Goal: Task Accomplishment & Management: Use online tool/utility

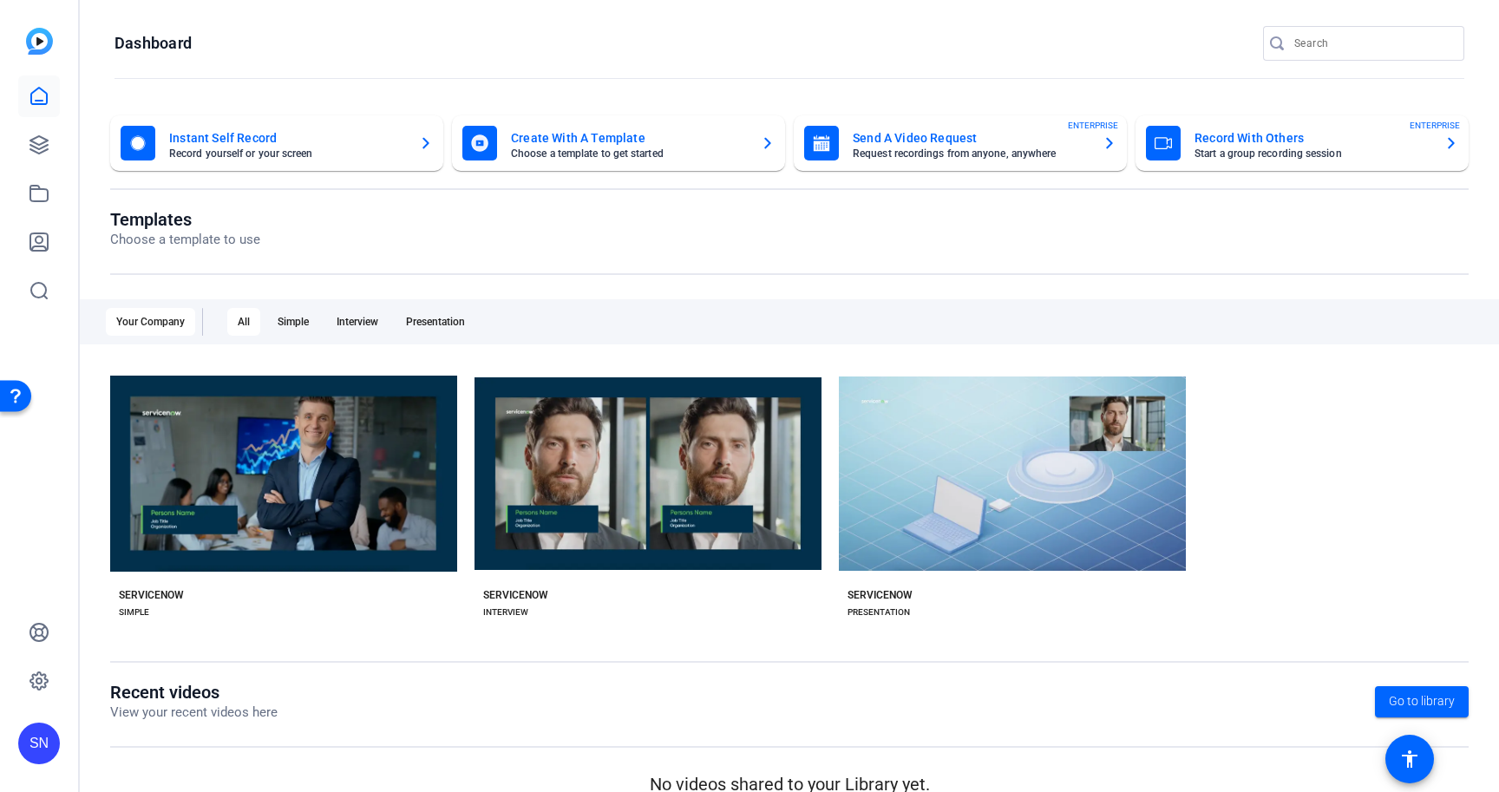
click at [1219, 151] on mat-card-subtitle "Start a group recording session" at bounding box center [1312, 153] width 236 height 10
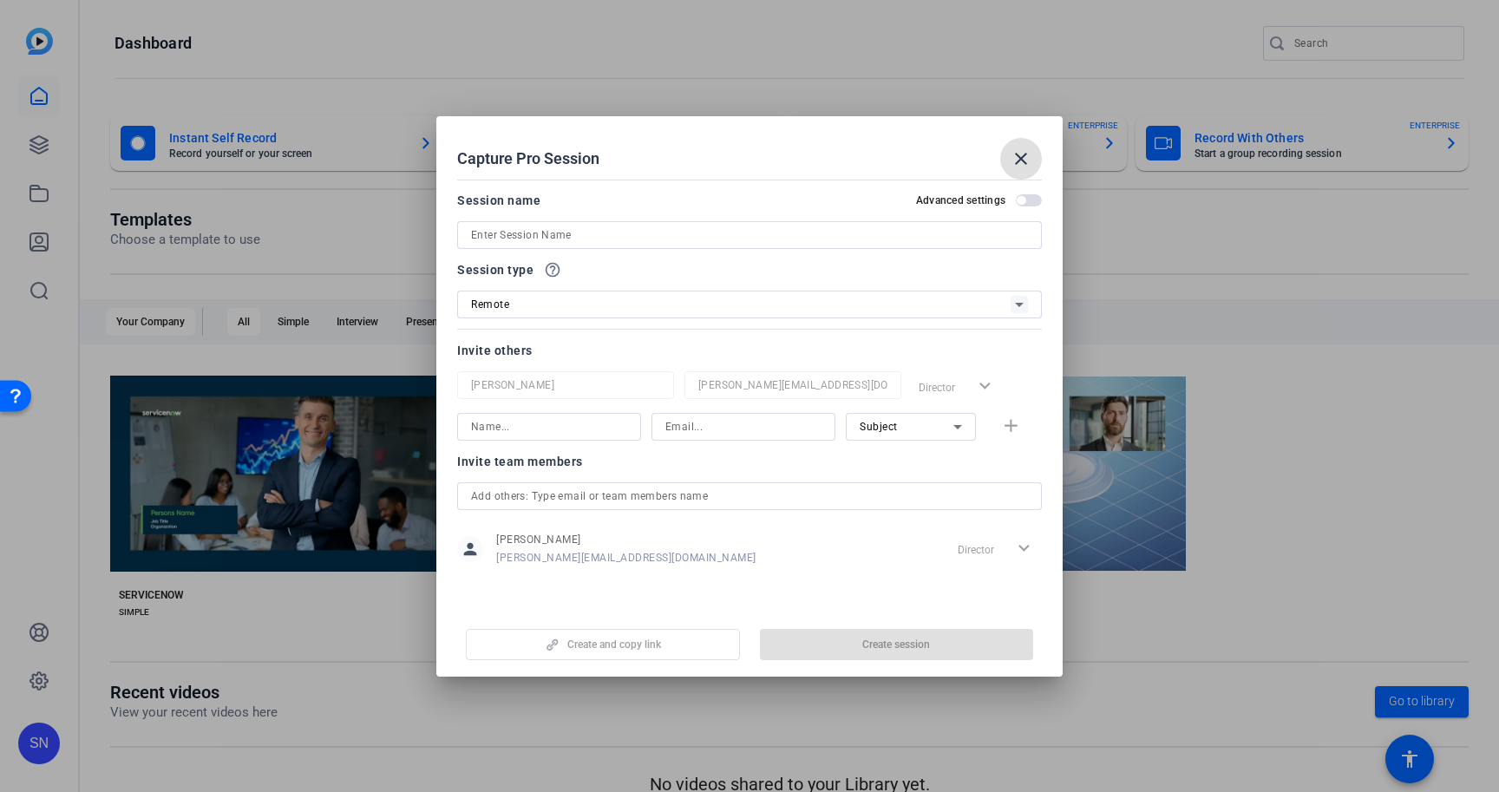
click at [626, 239] on input at bounding box center [749, 235] width 557 height 21
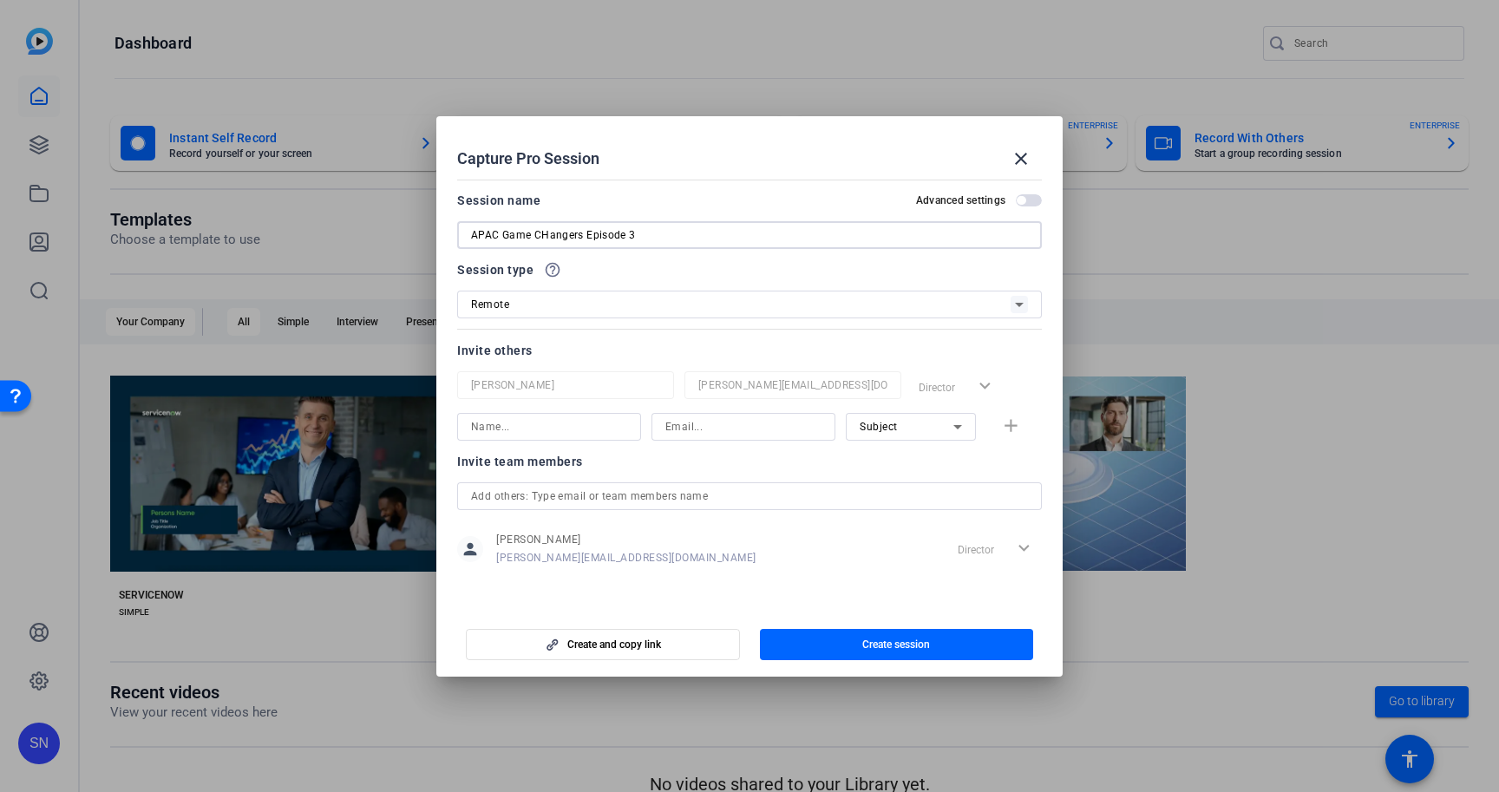
click at [546, 234] on input "APAC Game CHangers Episode 3" at bounding box center [749, 235] width 557 height 21
type input "APAC Game Changers Episode 3"
click at [562, 434] on input at bounding box center [549, 426] width 156 height 21
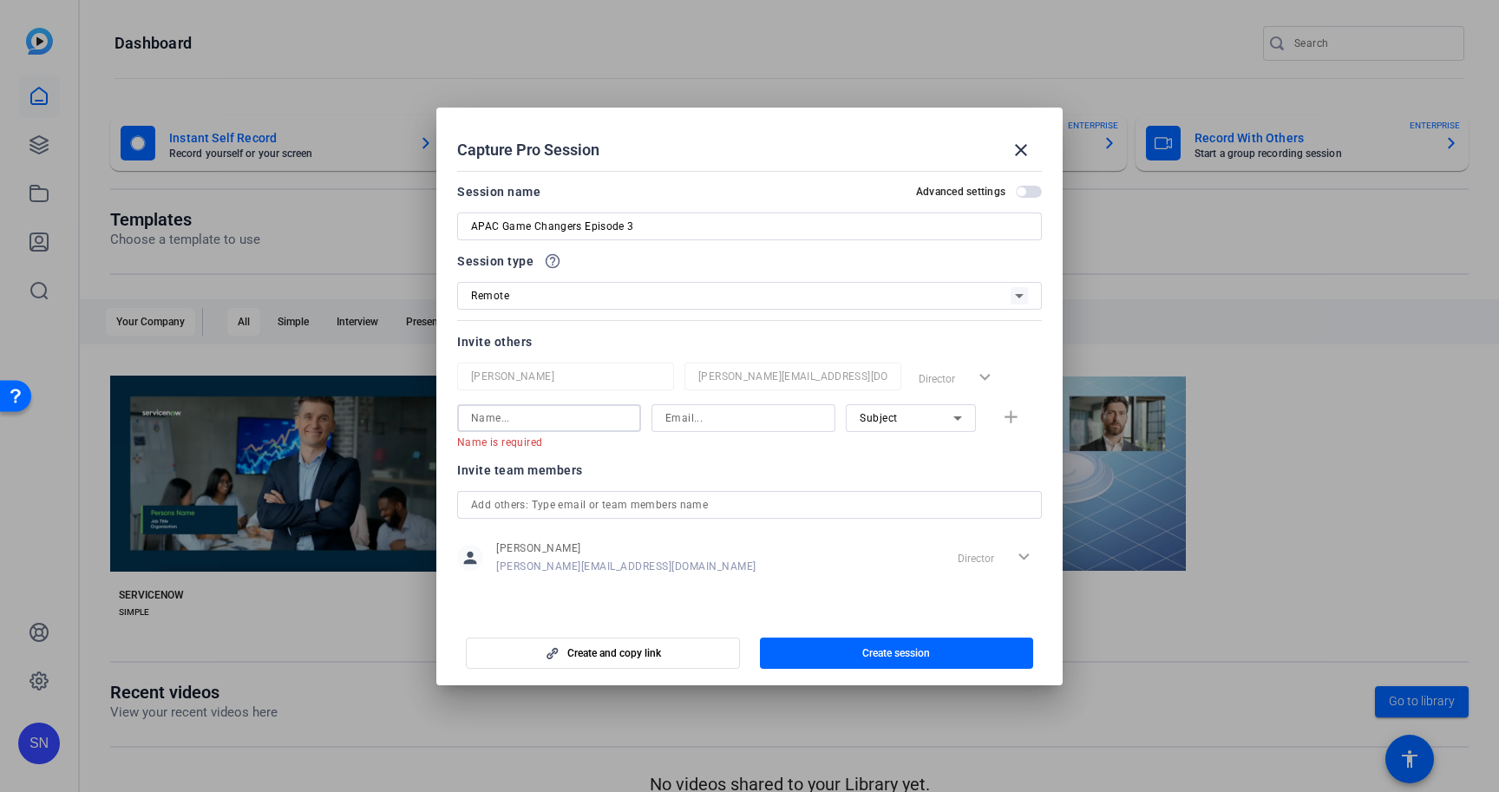
paste input "[PERSON_NAME]"
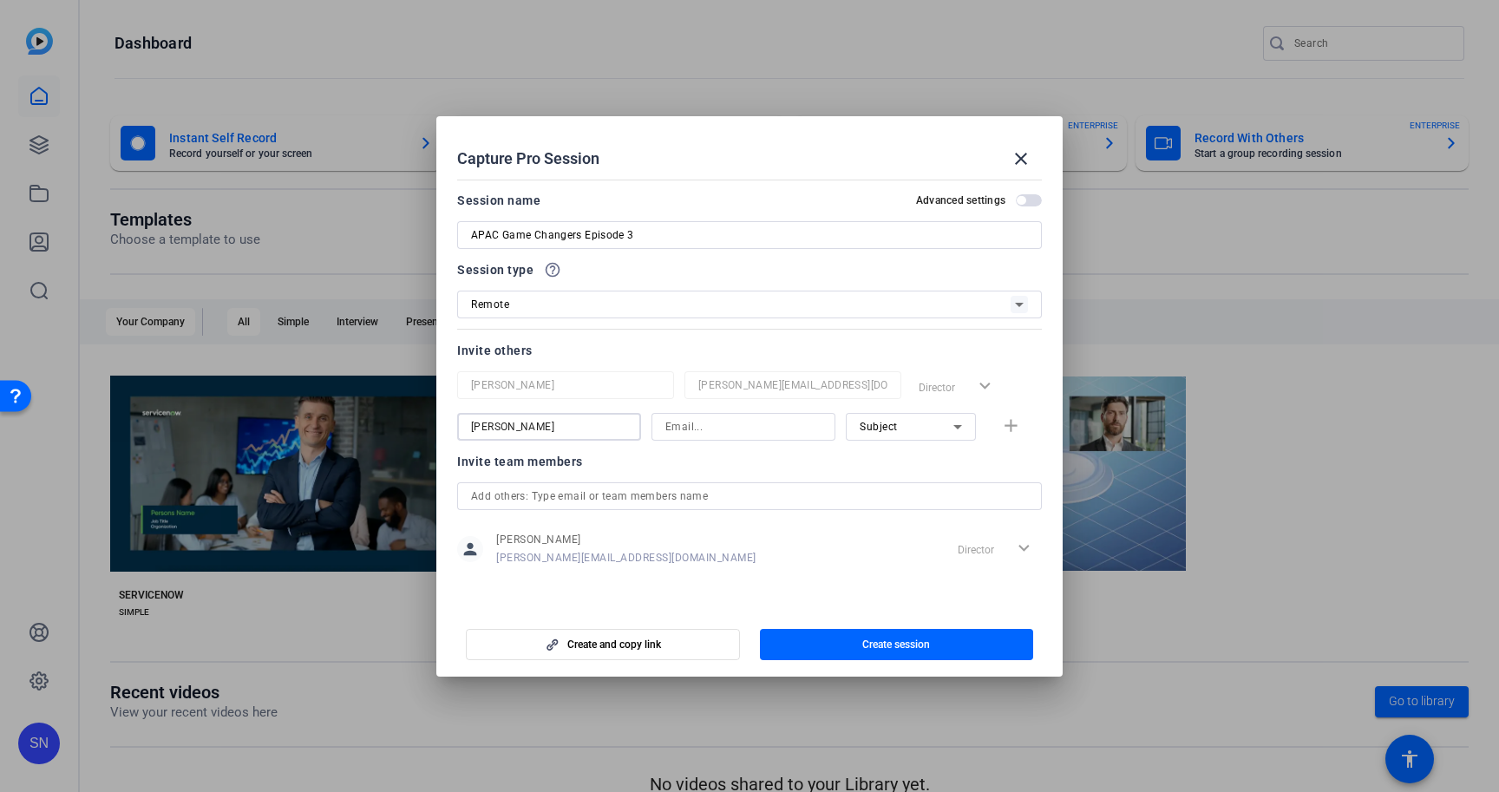
type input "[PERSON_NAME]"
click at [696, 428] on input at bounding box center [743, 426] width 156 height 21
paste input "ranjan.raman@servicenow.com"
type input "ranjan.raman@servicenow.com"
click at [987, 648] on span "button" at bounding box center [897, 645] width 274 height 42
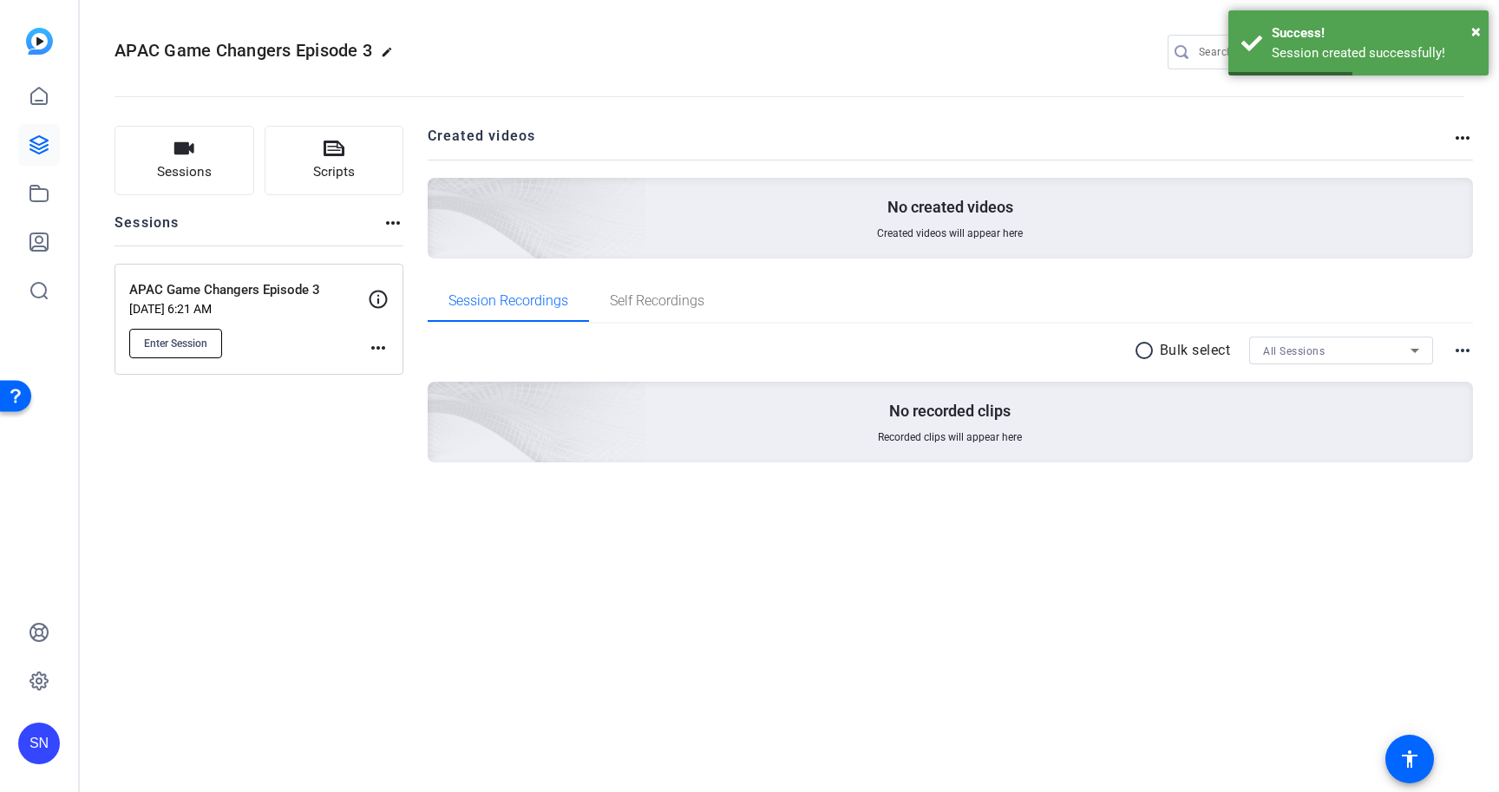
click at [198, 337] on span "Enter Session" at bounding box center [175, 344] width 63 height 14
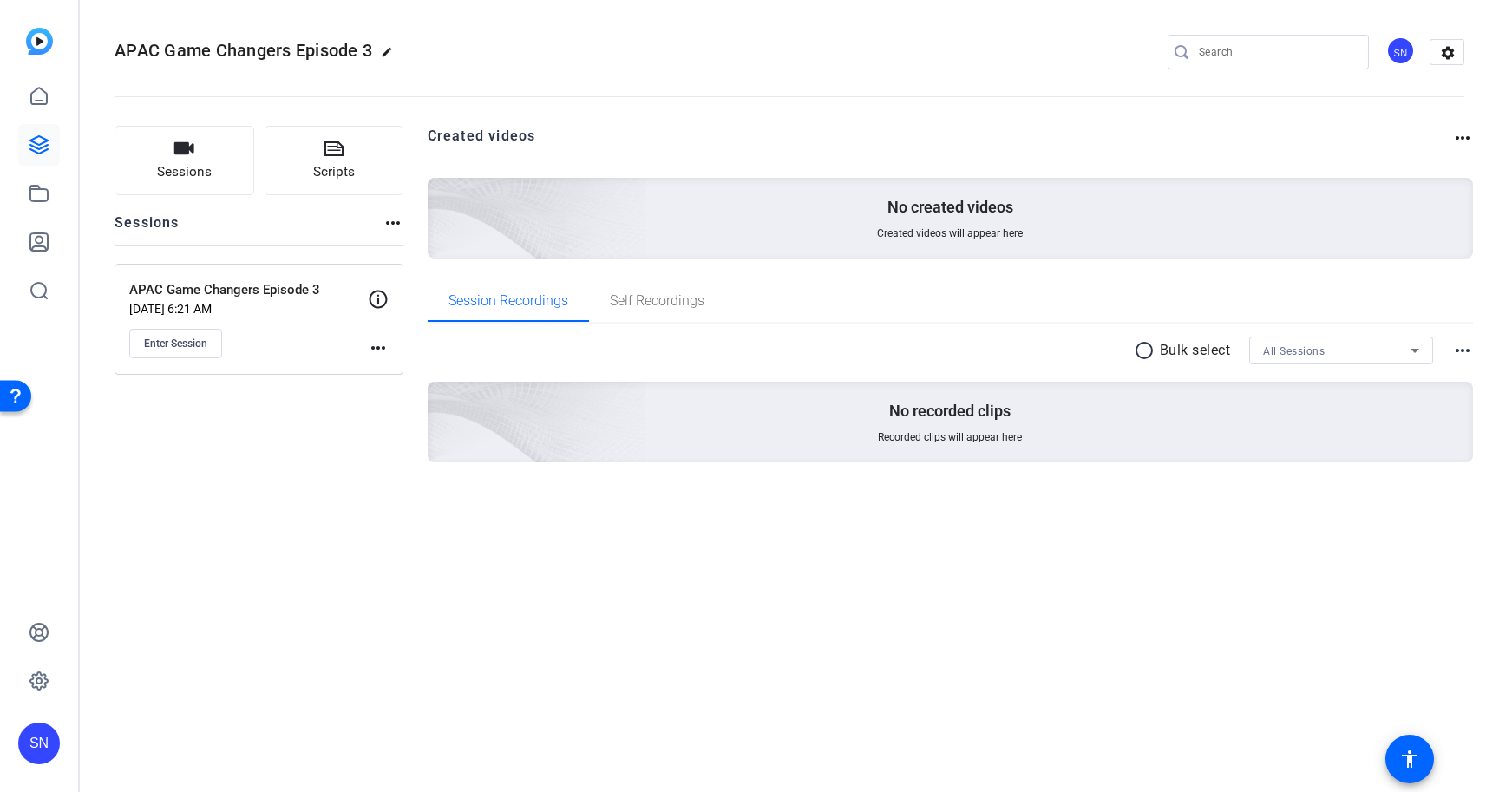
click at [1023, 66] on openreel-divider-bar at bounding box center [789, 91] width 1350 height 53
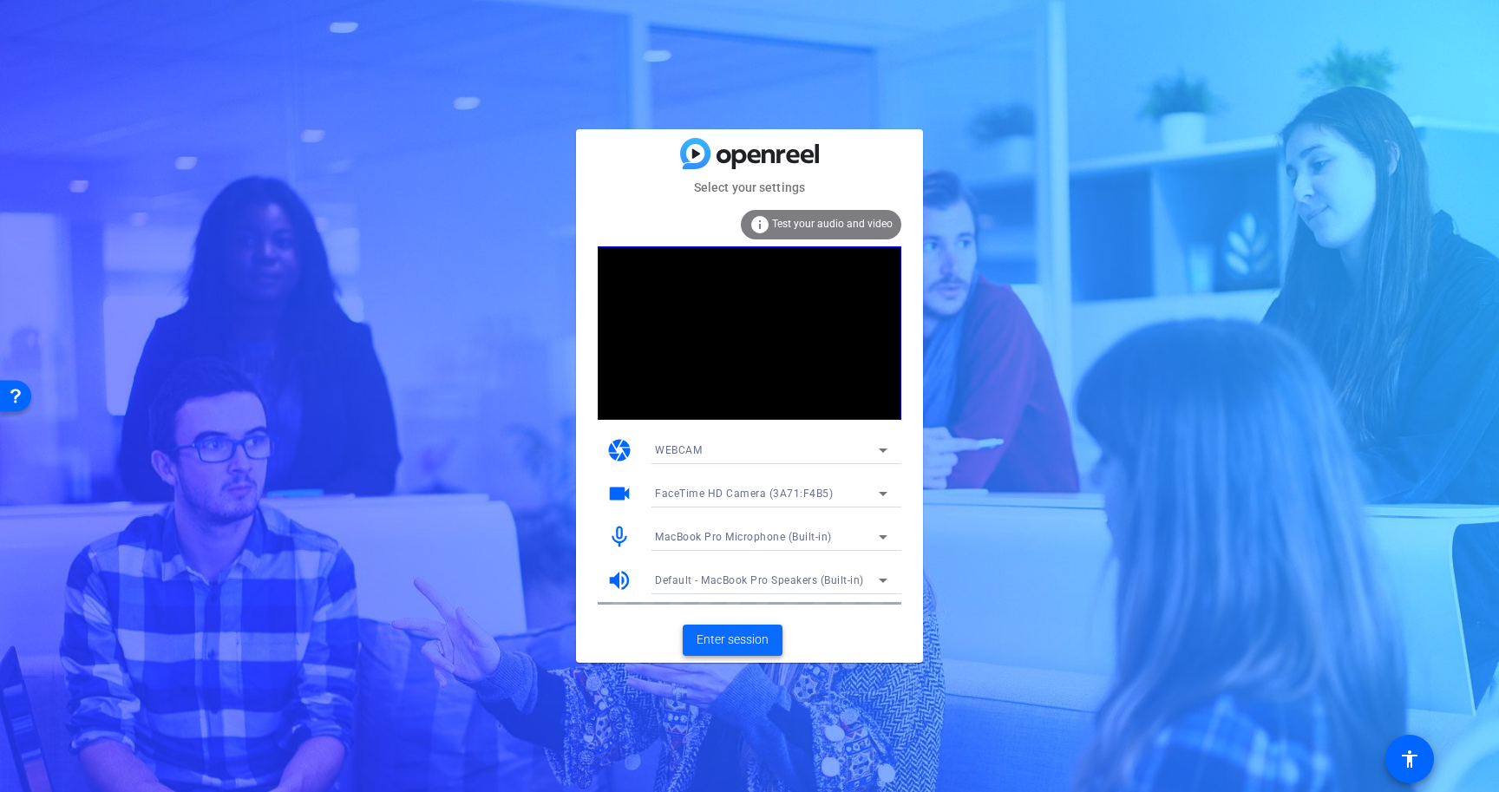
click at [747, 639] on span "Enter session" at bounding box center [732, 640] width 72 height 18
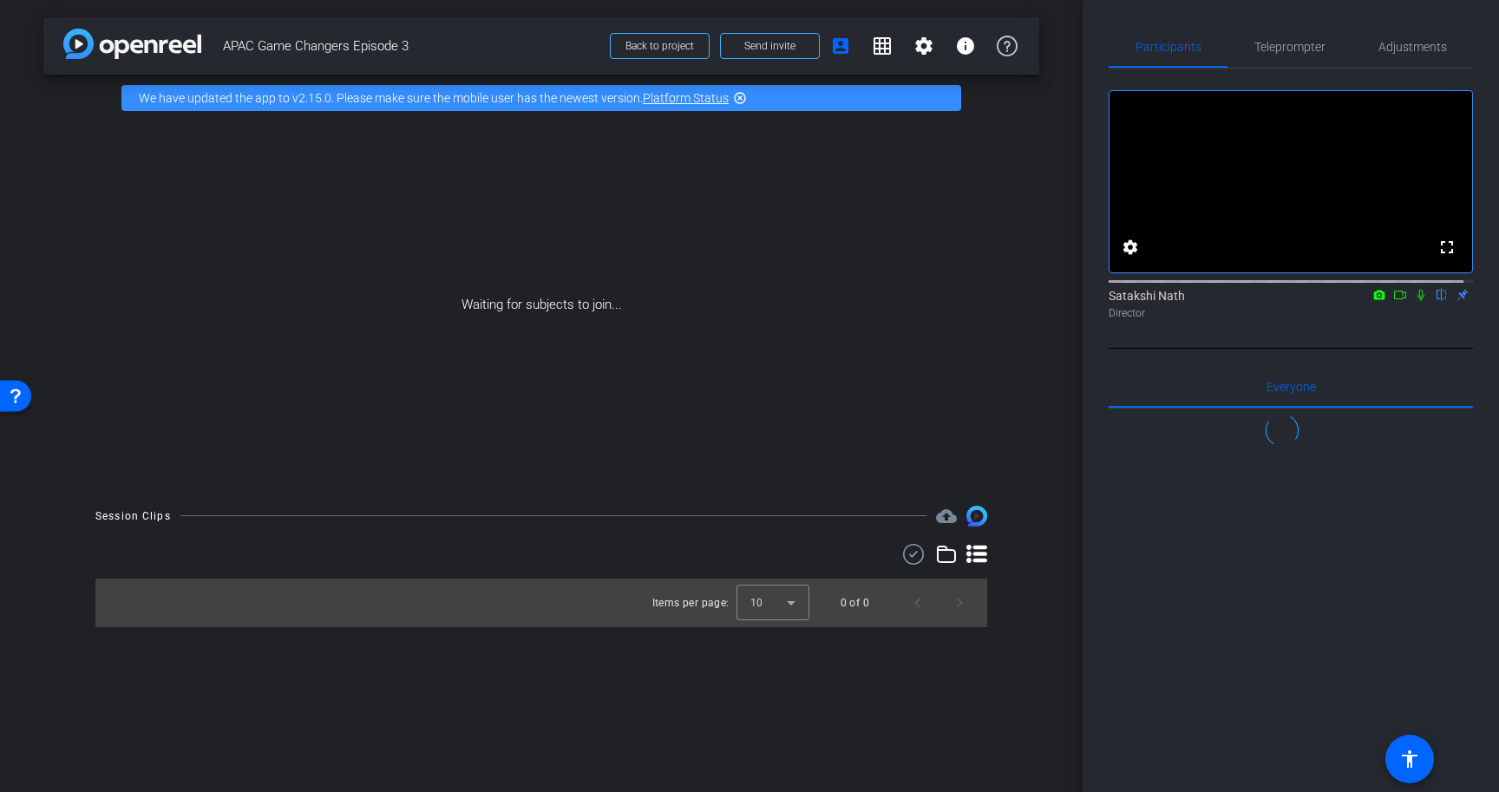
click at [1393, 301] on icon at bounding box center [1400, 295] width 14 height 12
click at [1435, 301] on icon at bounding box center [1442, 295] width 14 height 12
click at [765, 52] on span "Send invite" at bounding box center [769, 46] width 51 height 14
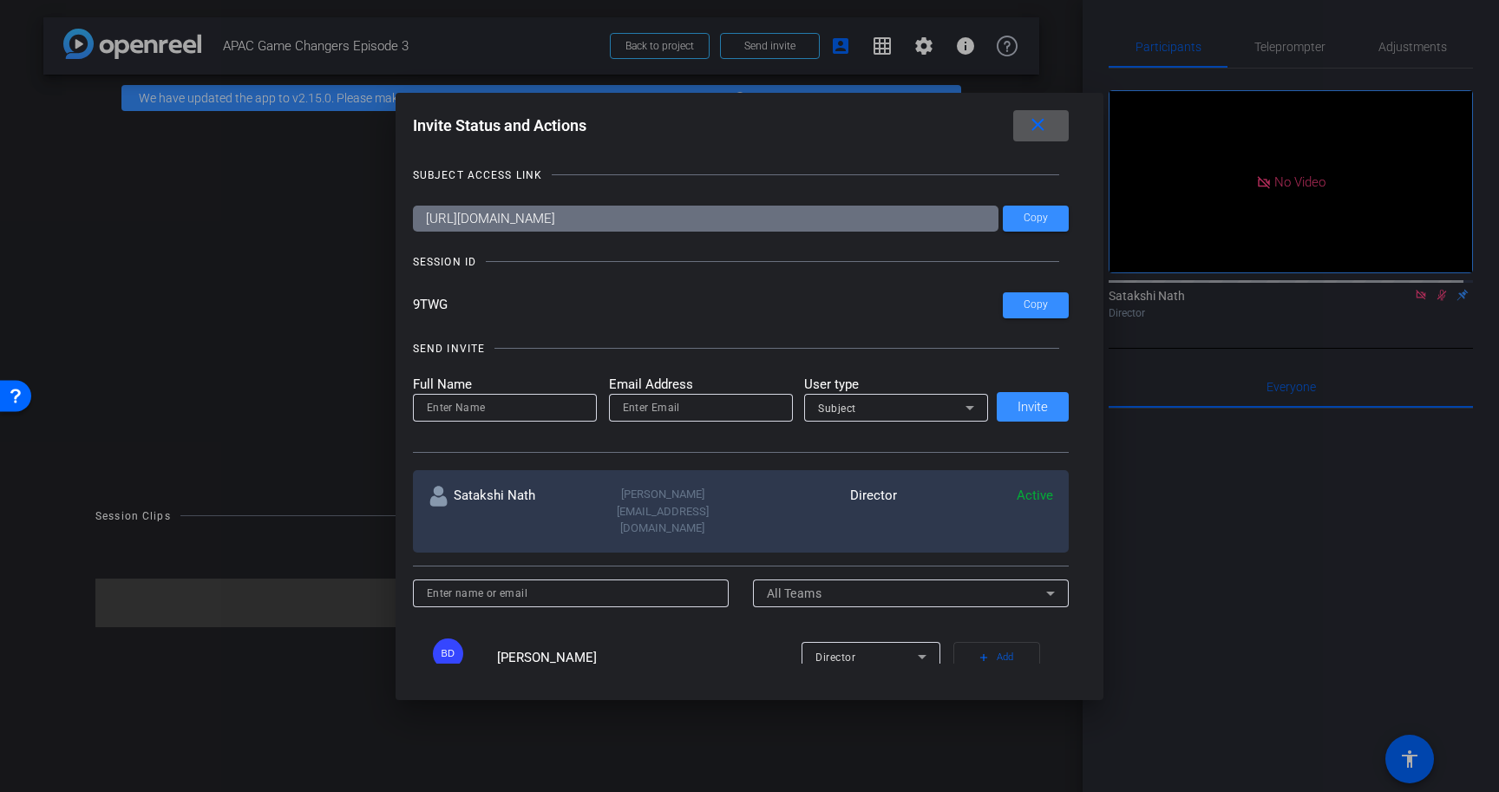
click at [1278, 475] on div at bounding box center [749, 396] width 1499 height 792
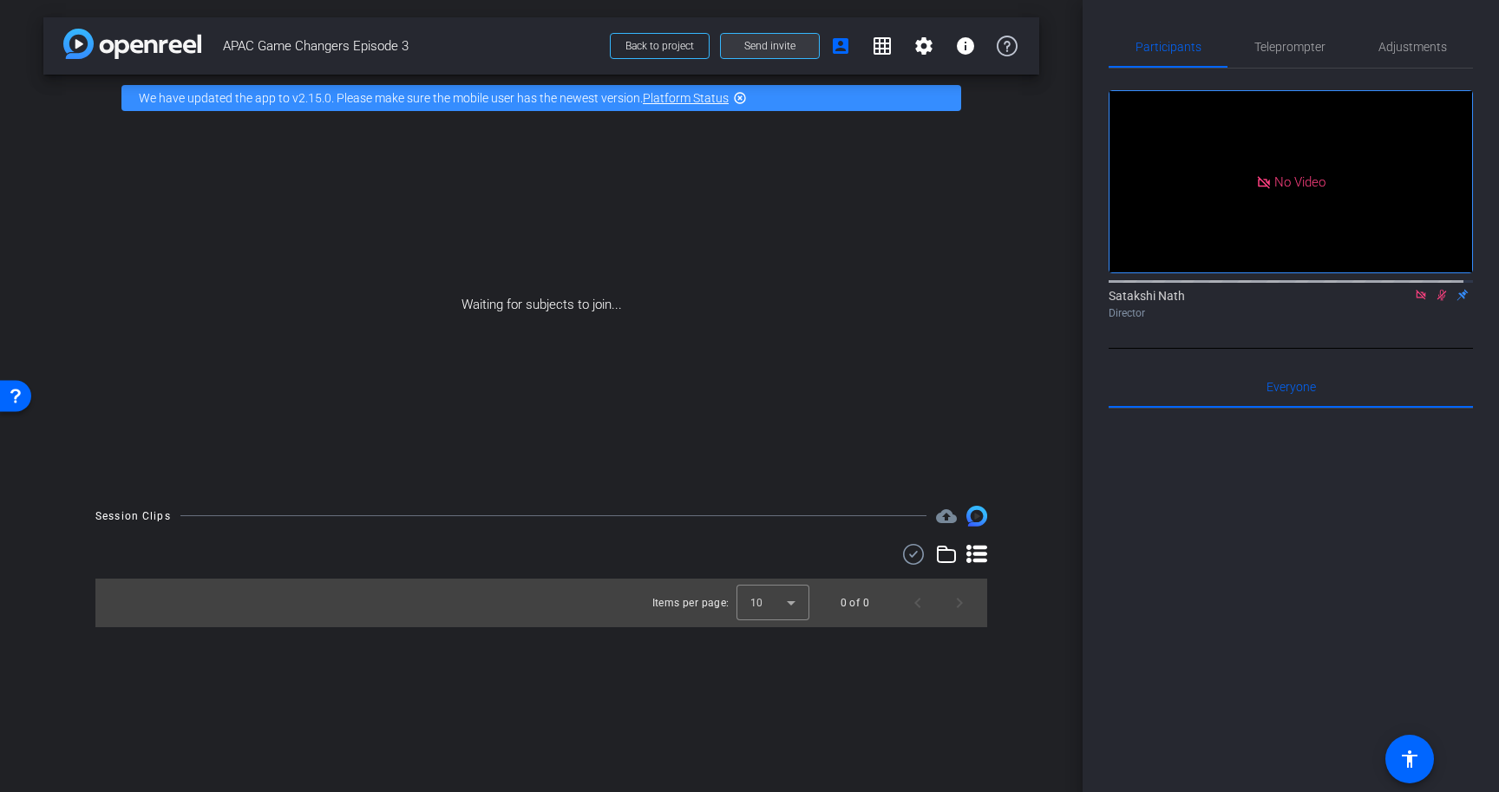
click at [775, 43] on span "Send invite" at bounding box center [769, 46] width 51 height 14
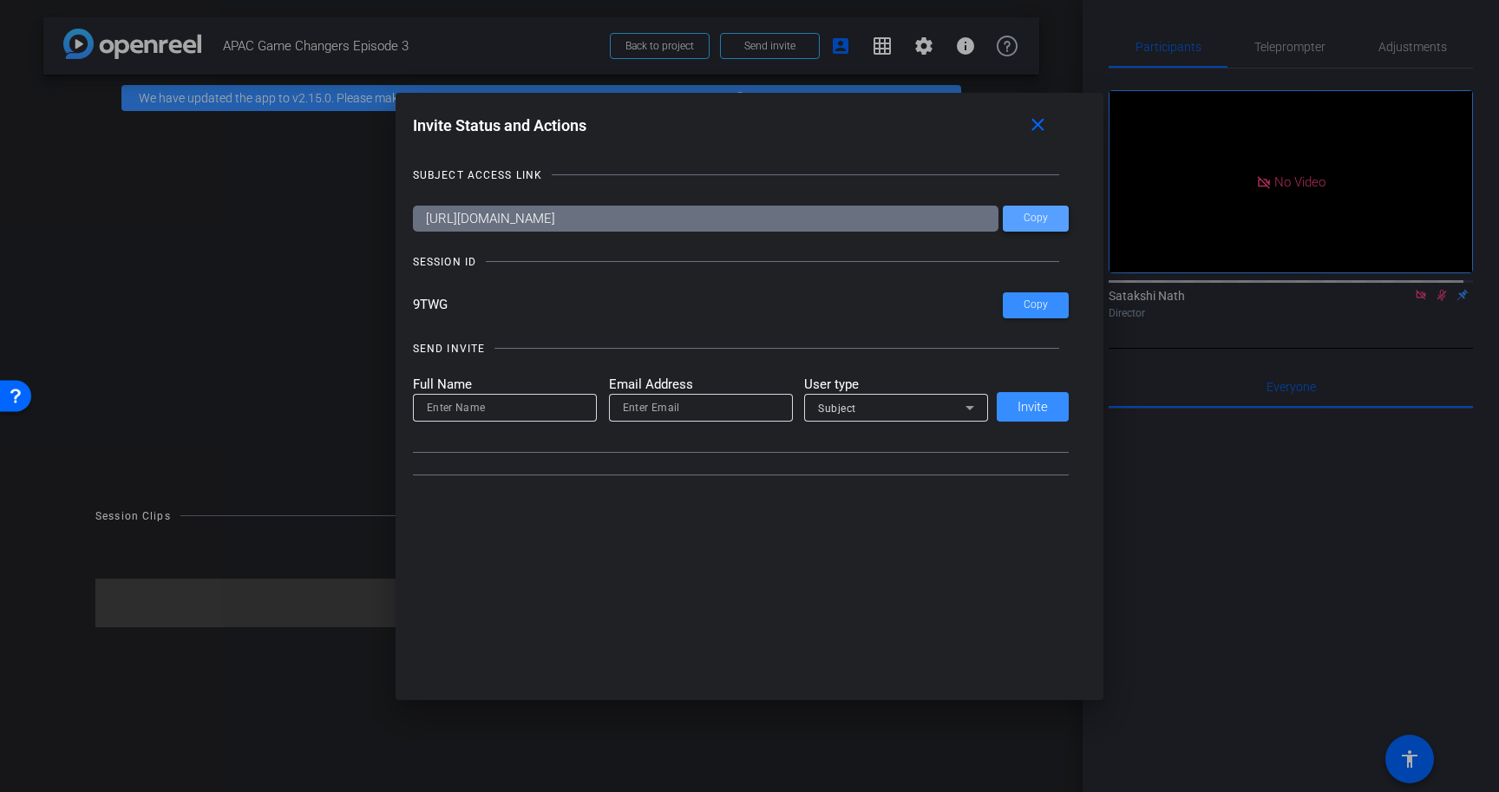
click at [1040, 220] on span "Copy" at bounding box center [1035, 218] width 24 height 13
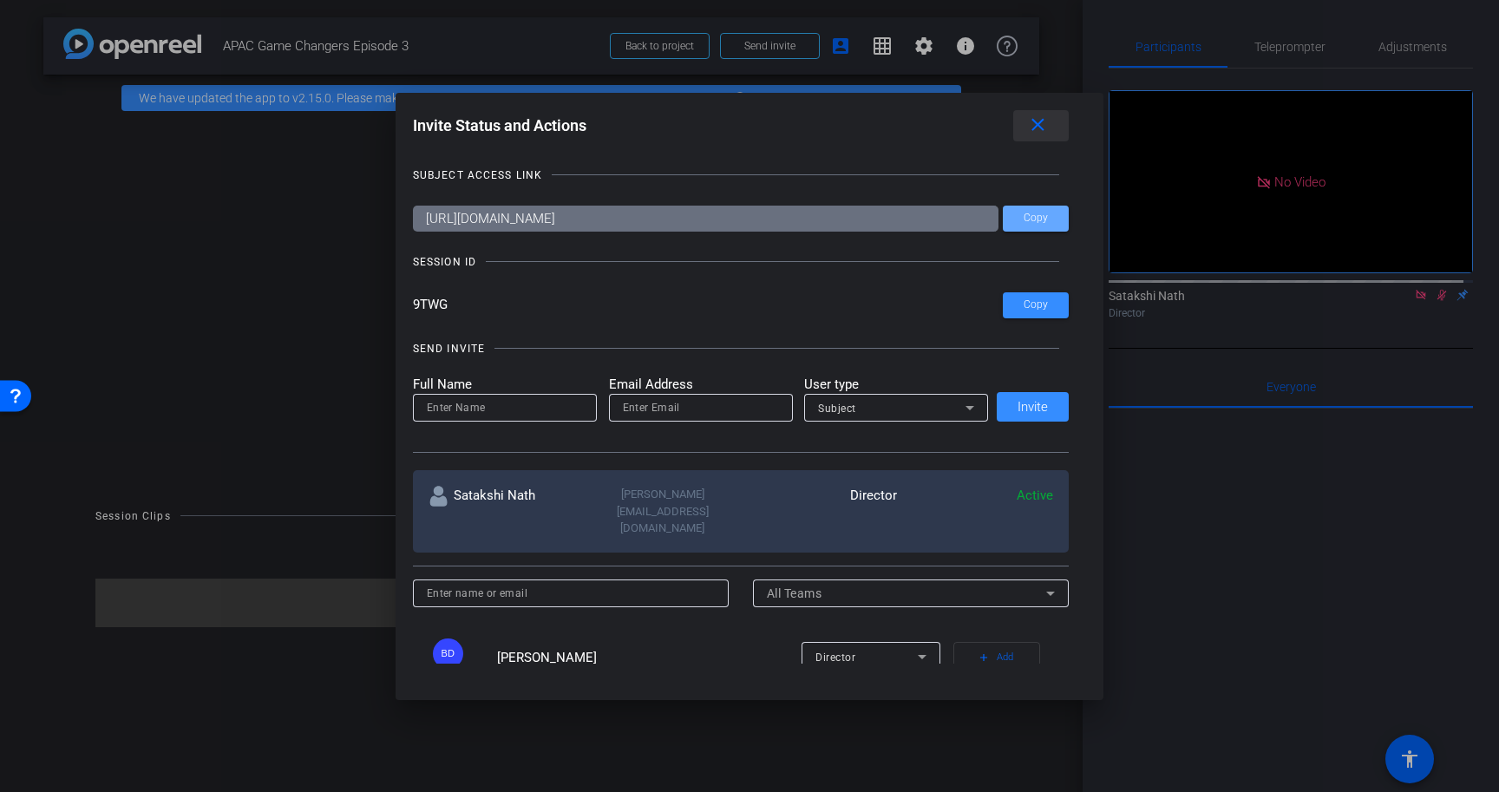
click at [1049, 123] on mat-icon "close" at bounding box center [1038, 125] width 22 height 22
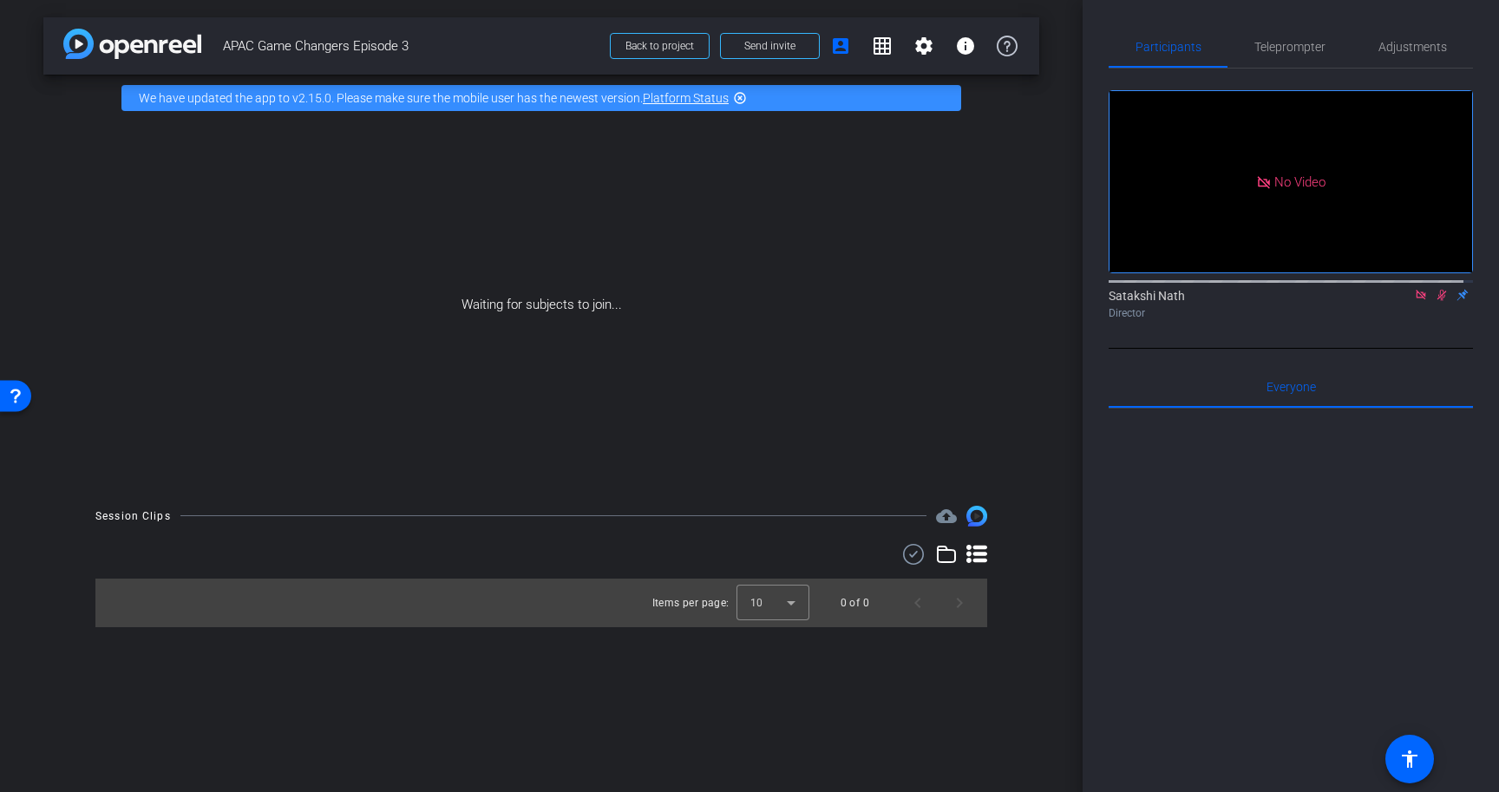
click at [1294, 526] on div at bounding box center [1290, 622] width 364 height 429
click at [1232, 501] on div at bounding box center [1290, 622] width 364 height 429
click at [832, 291] on div "Waiting for subjects to join..." at bounding box center [541, 304] width 996 height 367
click at [1298, 561] on div at bounding box center [1290, 622] width 364 height 429
click at [780, 277] on div "Waiting for subjects to join..." at bounding box center [541, 304] width 996 height 367
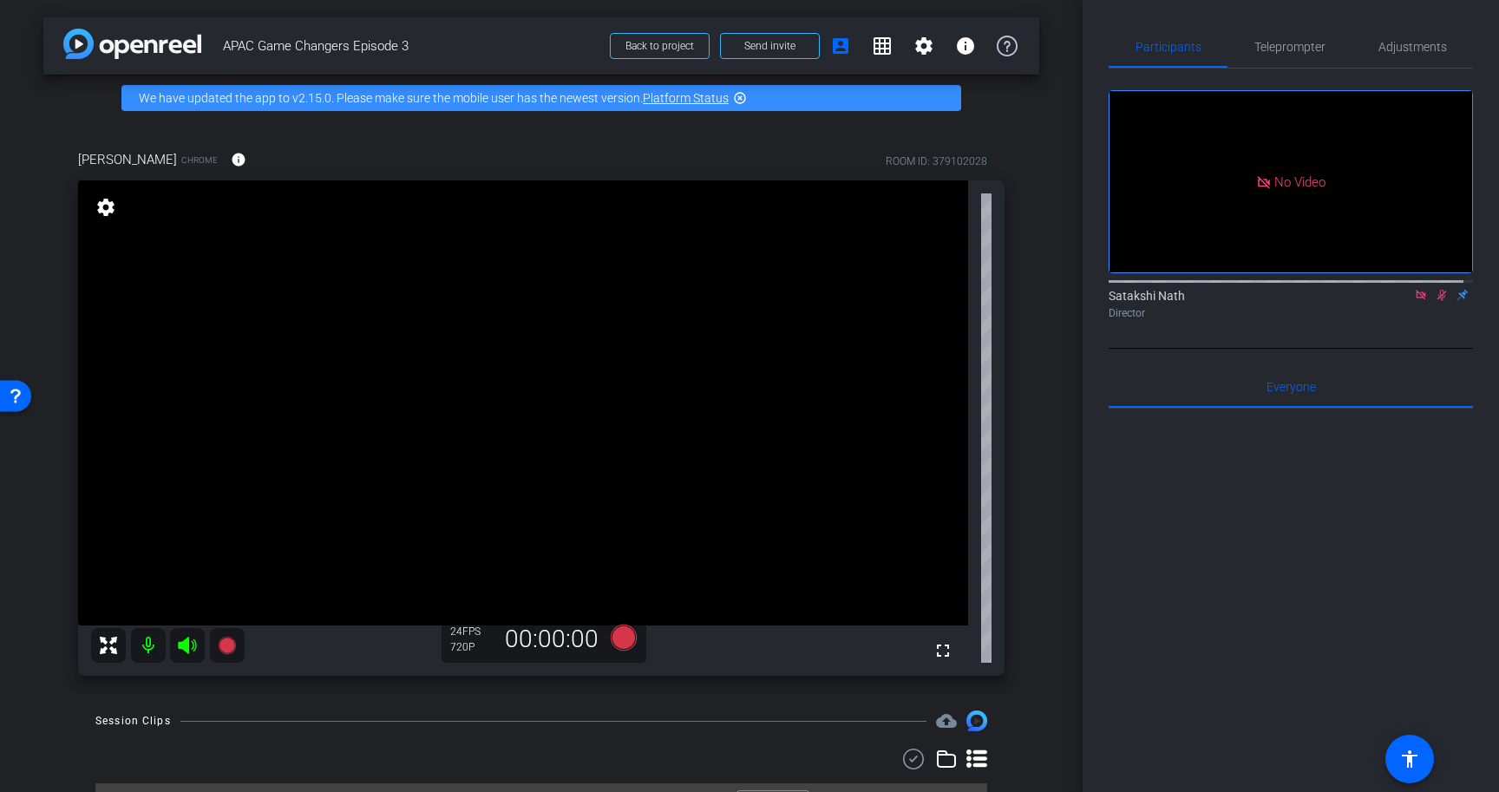
click at [1292, 520] on div at bounding box center [1290, 622] width 364 height 429
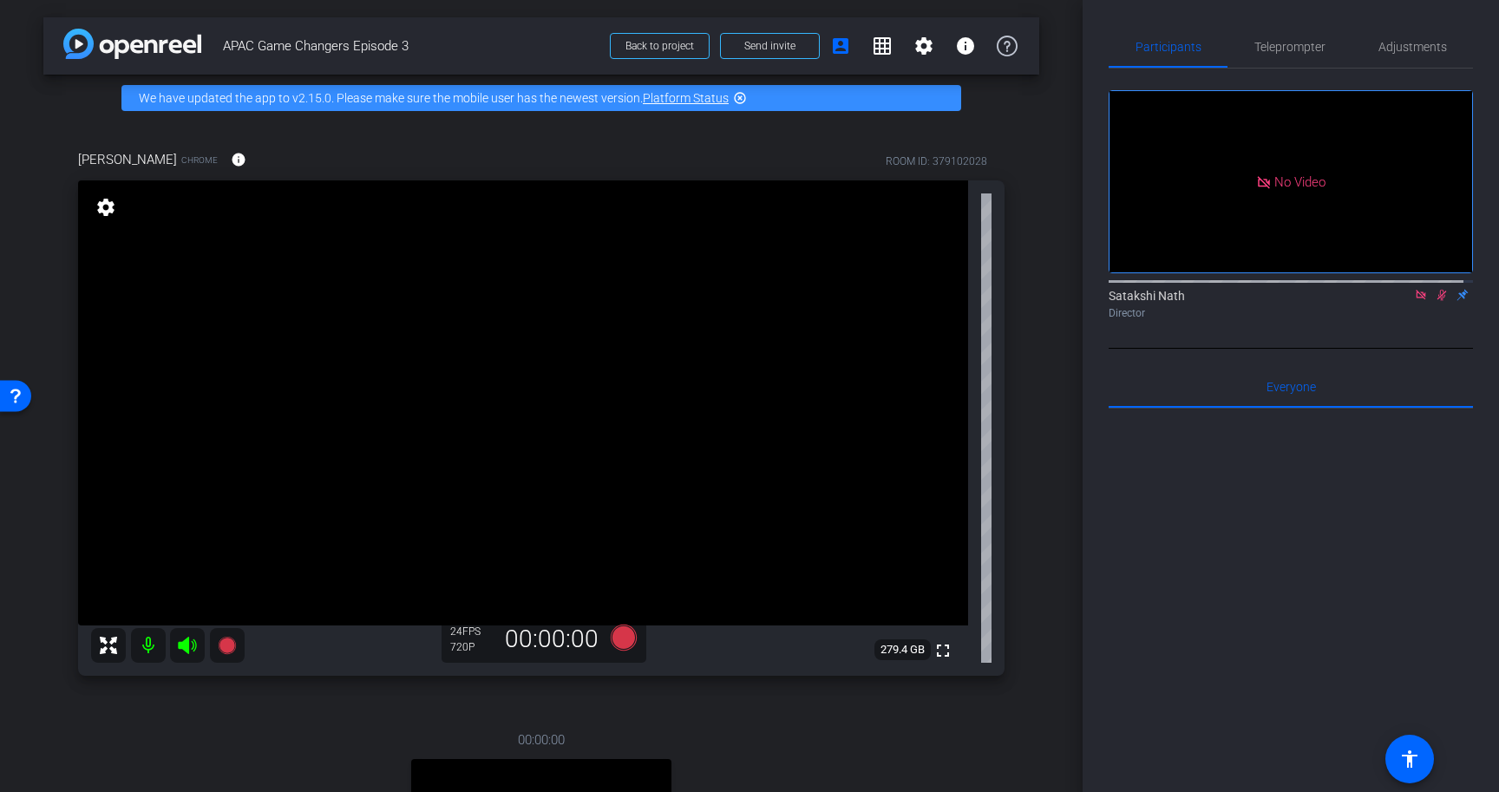
click at [1435, 301] on icon at bounding box center [1442, 295] width 14 height 12
click at [1415, 299] on icon at bounding box center [1420, 295] width 10 height 10
click at [1357, 533] on div at bounding box center [1290, 622] width 364 height 429
click at [879, 45] on mat-icon "grid_on" at bounding box center [882, 46] width 21 height 21
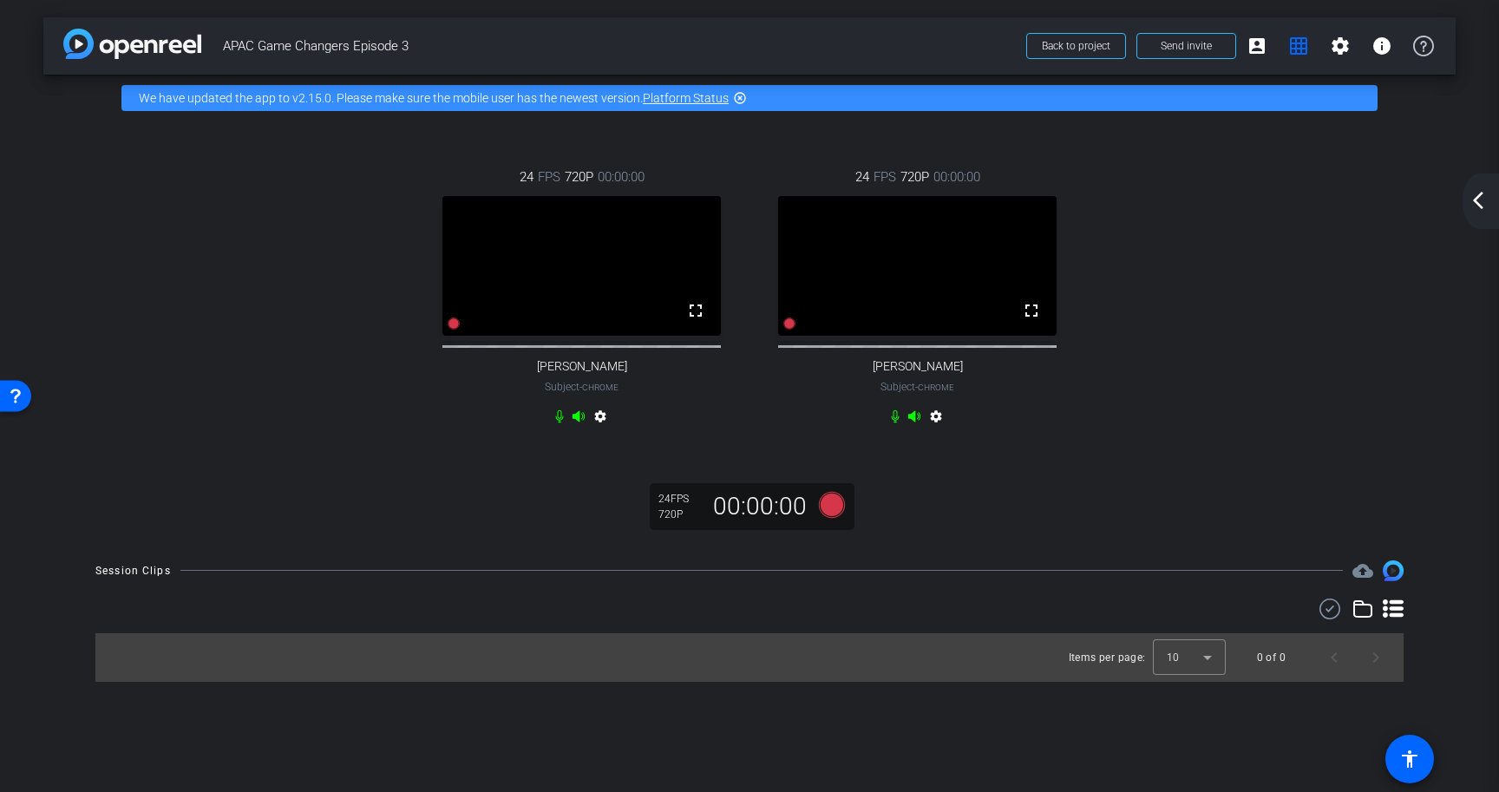
click at [1334, 356] on div "24 FPS 720P 00:00:00 fullscreen [PERSON_NAME] Subject - Chrome settings 24 FPS …" at bounding box center [749, 299] width 1343 height 320
click at [1297, 379] on div "24 FPS 720P 00:00:00 fullscreen [PERSON_NAME] Subject - Chrome settings 24 FPS …" at bounding box center [749, 299] width 1343 height 320
click at [1268, 52] on span at bounding box center [1257, 46] width 42 height 42
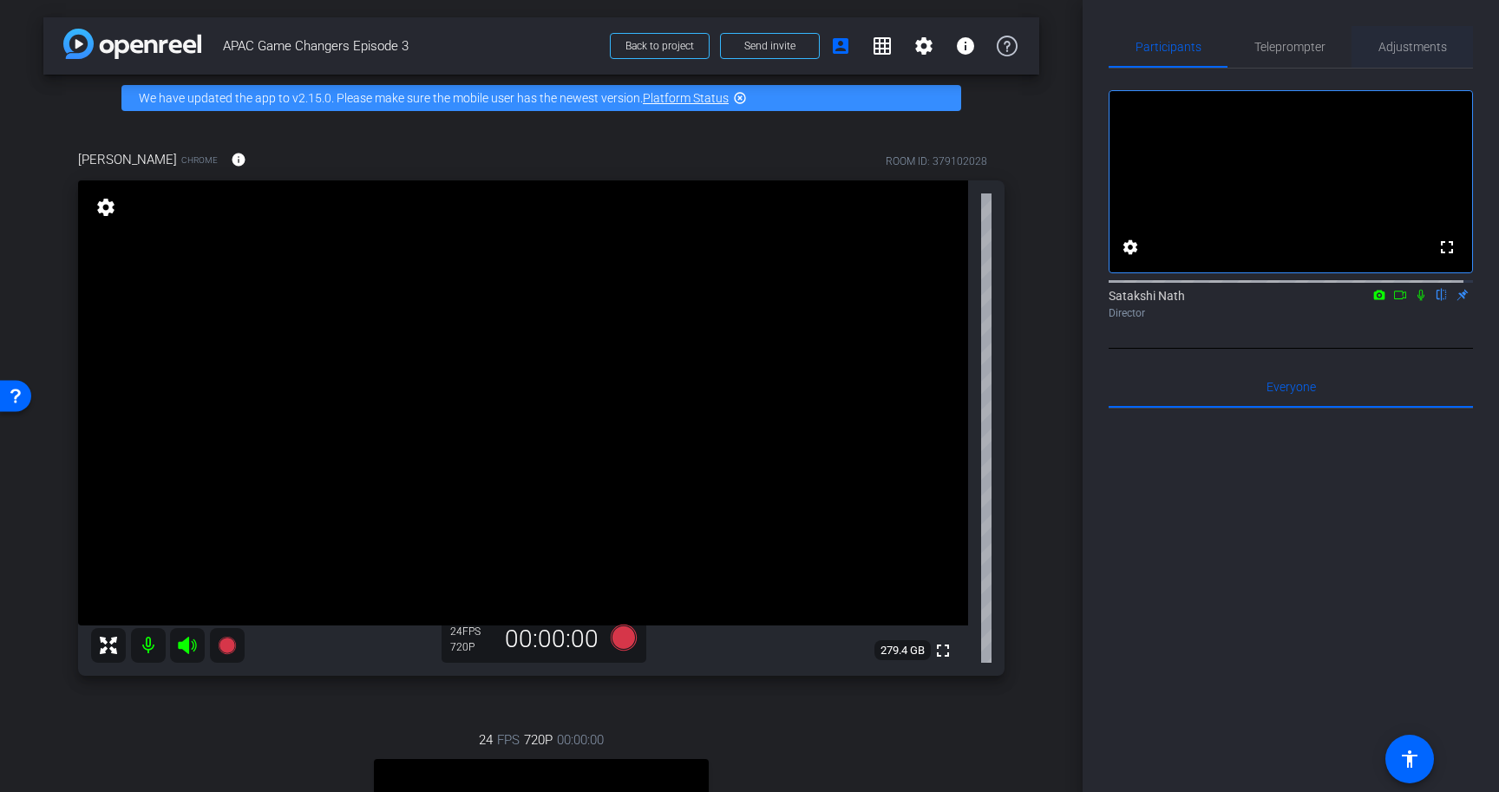
click at [1415, 42] on span "Adjustments" at bounding box center [1412, 47] width 69 height 12
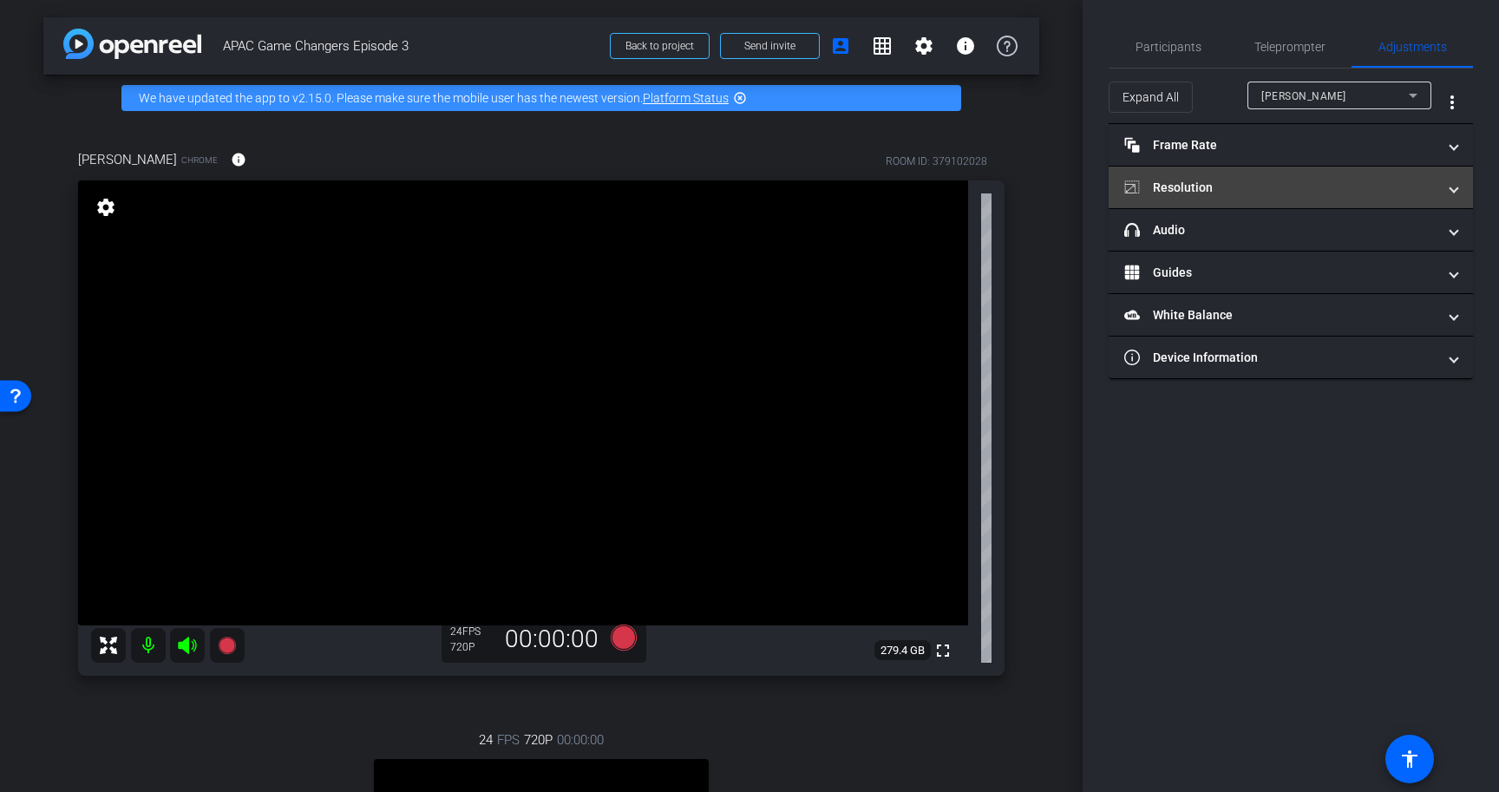
click at [1209, 188] on mat-panel-title "Resolution" at bounding box center [1280, 188] width 312 height 18
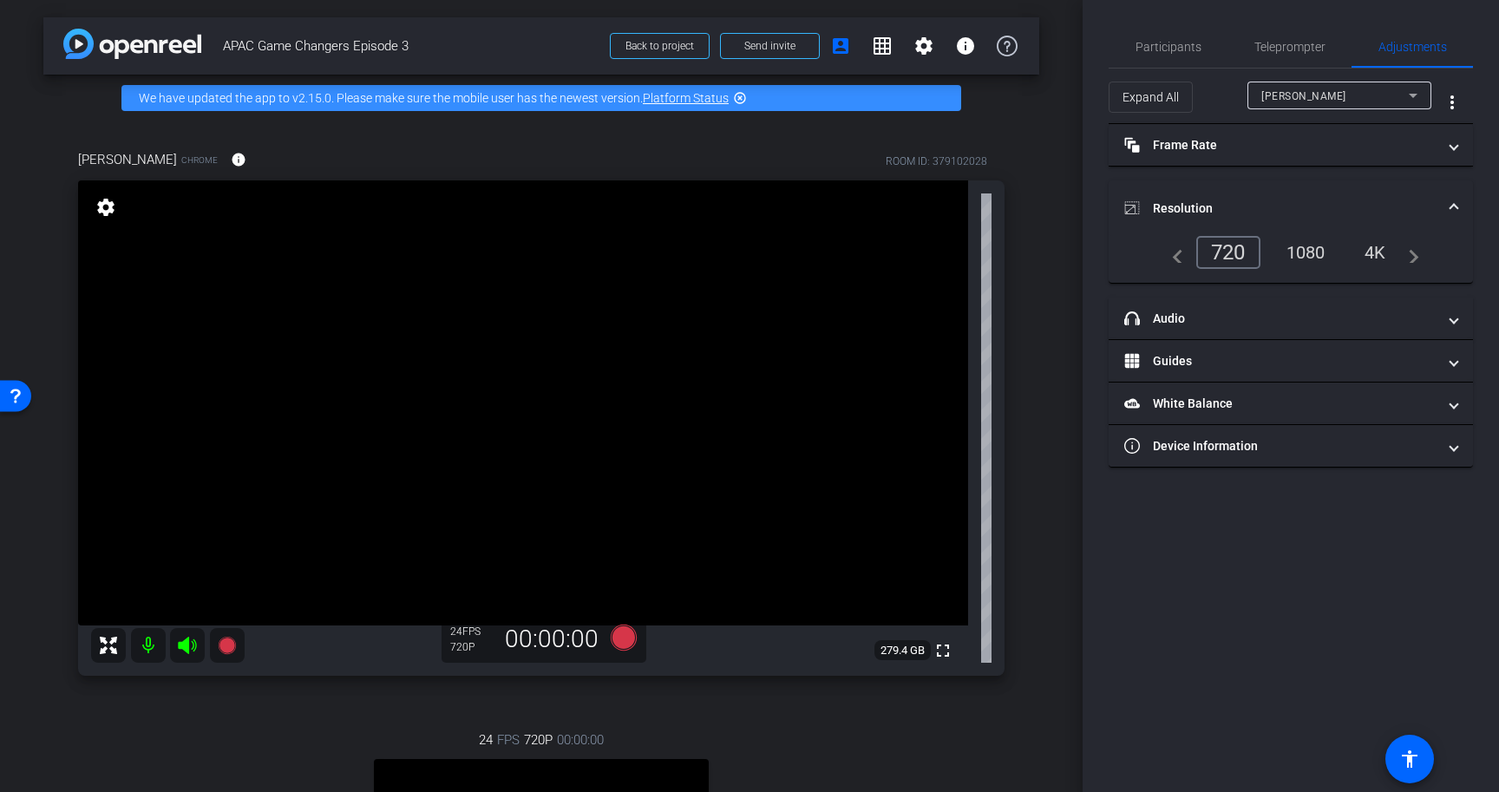
click at [1311, 253] on div "1080" at bounding box center [1305, 252] width 65 height 29
click at [1313, 254] on div "1080" at bounding box center [1305, 252] width 65 height 29
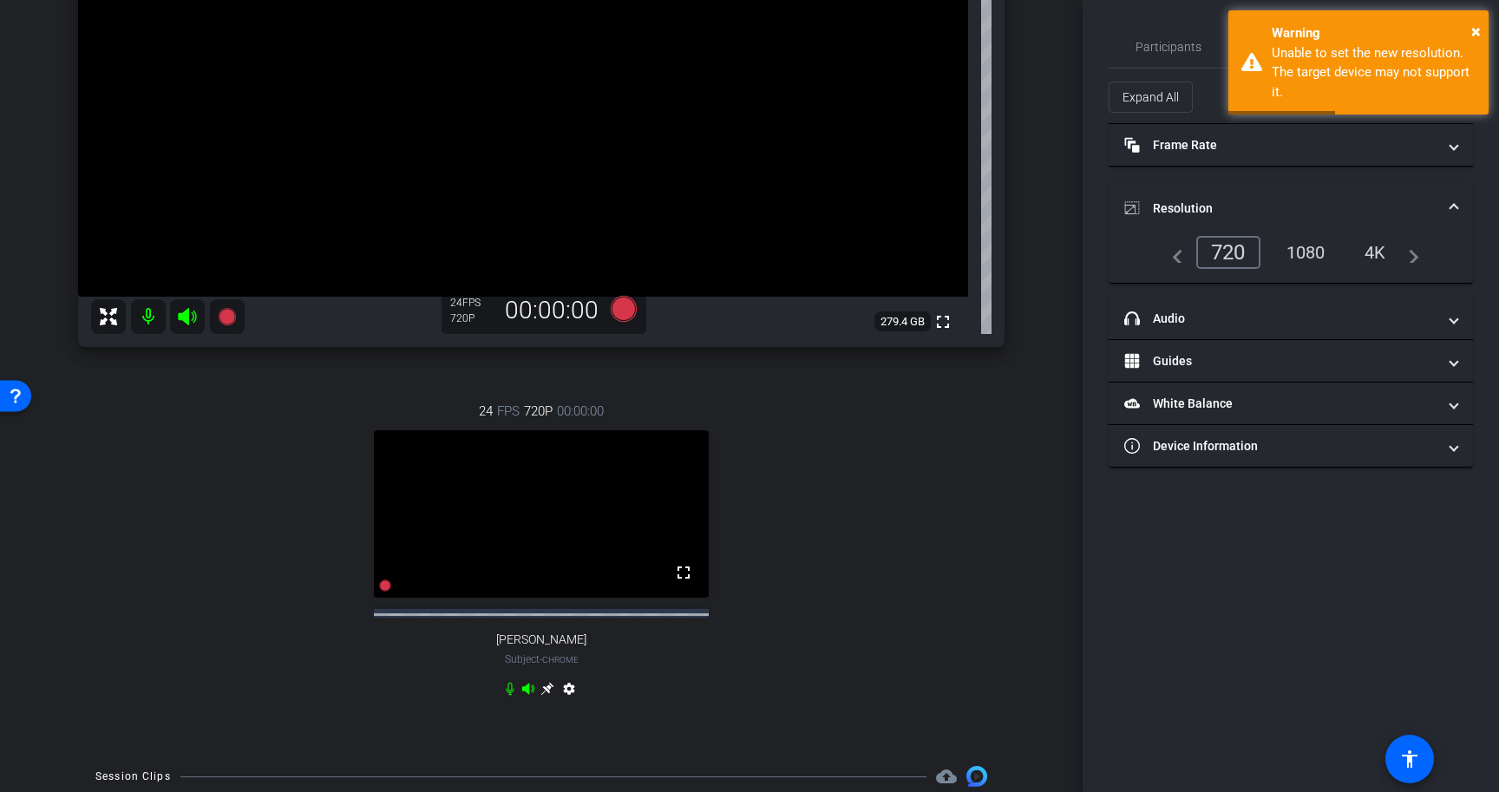
scroll to position [440, 0]
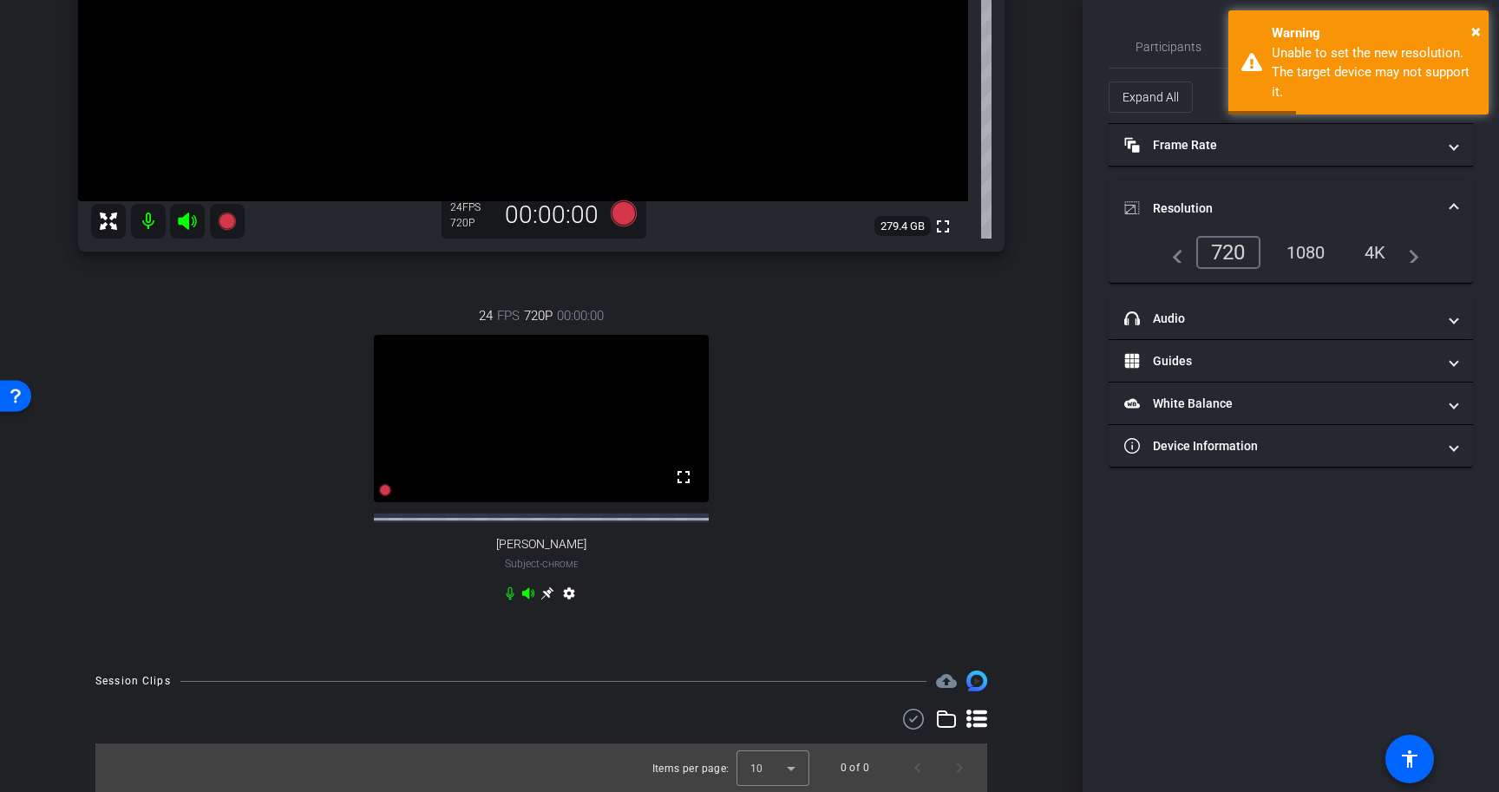
click at [648, 376] on video at bounding box center [541, 418] width 335 height 167
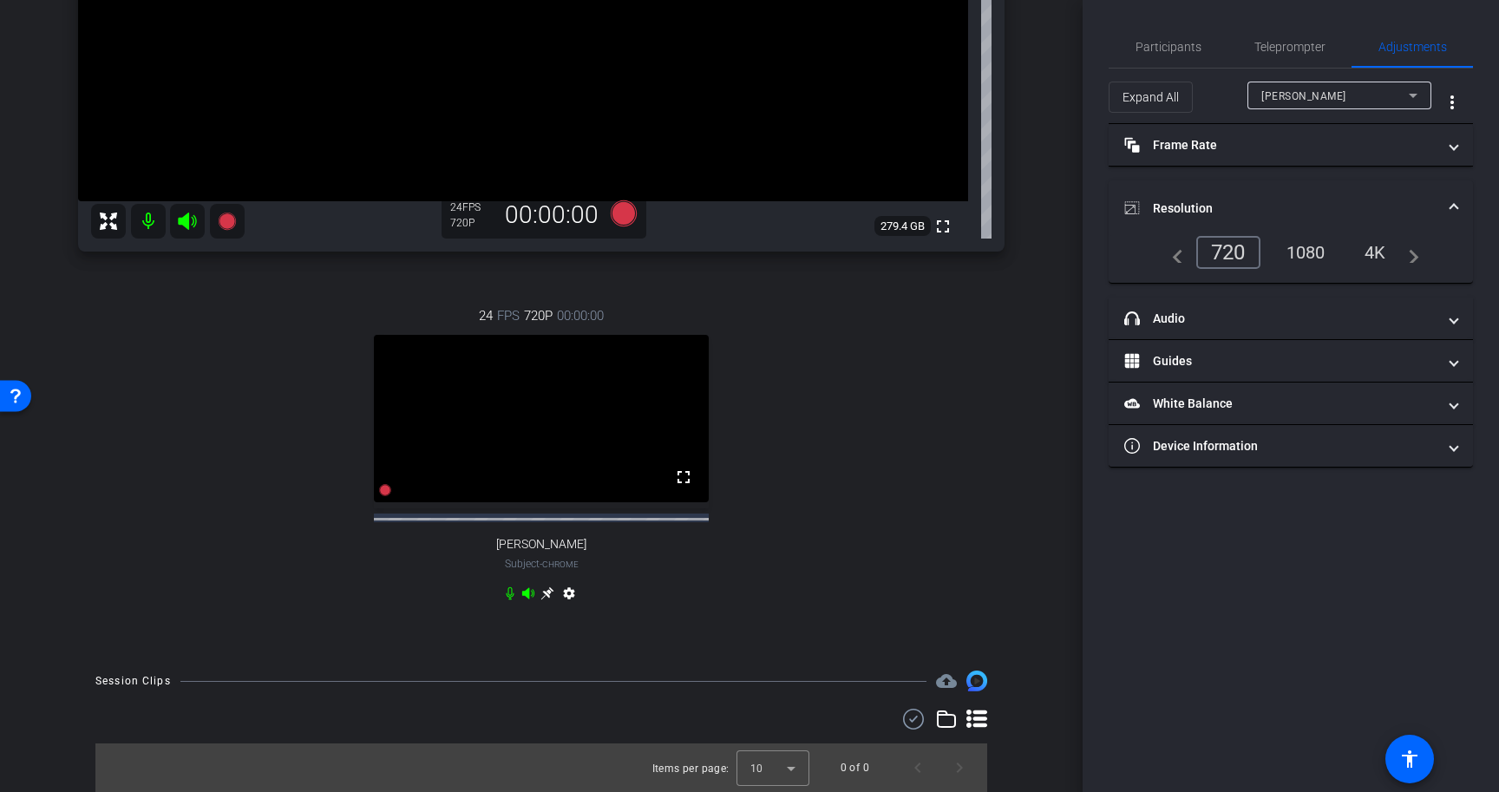
click at [560, 595] on mat-icon "settings" at bounding box center [569, 596] width 21 height 21
click at [562, 589] on mat-icon "settings" at bounding box center [569, 596] width 21 height 21
click at [563, 595] on mat-icon "settings" at bounding box center [569, 596] width 21 height 21
click at [748, 569] on div "24 FPS 720P 00:00:00 fullscreen Ranjan Raman Subject - Chrome settings" at bounding box center [541, 457] width 926 height 358
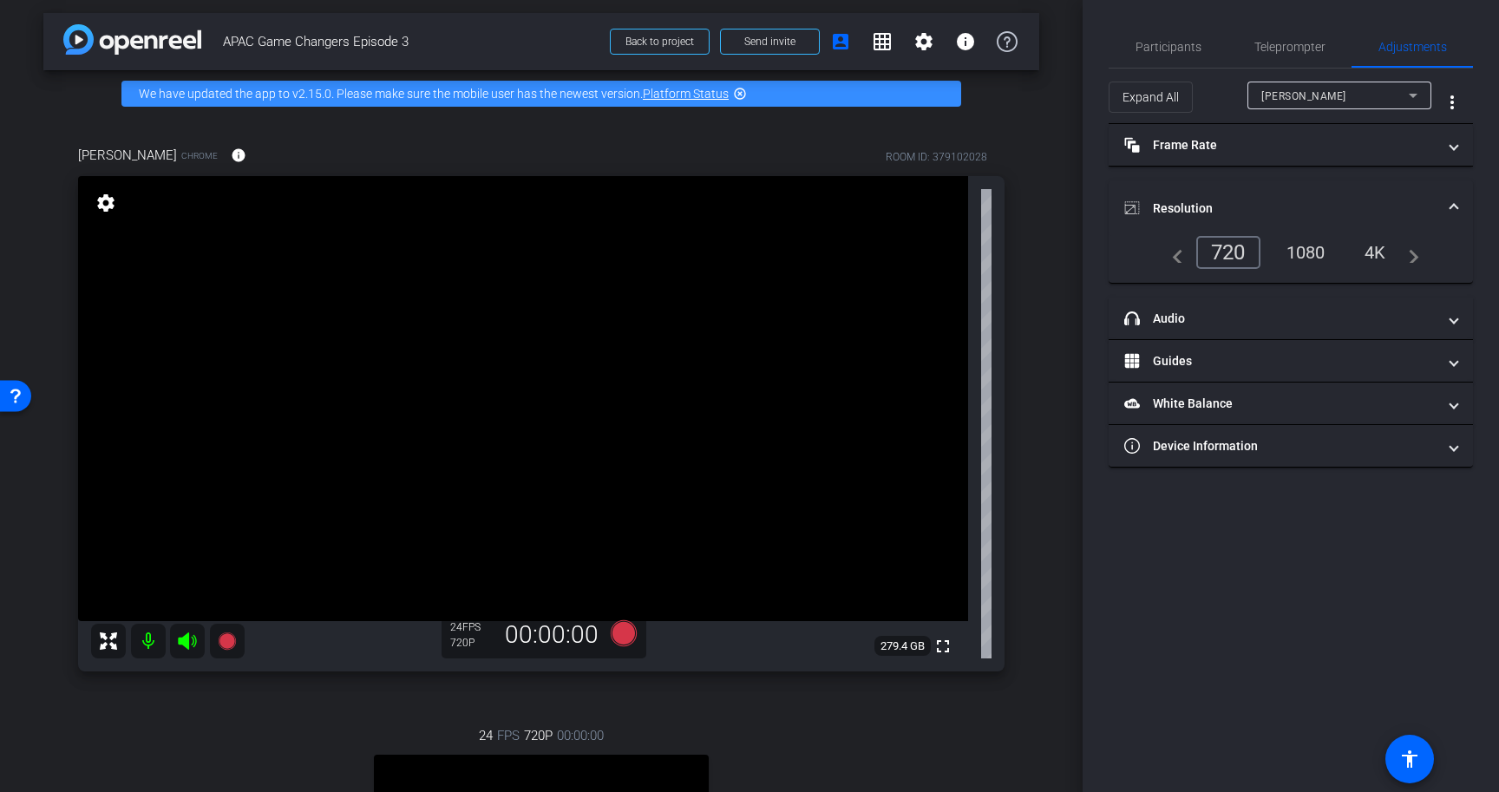
scroll to position [0, 0]
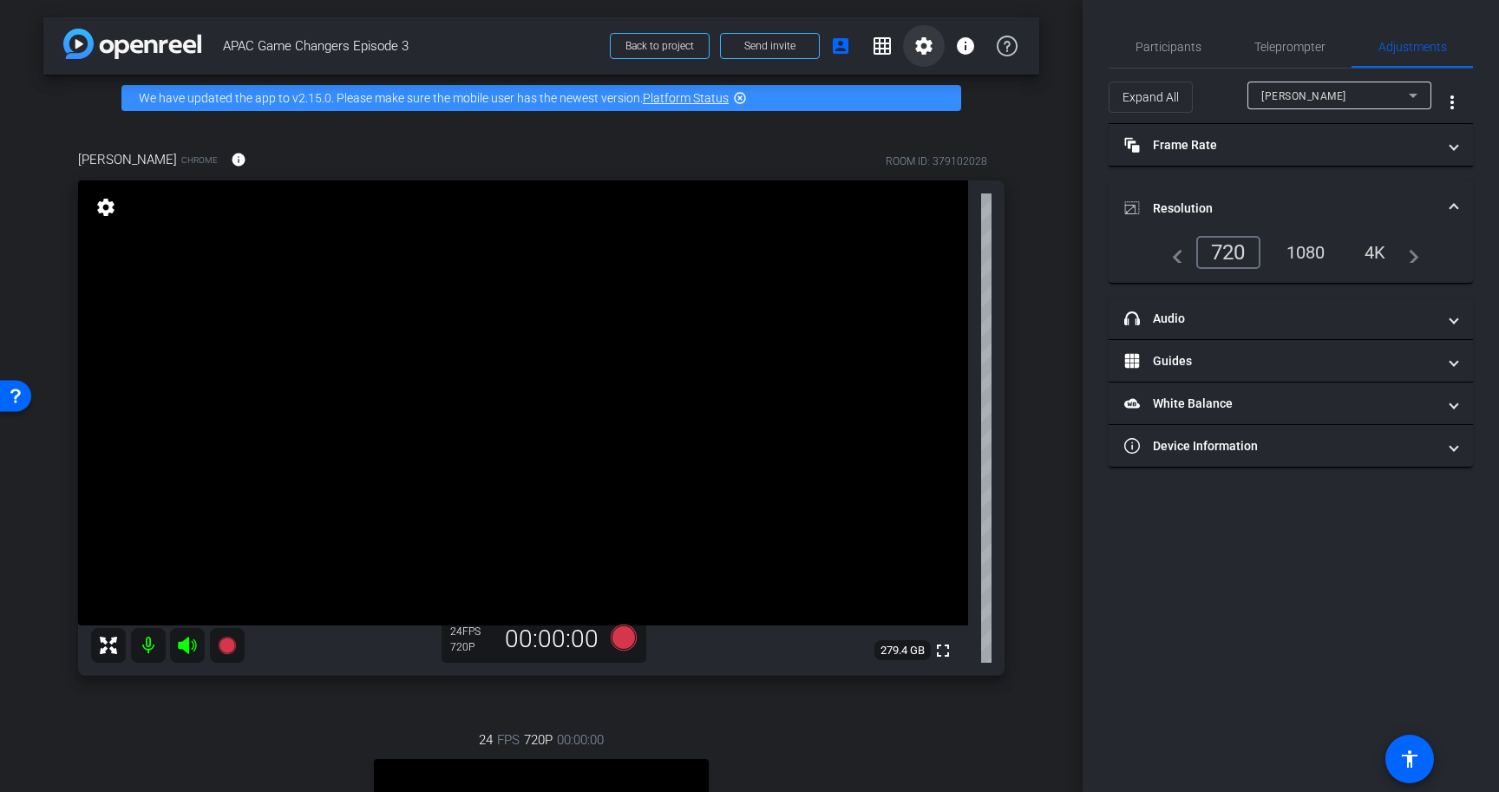
click at [913, 49] on mat-icon "settings" at bounding box center [923, 46] width 21 height 21
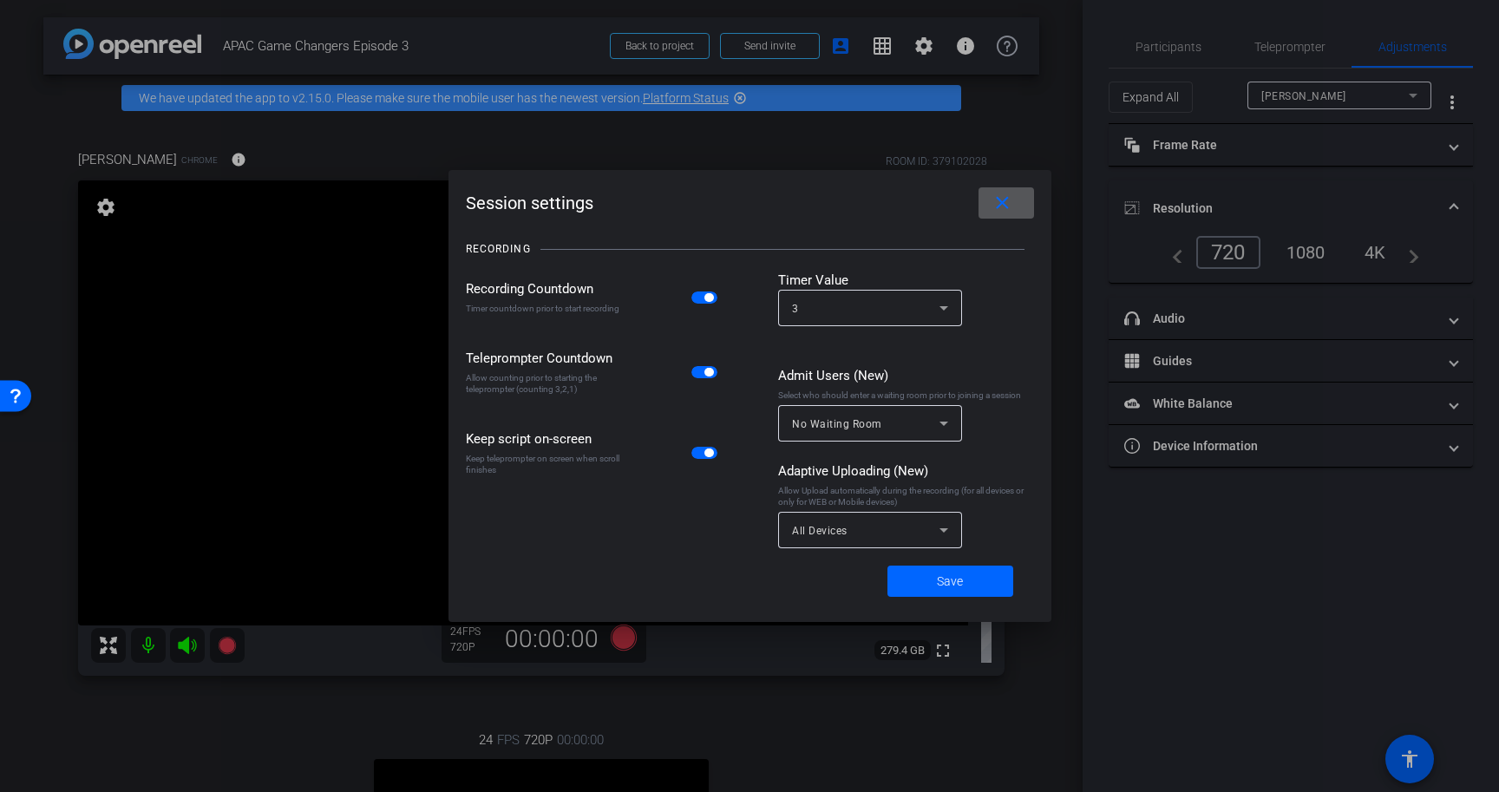
click at [1231, 616] on div at bounding box center [749, 396] width 1499 height 792
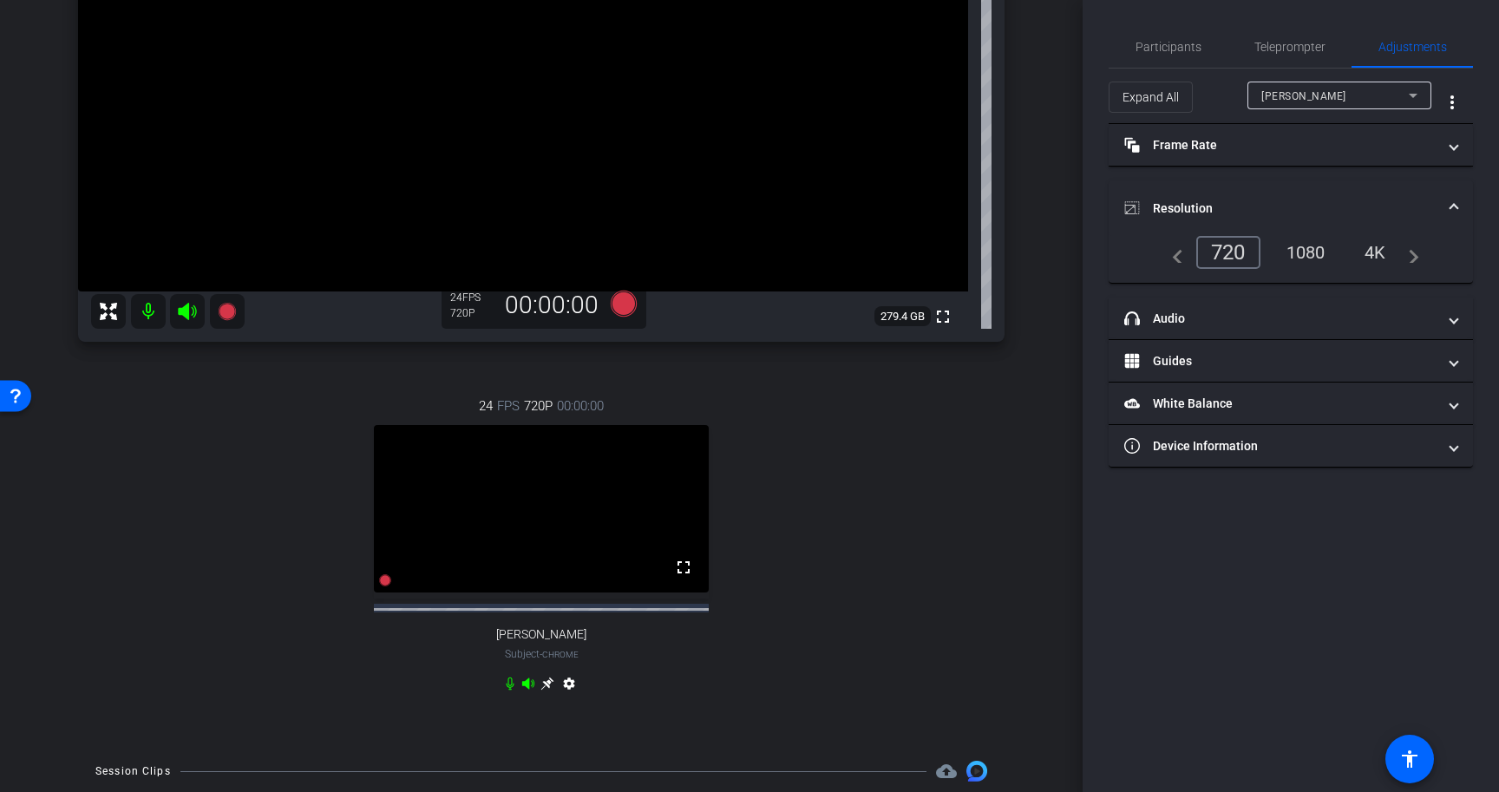
scroll to position [337, 0]
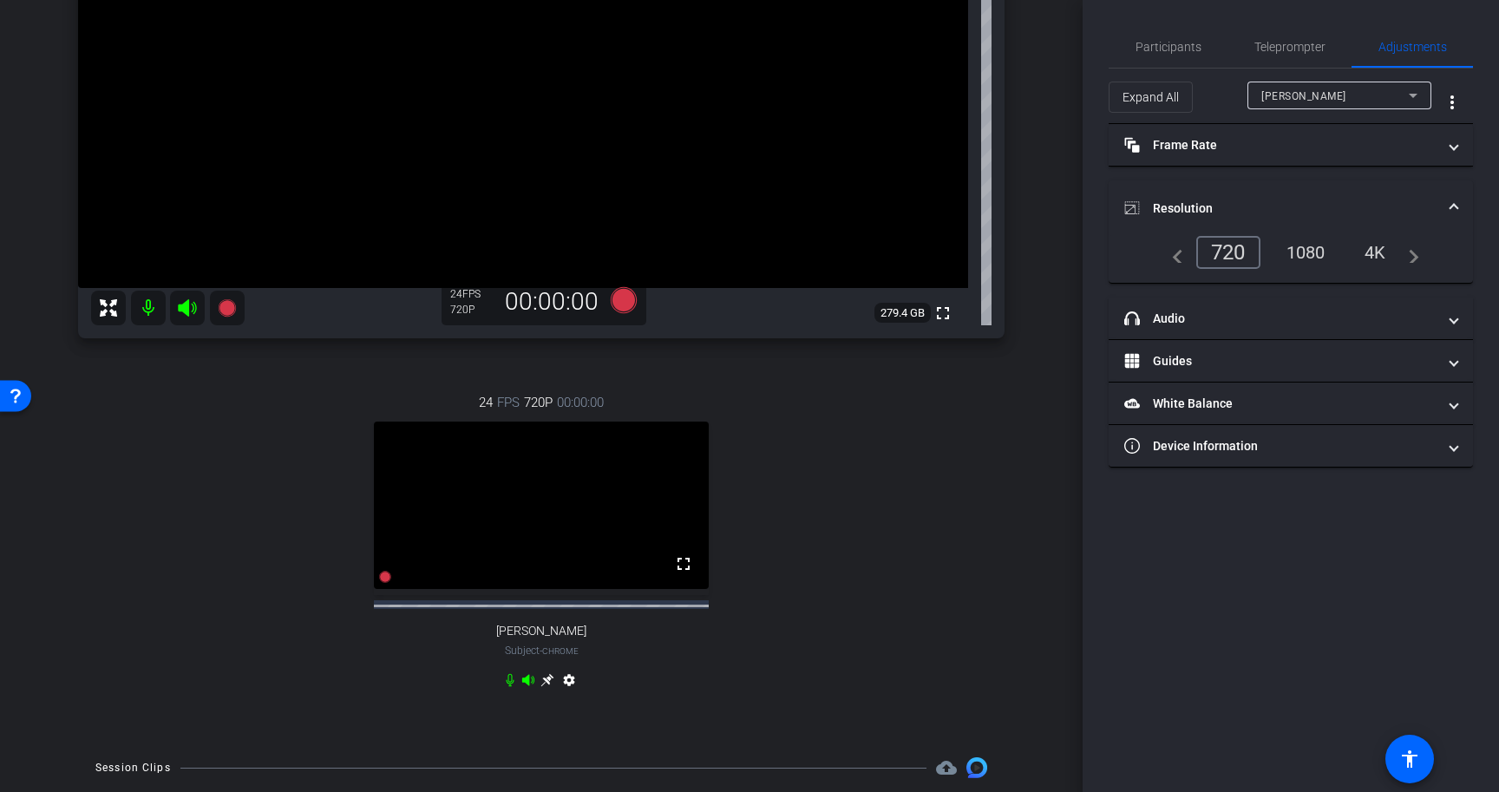
click at [567, 694] on mat-icon "settings" at bounding box center [569, 683] width 21 height 21
click at [572, 694] on mat-icon "settings" at bounding box center [569, 683] width 21 height 21
click at [569, 694] on mat-icon "settings" at bounding box center [569, 683] width 21 height 21
click at [1201, 624] on div "Participants Teleprompter Adjustments settings [PERSON_NAME] flip Director Ever…" at bounding box center [1290, 396] width 416 height 792
click at [1311, 253] on div "1080" at bounding box center [1305, 252] width 65 height 29
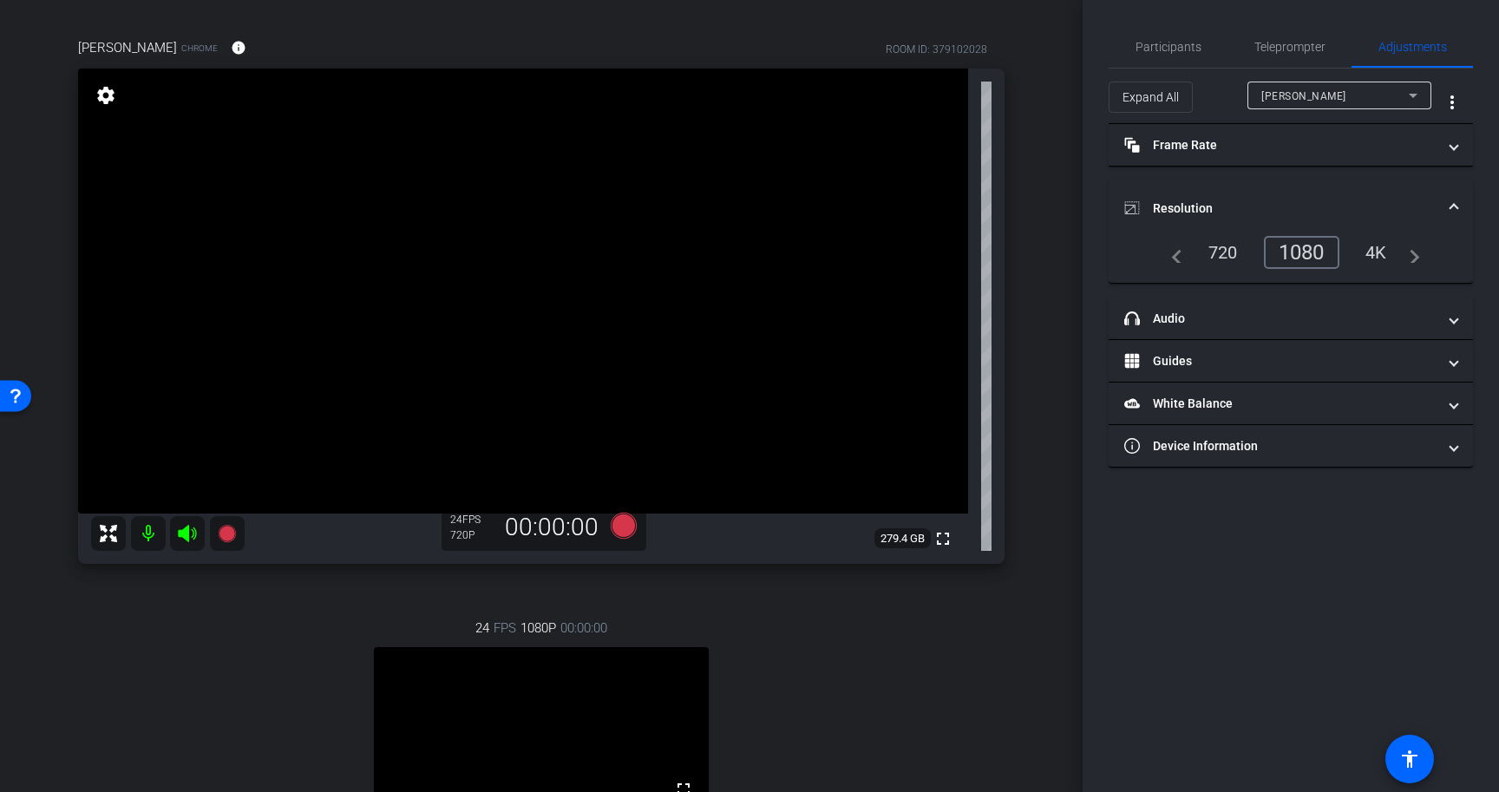
scroll to position [48, 0]
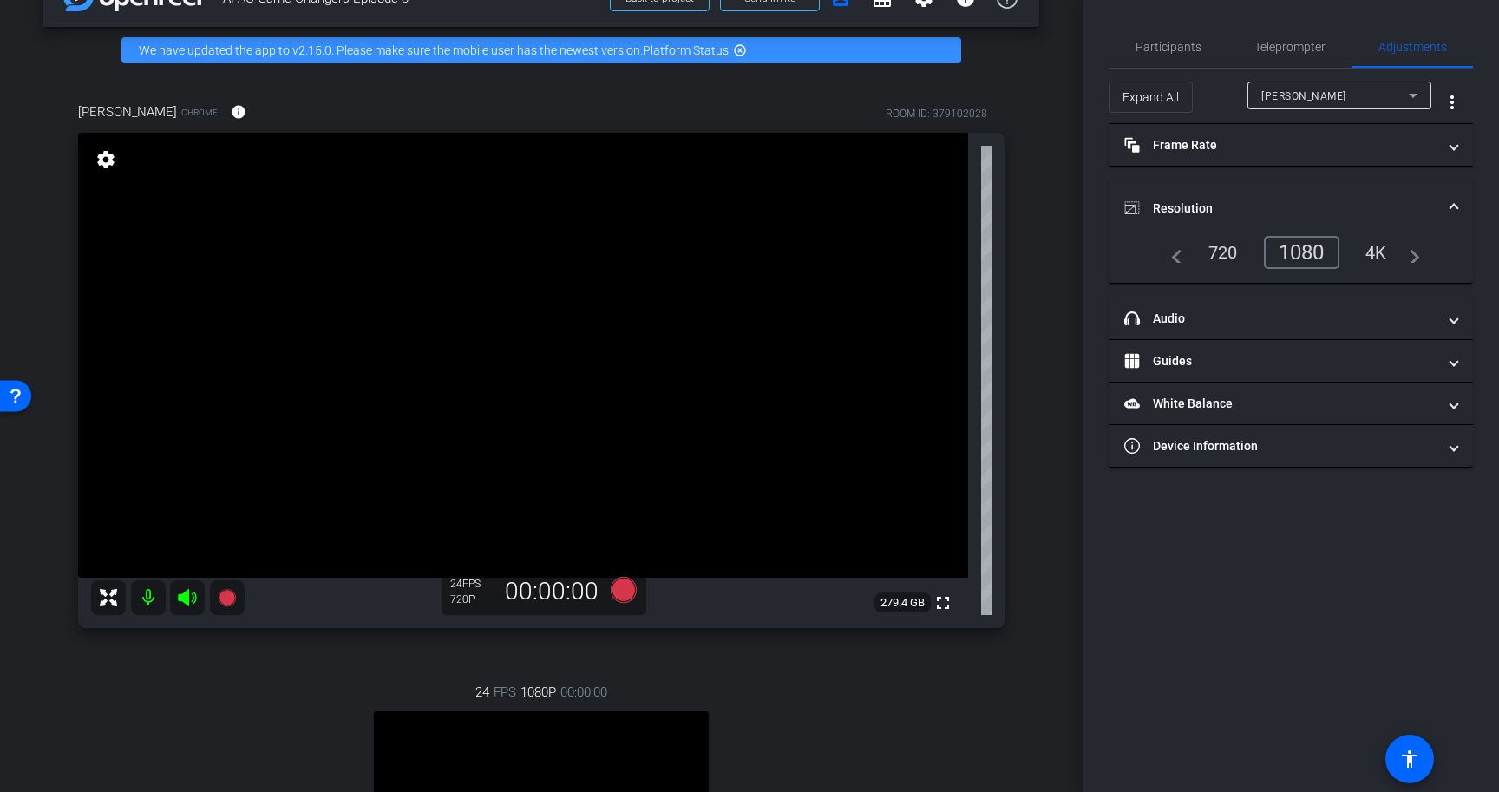
click at [928, 278] on video at bounding box center [523, 355] width 890 height 445
click at [749, 454] on video at bounding box center [523, 355] width 890 height 445
click at [1287, 251] on div "1080" at bounding box center [1301, 252] width 75 height 33
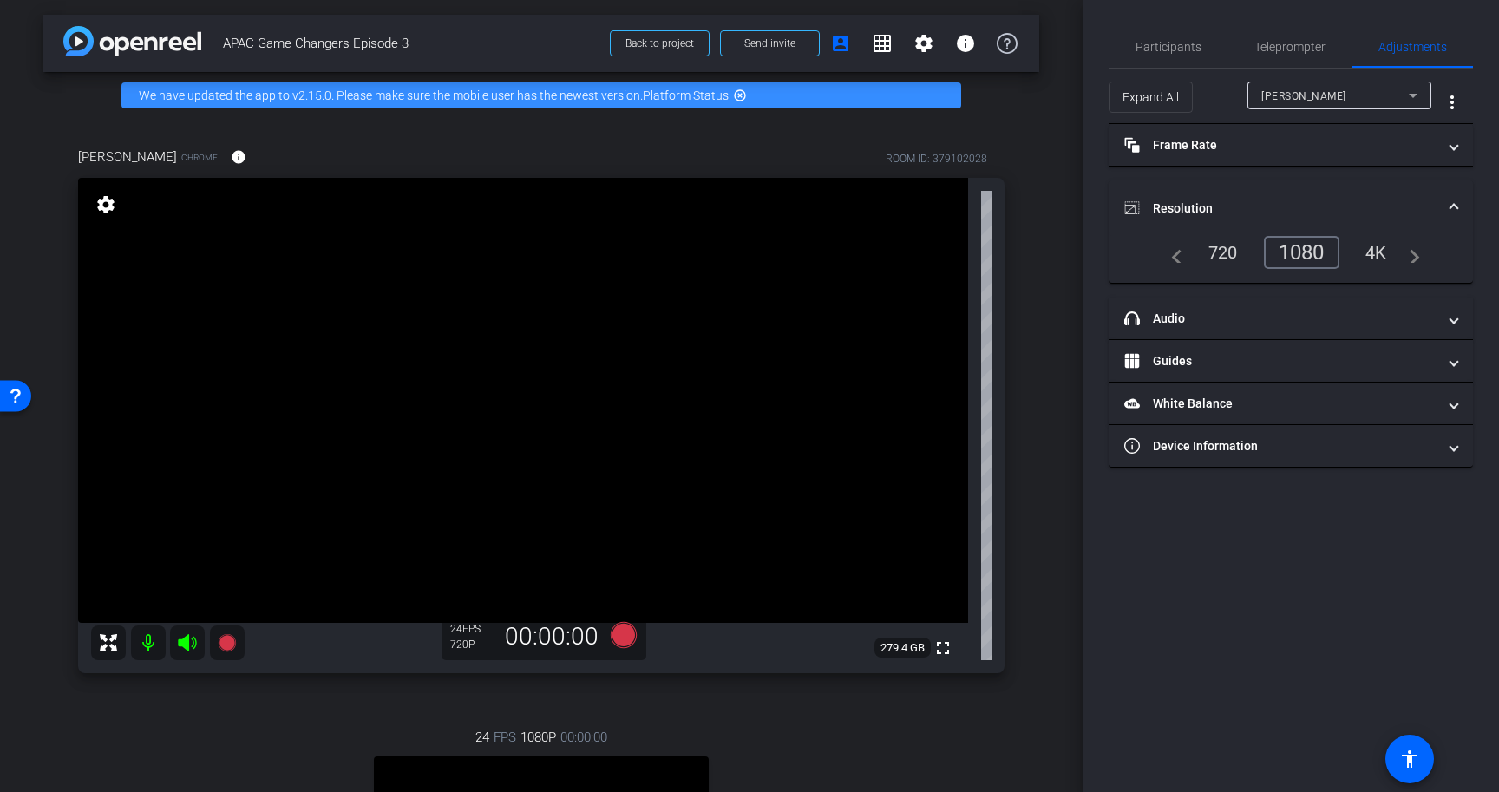
scroll to position [0, 0]
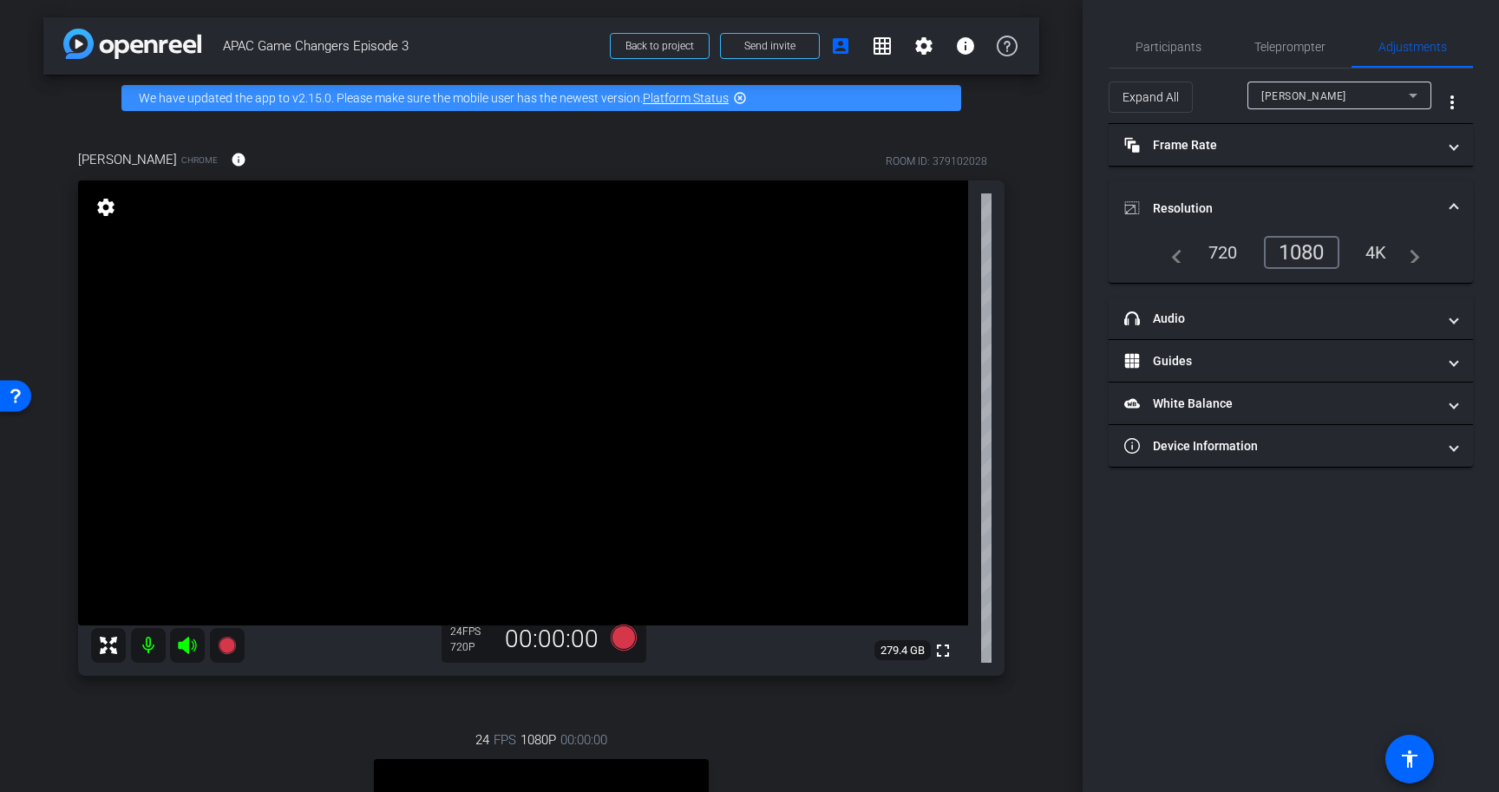
click at [109, 650] on icon at bounding box center [108, 645] width 21 height 21
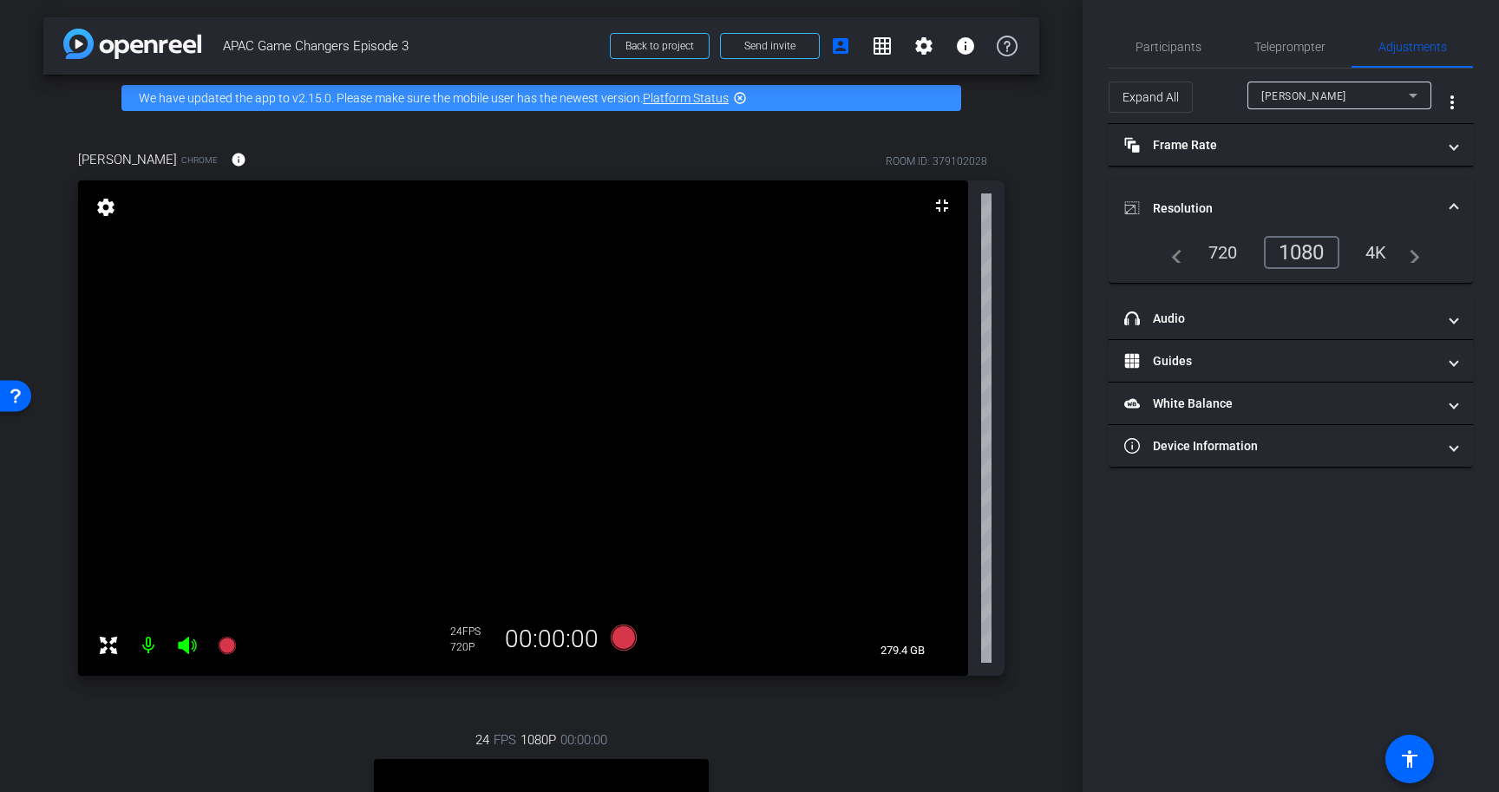
click at [101, 205] on mat-icon "settings" at bounding box center [106, 207] width 24 height 21
click at [1273, 250] on div "1080" at bounding box center [1305, 252] width 65 height 29
click at [1306, 254] on div "1080" at bounding box center [1305, 252] width 65 height 29
click at [1371, 533] on div "Participants Teleprompter Adjustments settings [PERSON_NAME] flip Director Ever…" at bounding box center [1290, 396] width 416 height 792
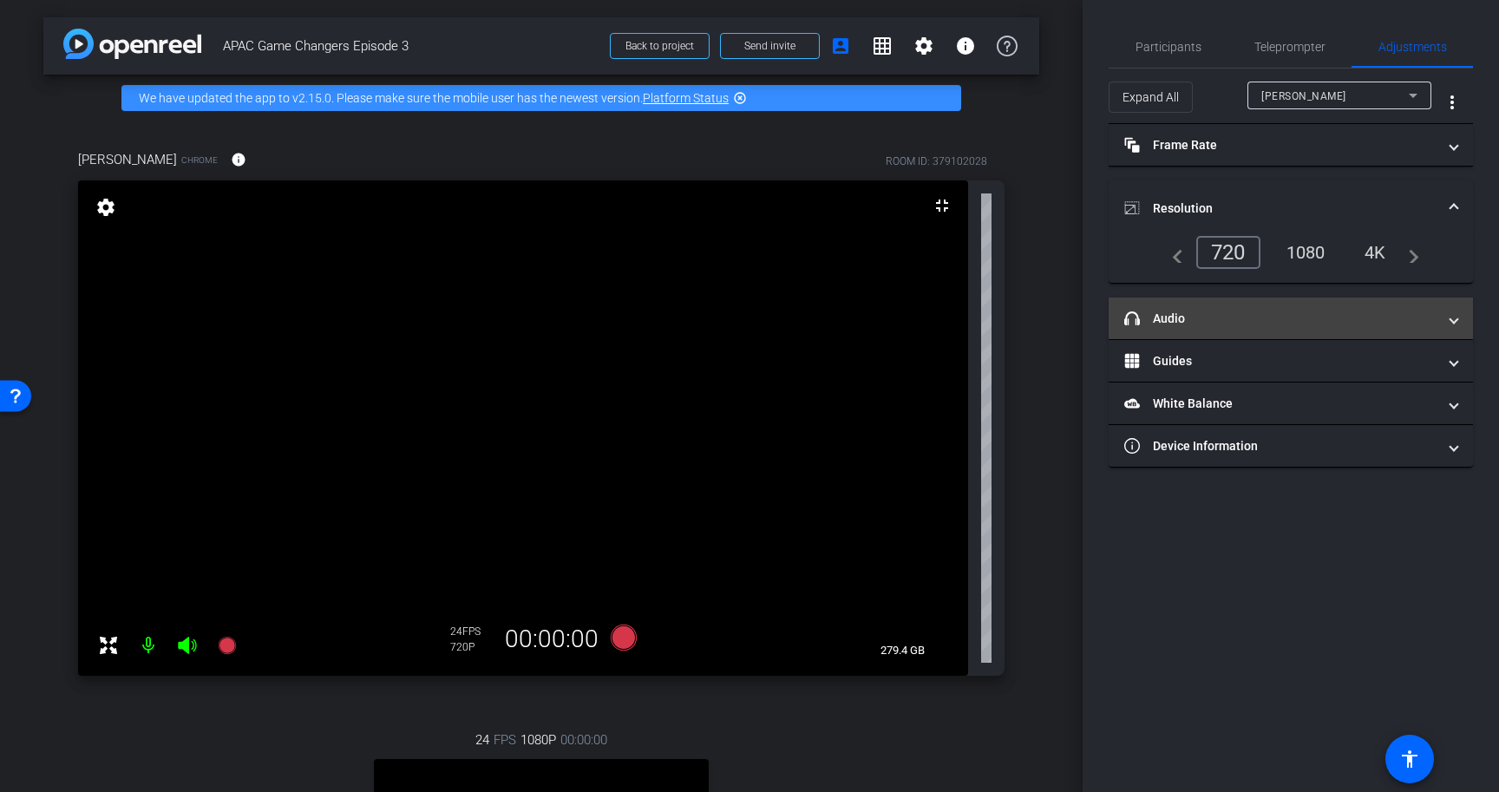
click at [1254, 324] on mat-panel-title "headphone icon Audio" at bounding box center [1280, 319] width 312 height 18
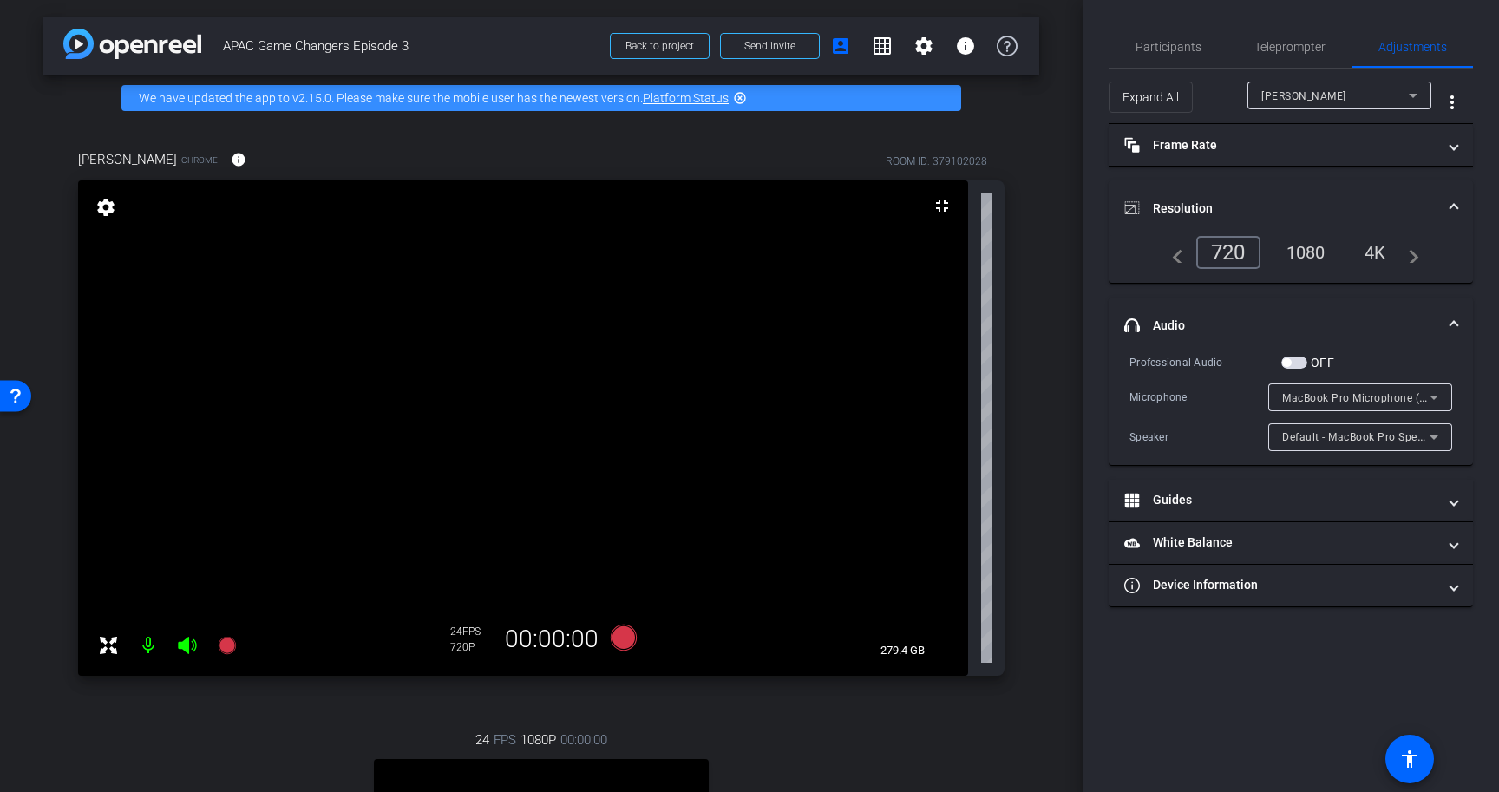
click at [995, 205] on div "[PERSON_NAME] Chrome info ROOM ID: 379102028 fullscreen_exit settings 279.4 GB …" at bounding box center [541, 599] width 996 height 956
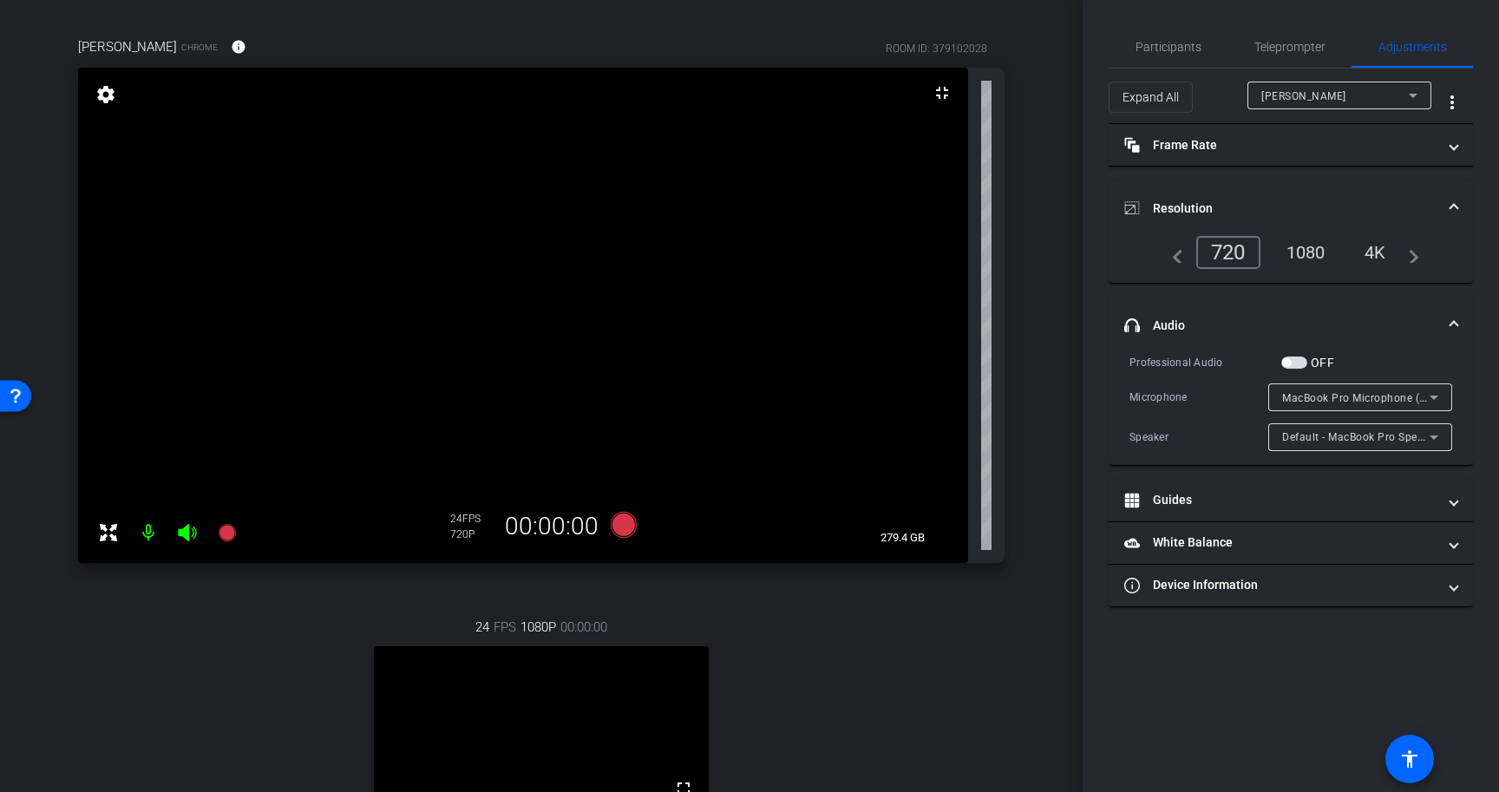
scroll to position [72, 0]
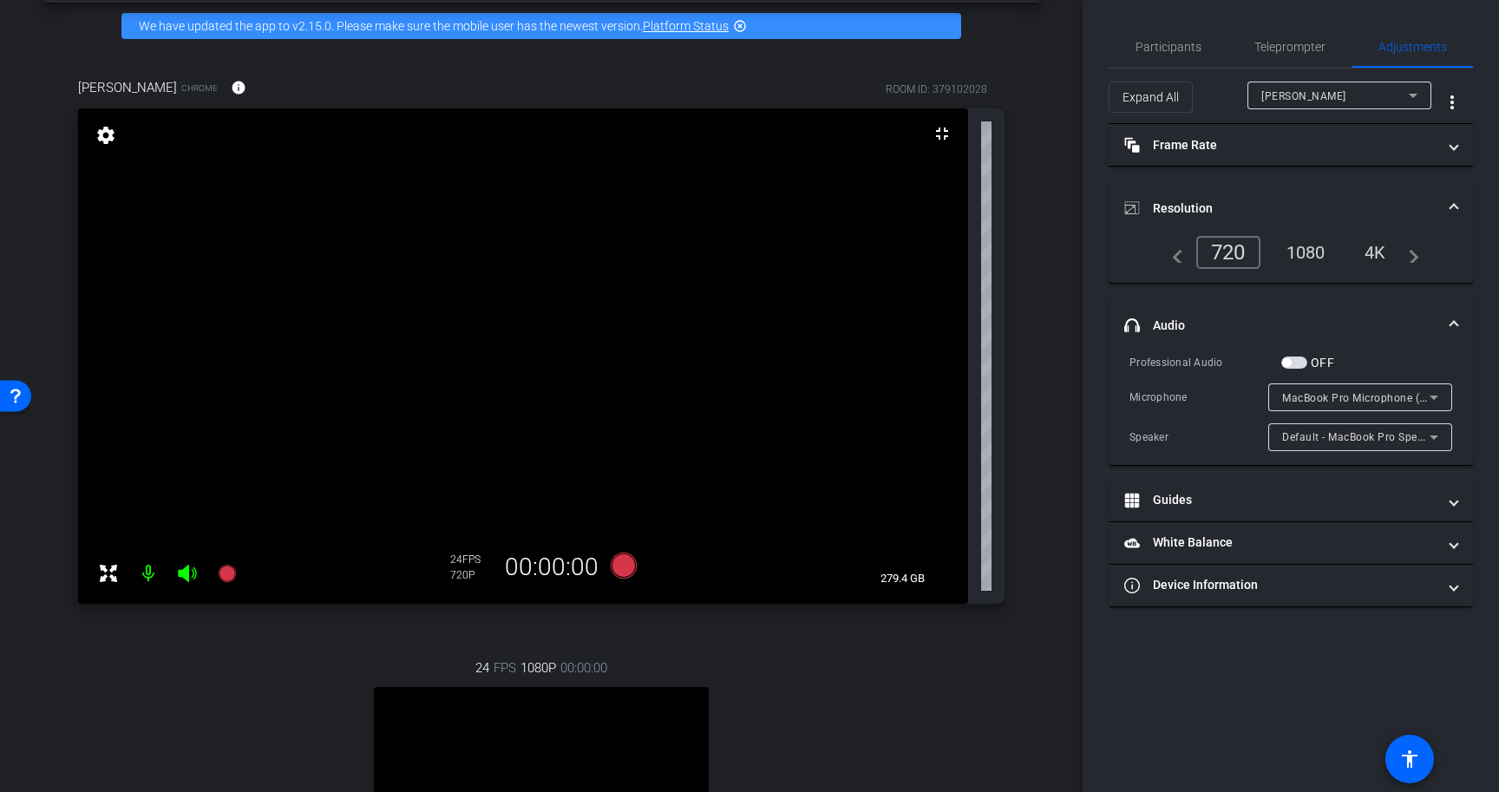
click at [112, 126] on mat-icon "settings" at bounding box center [106, 135] width 24 height 21
click at [107, 140] on mat-icon "settings" at bounding box center [106, 135] width 24 height 21
click at [104, 136] on mat-icon "settings" at bounding box center [106, 135] width 24 height 21
click at [459, 71] on div "[PERSON_NAME] Chrome info ROOM ID: 379102028" at bounding box center [541, 88] width 926 height 42
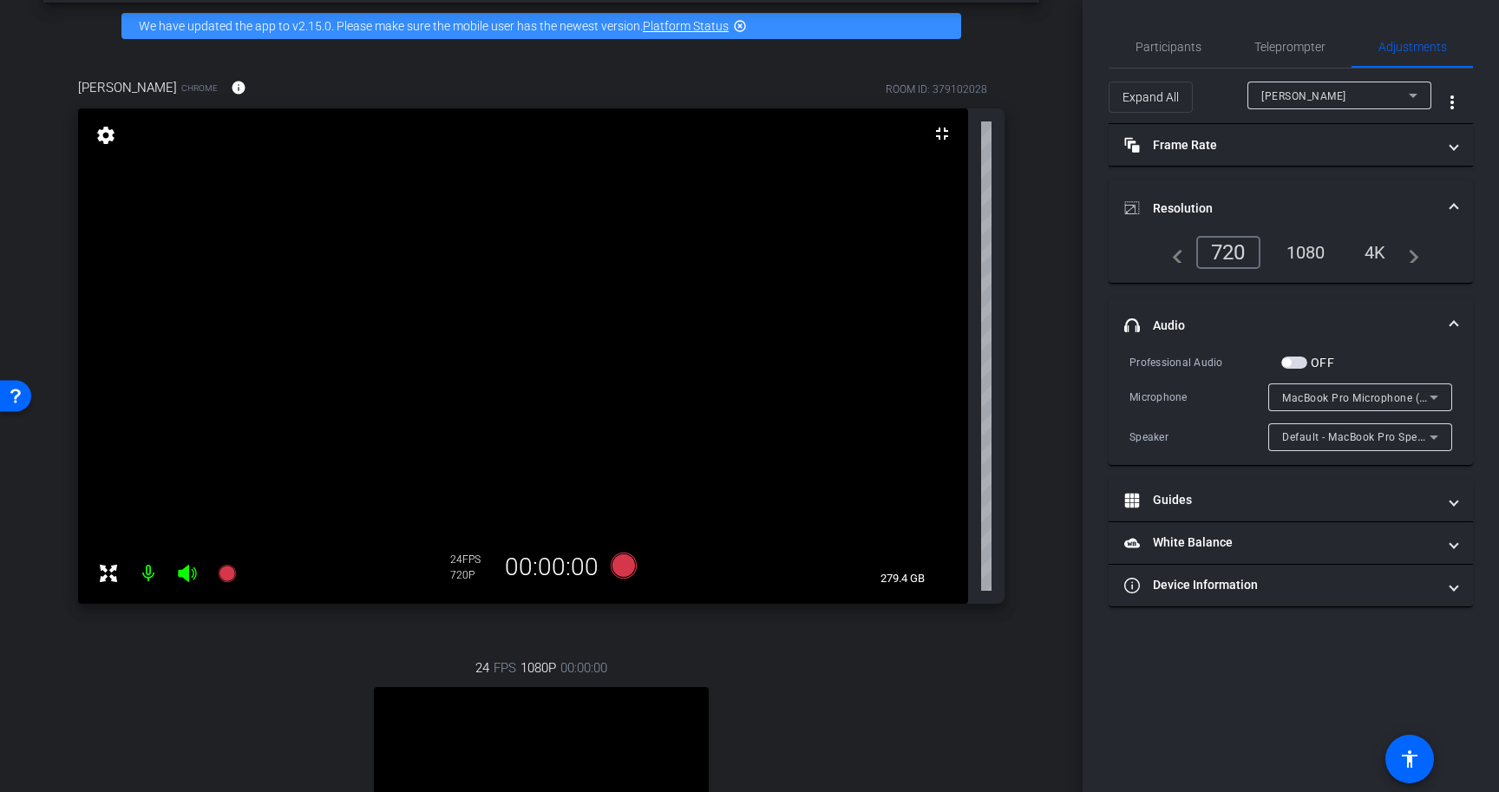
click at [1310, 257] on div "1080" at bounding box center [1305, 252] width 65 height 29
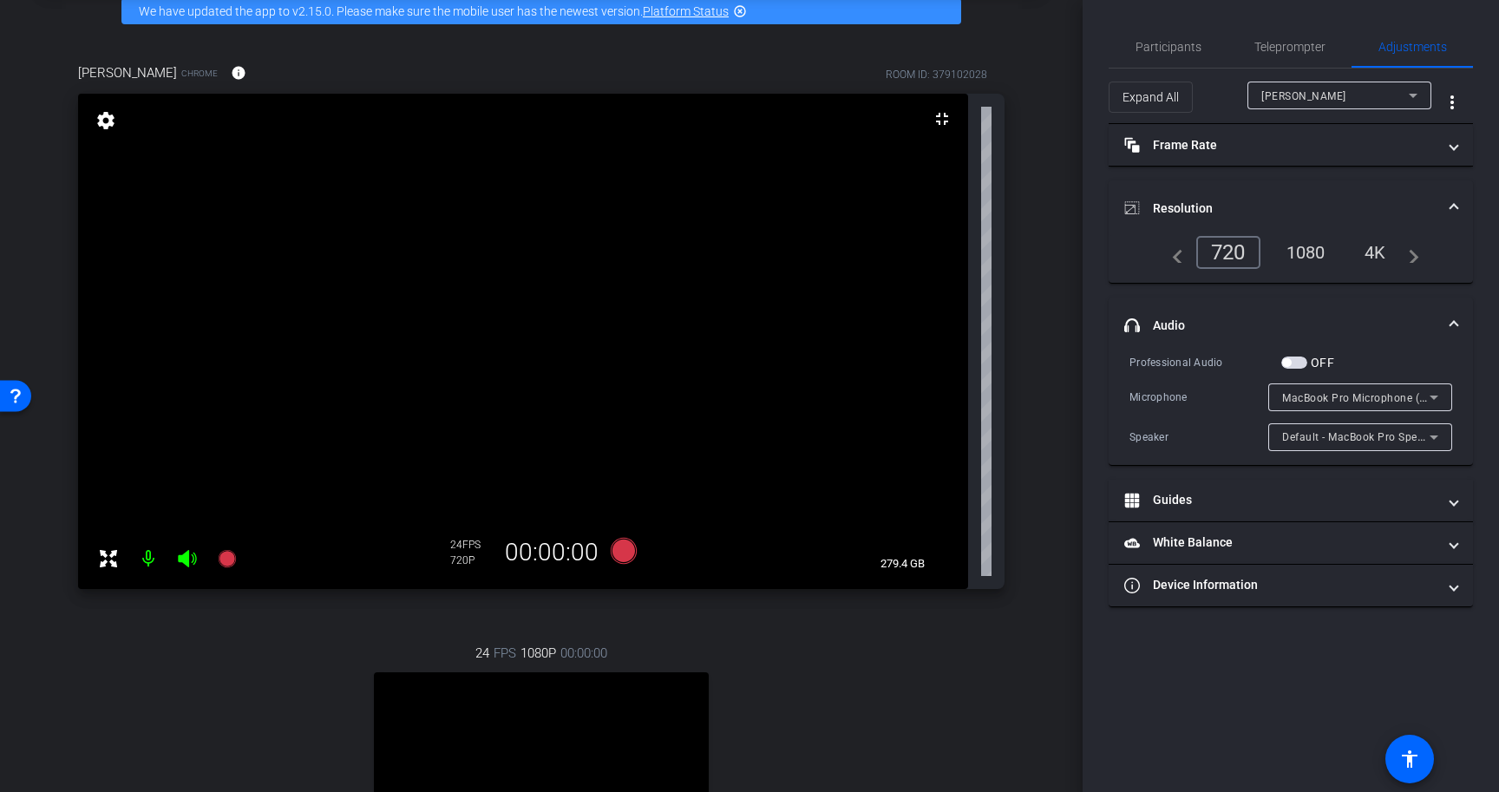
scroll to position [75, 0]
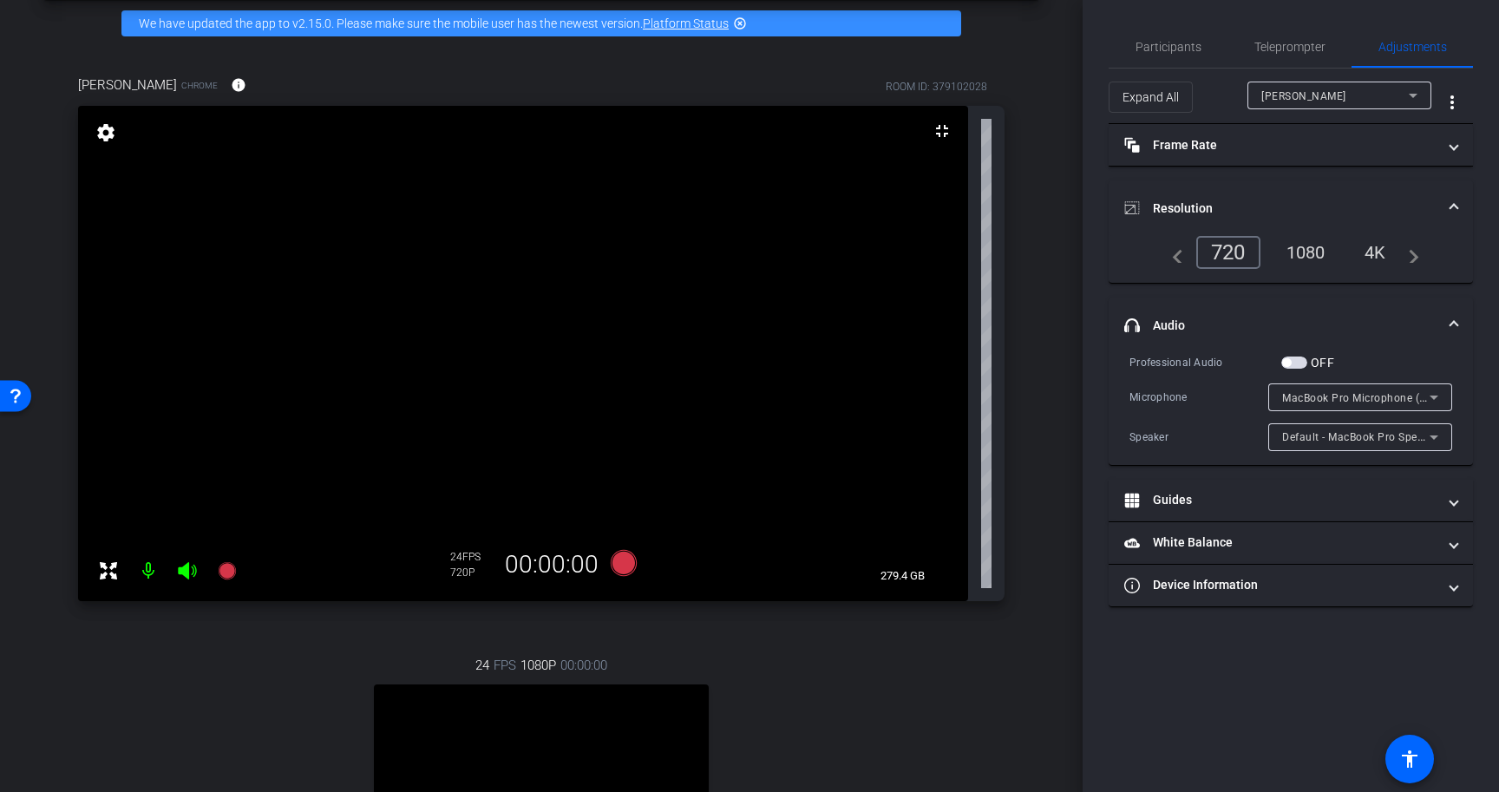
click at [1454, 208] on span at bounding box center [1453, 208] width 7 height 18
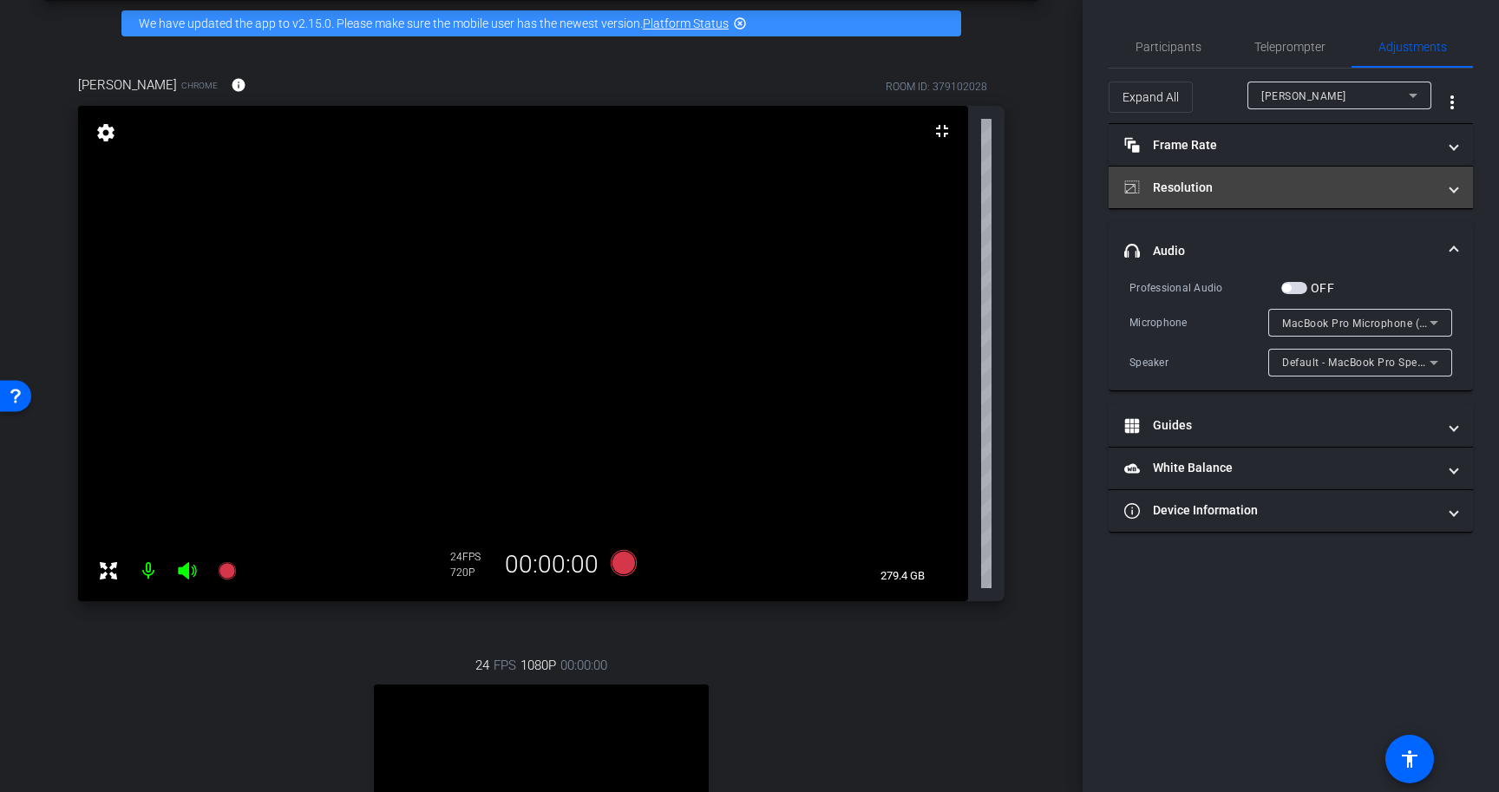
click at [1455, 199] on mat-expansion-panel-header "Resolution" at bounding box center [1290, 188] width 364 height 42
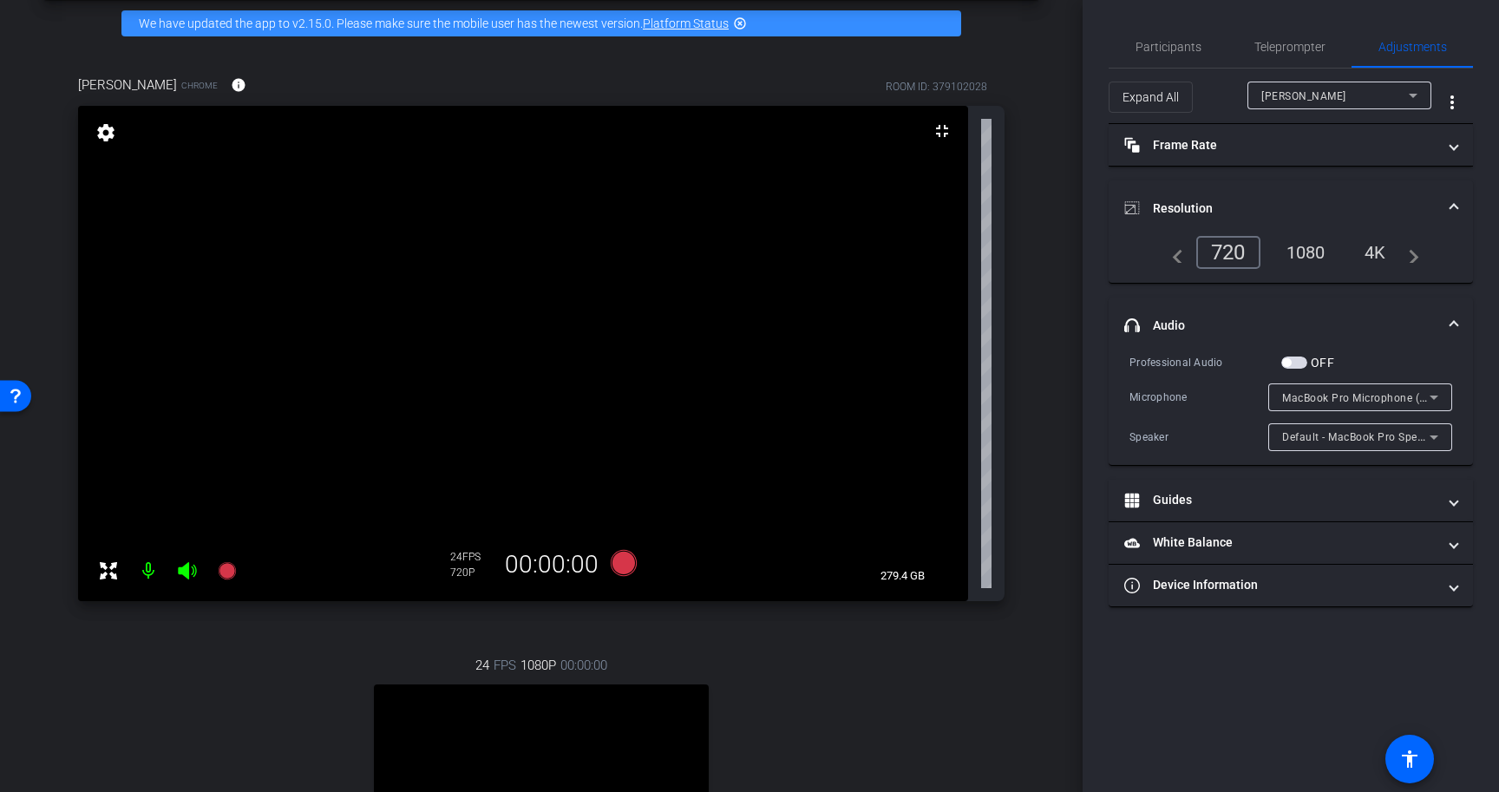
click at [1309, 256] on div "1080" at bounding box center [1305, 252] width 65 height 29
click at [976, 701] on div "24 FPS 1080P 00:00:00 fullscreen Ranjan Raman Subject - Chrome settings" at bounding box center [541, 806] width 926 height 358
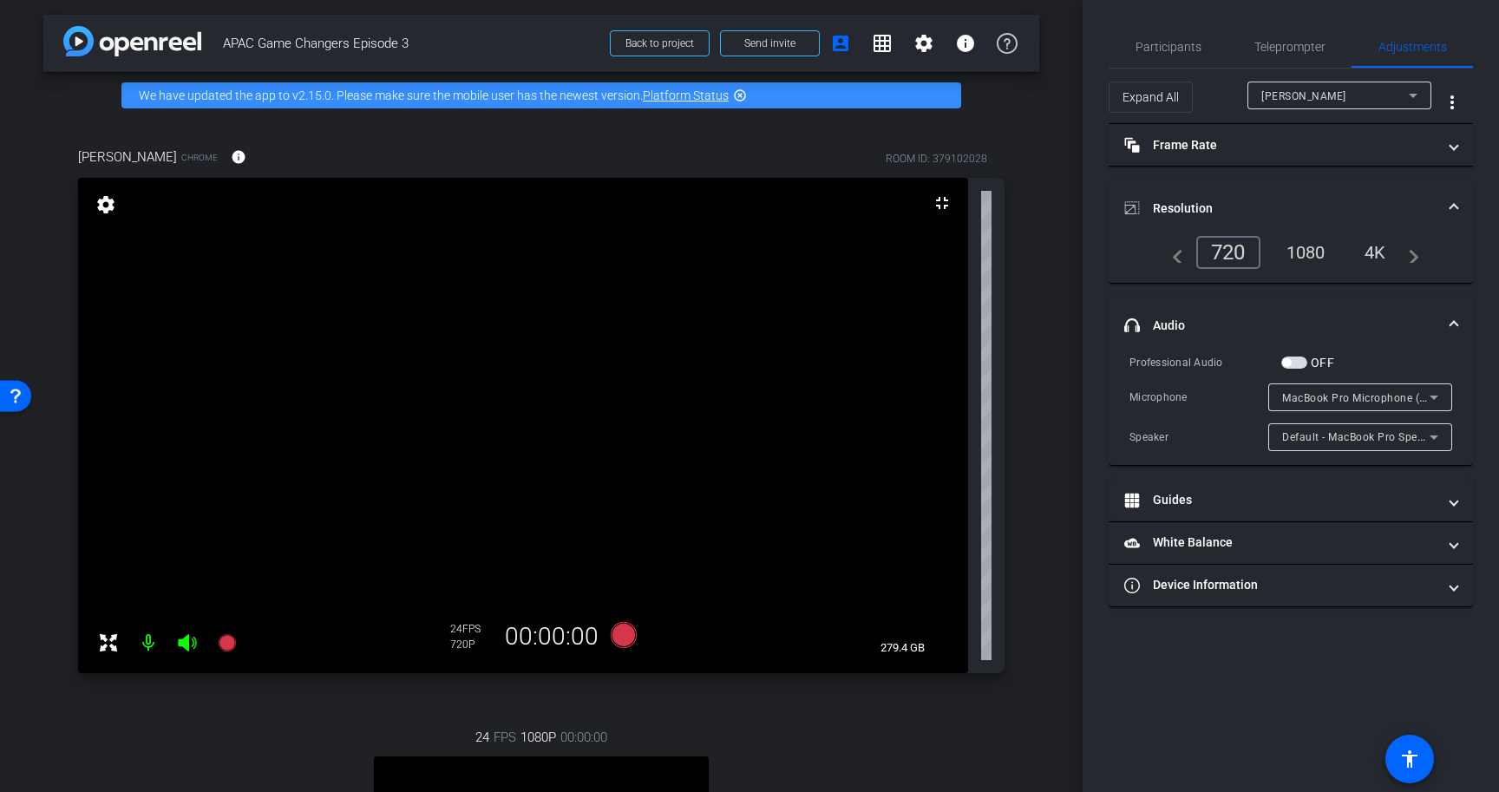
scroll to position [3, 0]
click at [877, 56] on span at bounding box center [882, 43] width 42 height 42
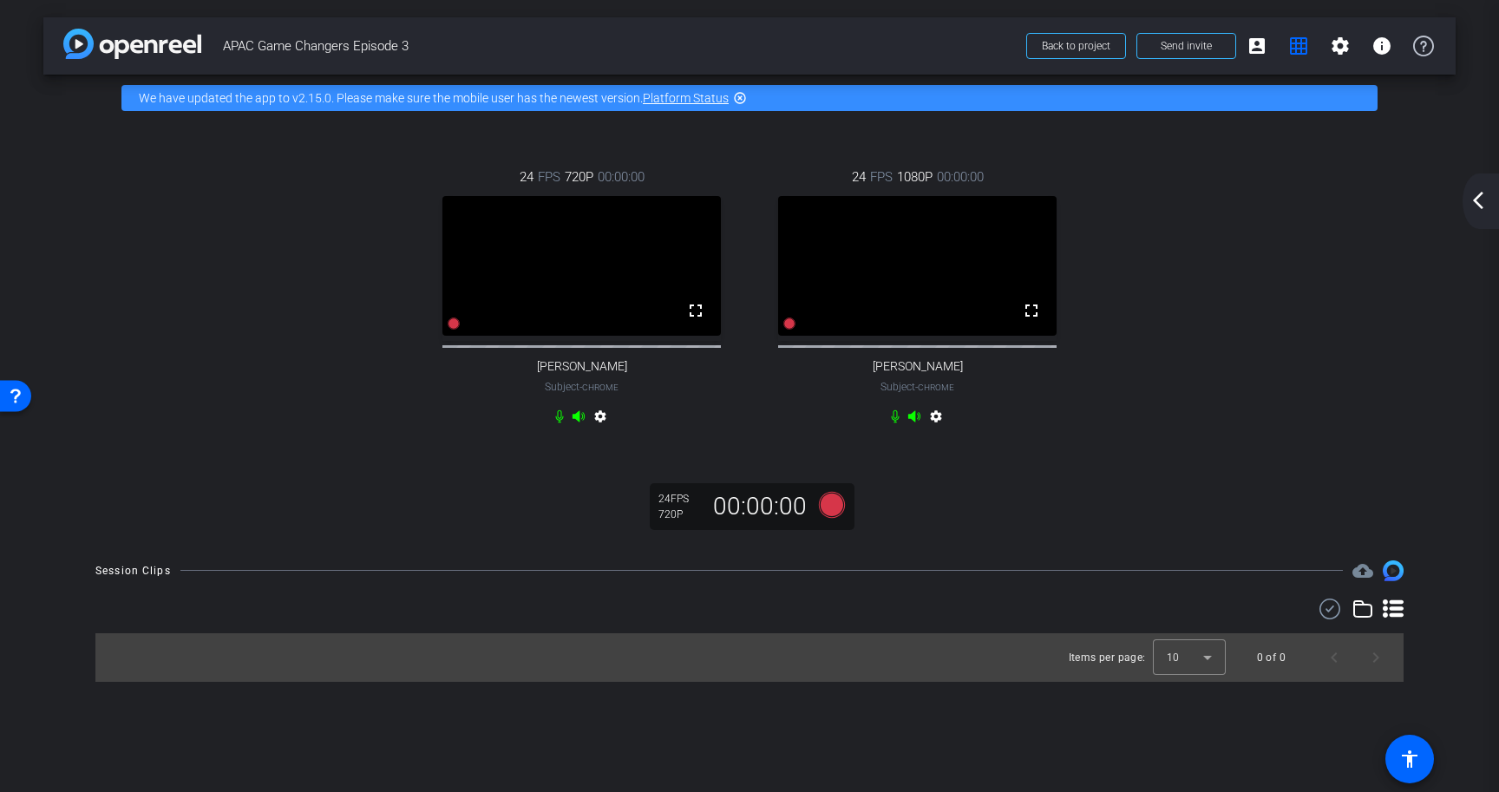
click at [1261, 61] on span at bounding box center [1257, 46] width 42 height 42
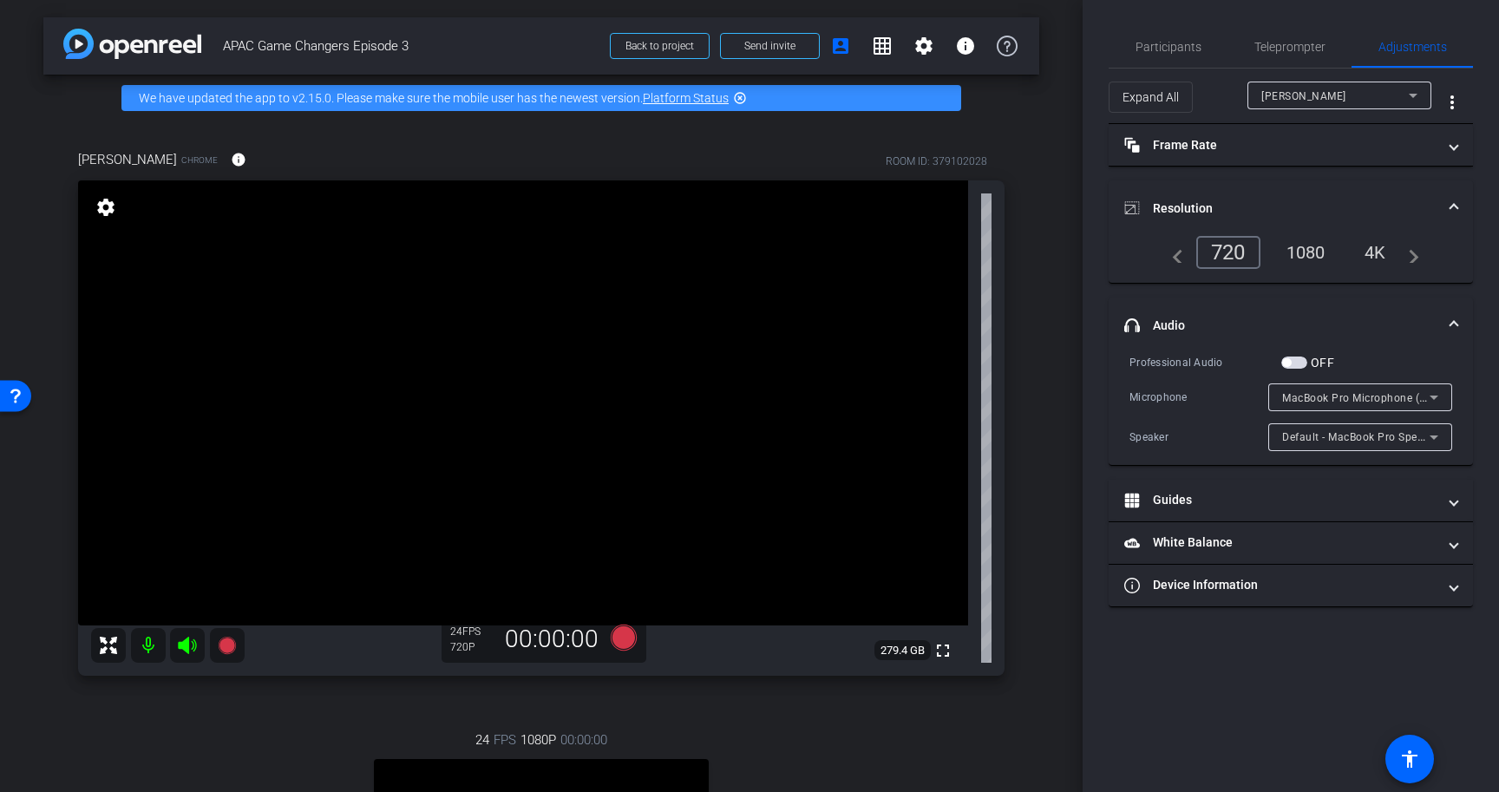
click at [1057, 38] on div "arrow_back APAC Game Changers Episode 3 Back to project Send invite account_box…" at bounding box center [541, 396] width 1082 height 792
click at [872, 54] on mat-icon "grid_on" at bounding box center [882, 46] width 21 height 21
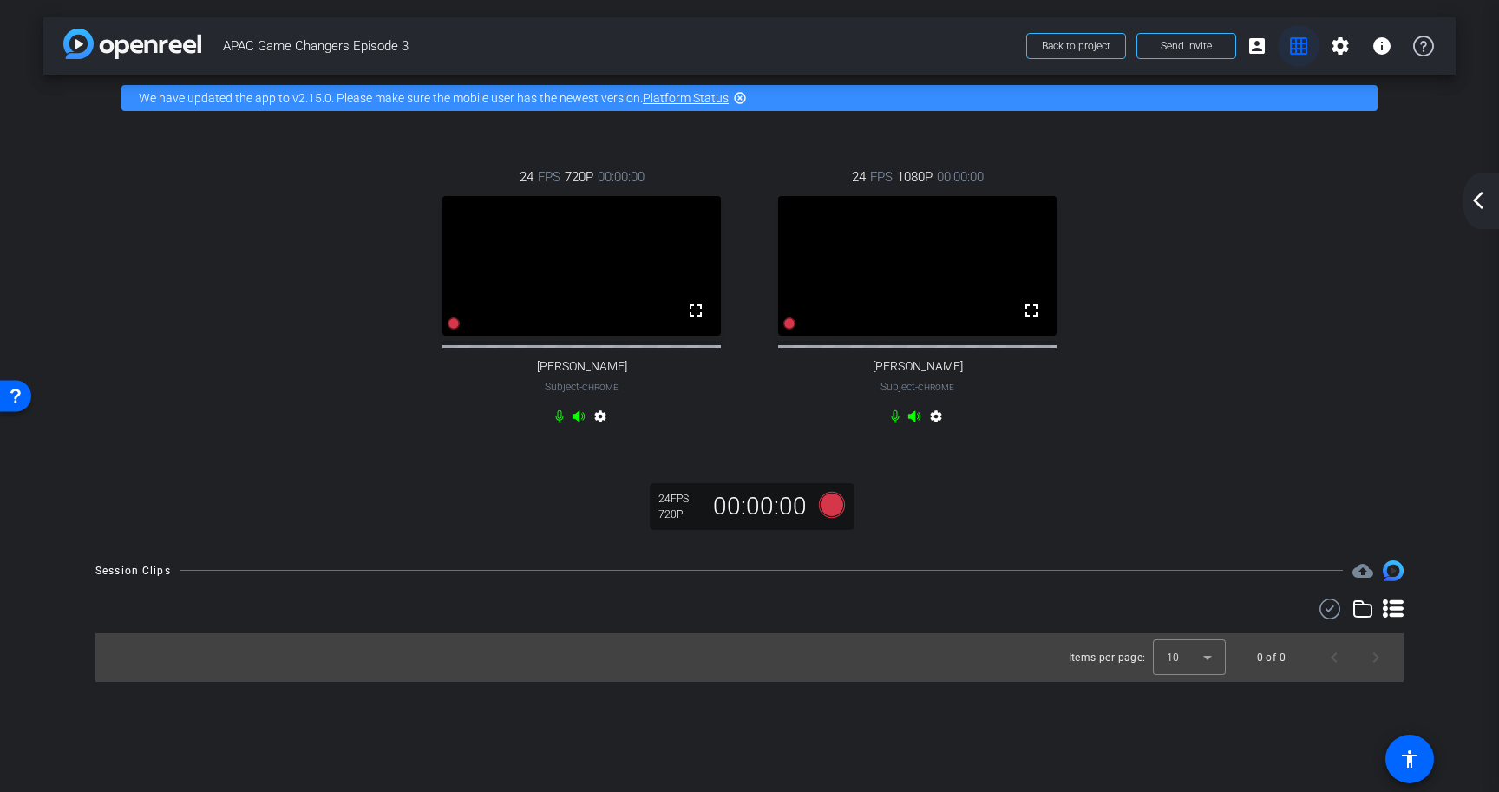
click at [1295, 52] on mat-icon "grid_on" at bounding box center [1298, 46] width 21 height 21
click at [1264, 51] on mat-icon "account_box" at bounding box center [1256, 46] width 21 height 21
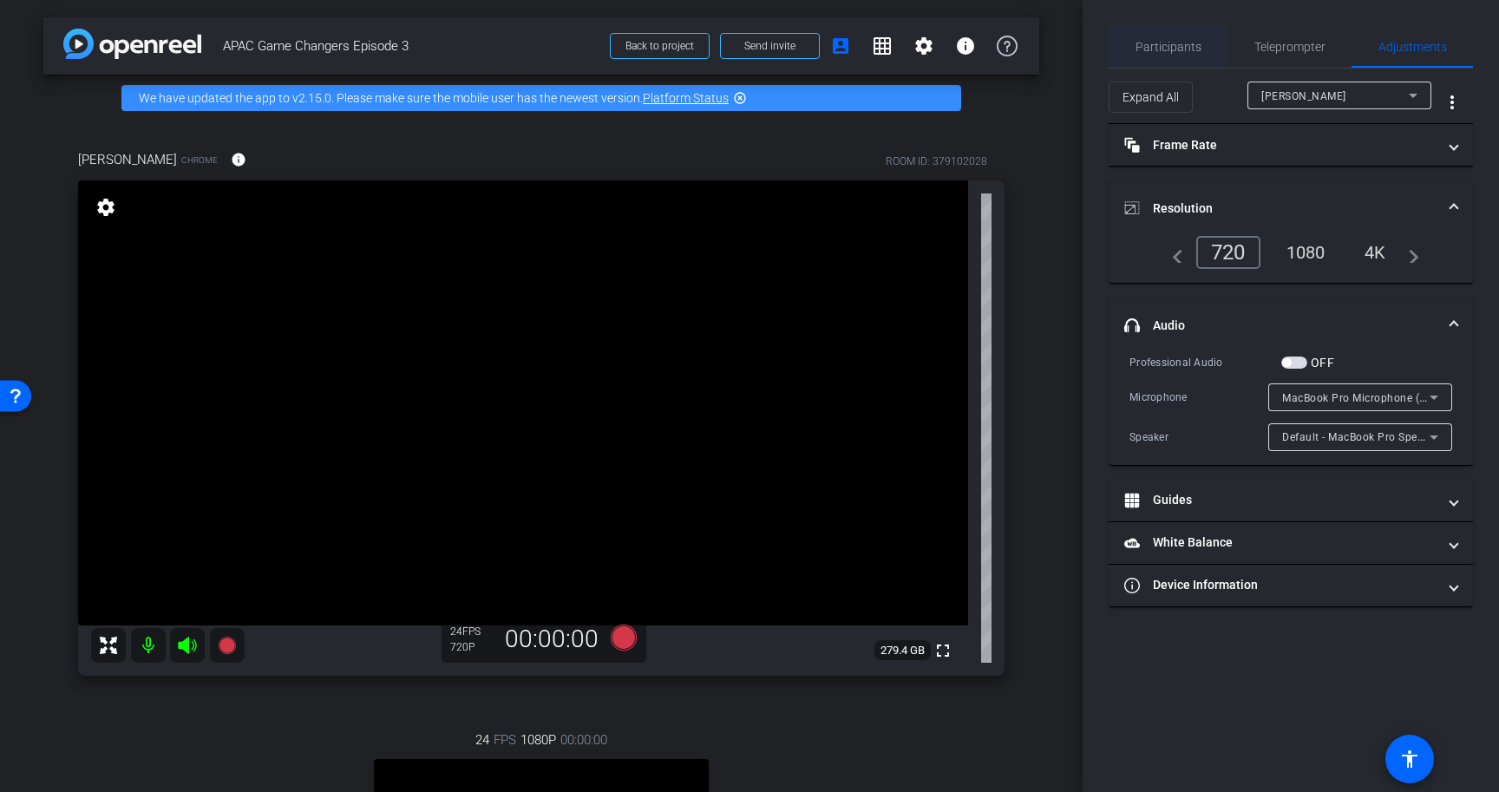
click at [1154, 48] on span "Participants" at bounding box center [1168, 47] width 66 height 12
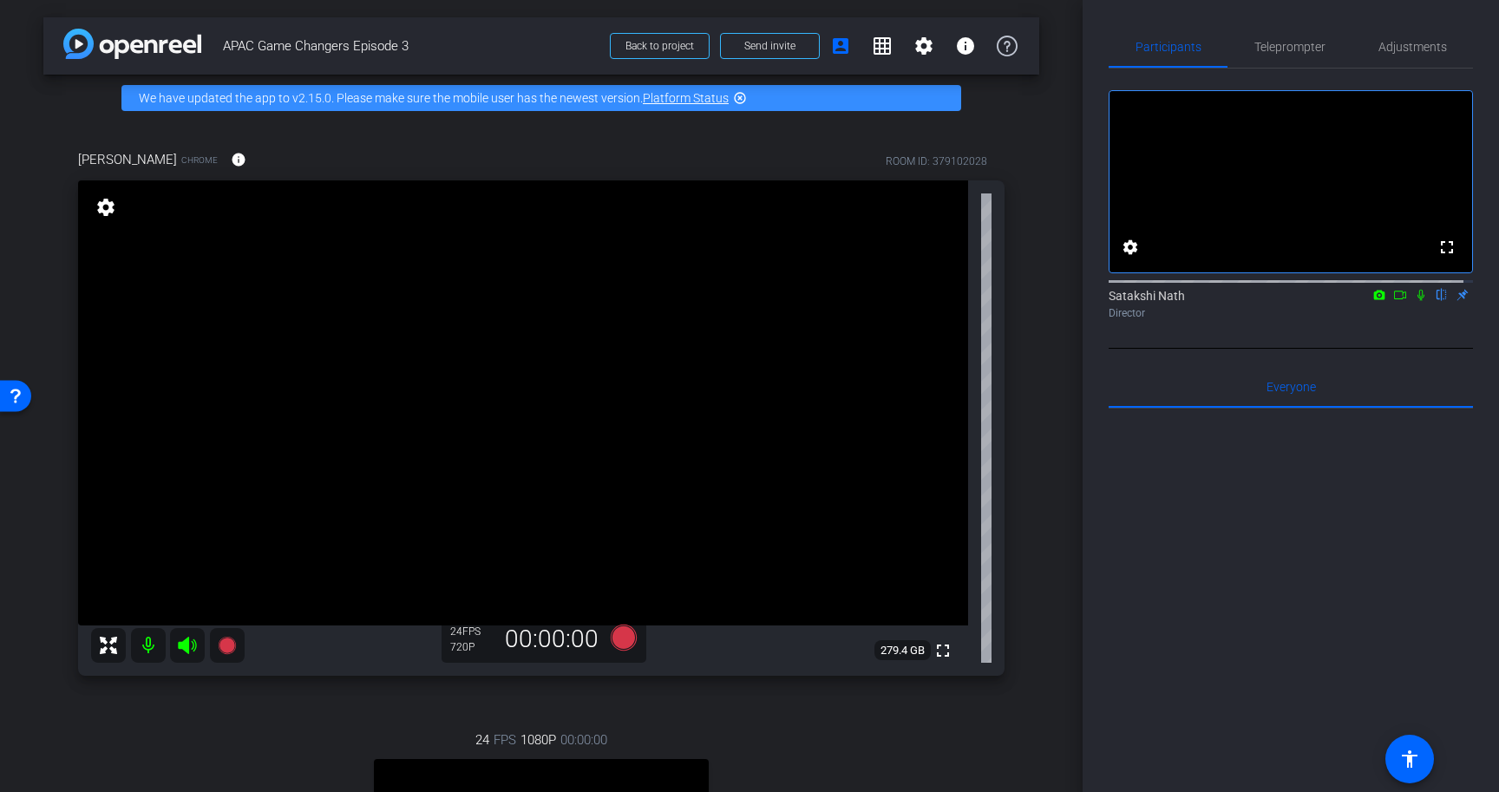
click at [1394, 299] on icon at bounding box center [1400, 295] width 12 height 9
click at [1374, 349] on div "No Video [PERSON_NAME] Director" at bounding box center [1290, 209] width 364 height 280
click at [1433, 303] on mat-icon at bounding box center [1441, 295] width 21 height 16
click at [880, 51] on mat-icon "grid_on" at bounding box center [882, 46] width 21 height 21
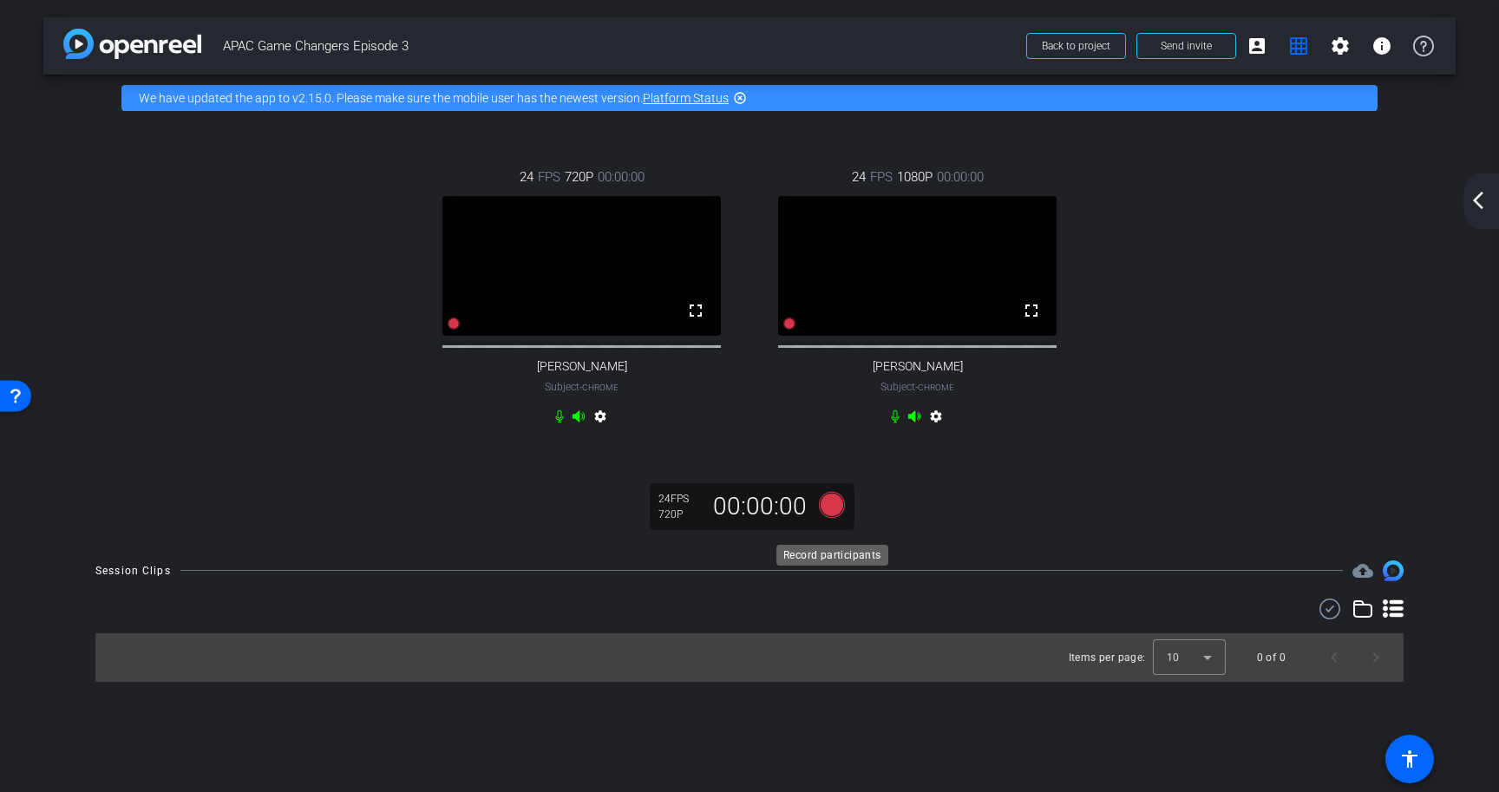
click at [834, 517] on icon at bounding box center [832, 504] width 26 height 26
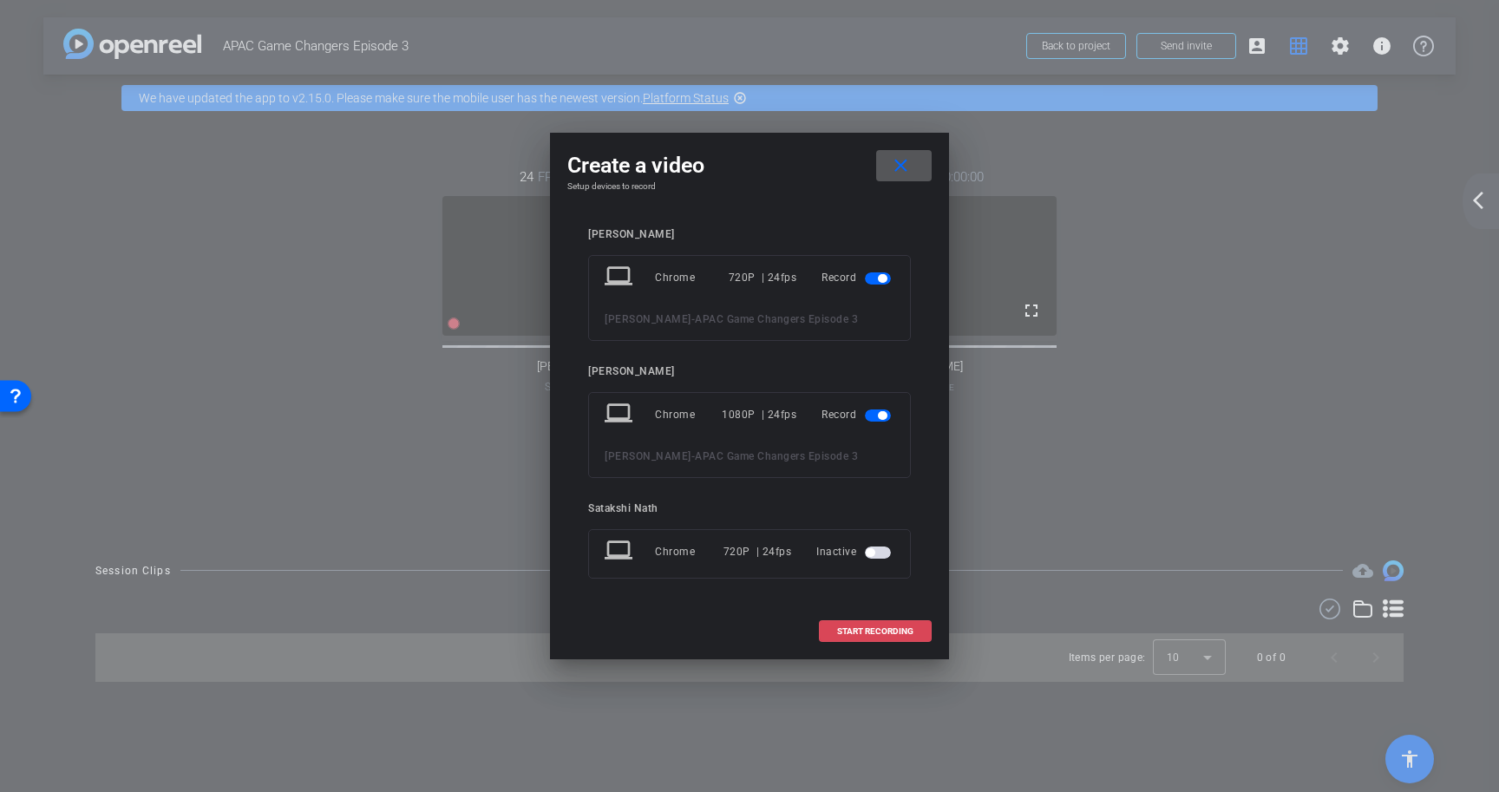
click at [866, 631] on span "START RECORDING" at bounding box center [875, 631] width 76 height 9
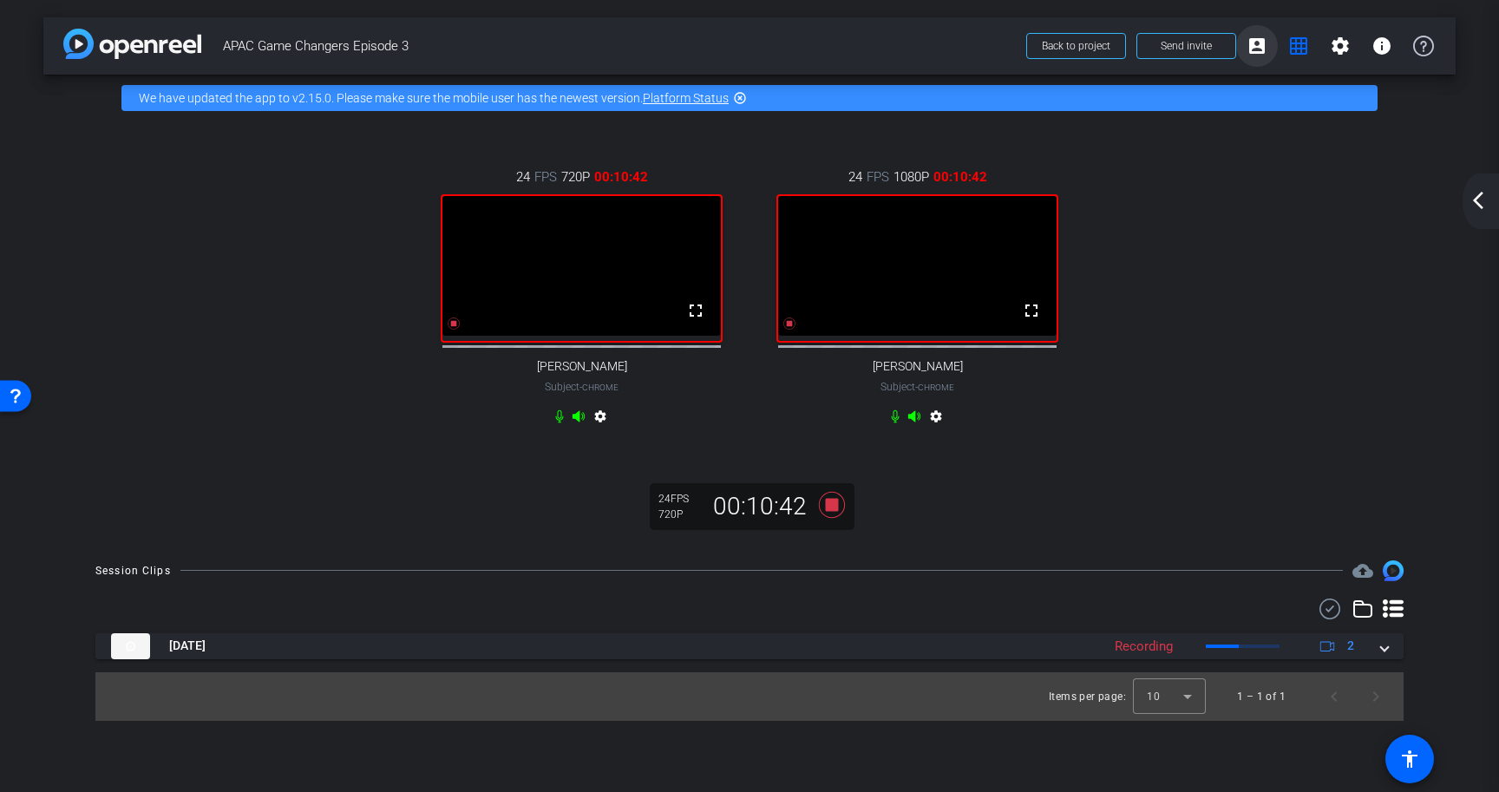
click at [1256, 42] on mat-icon "account_box" at bounding box center [1256, 46] width 21 height 21
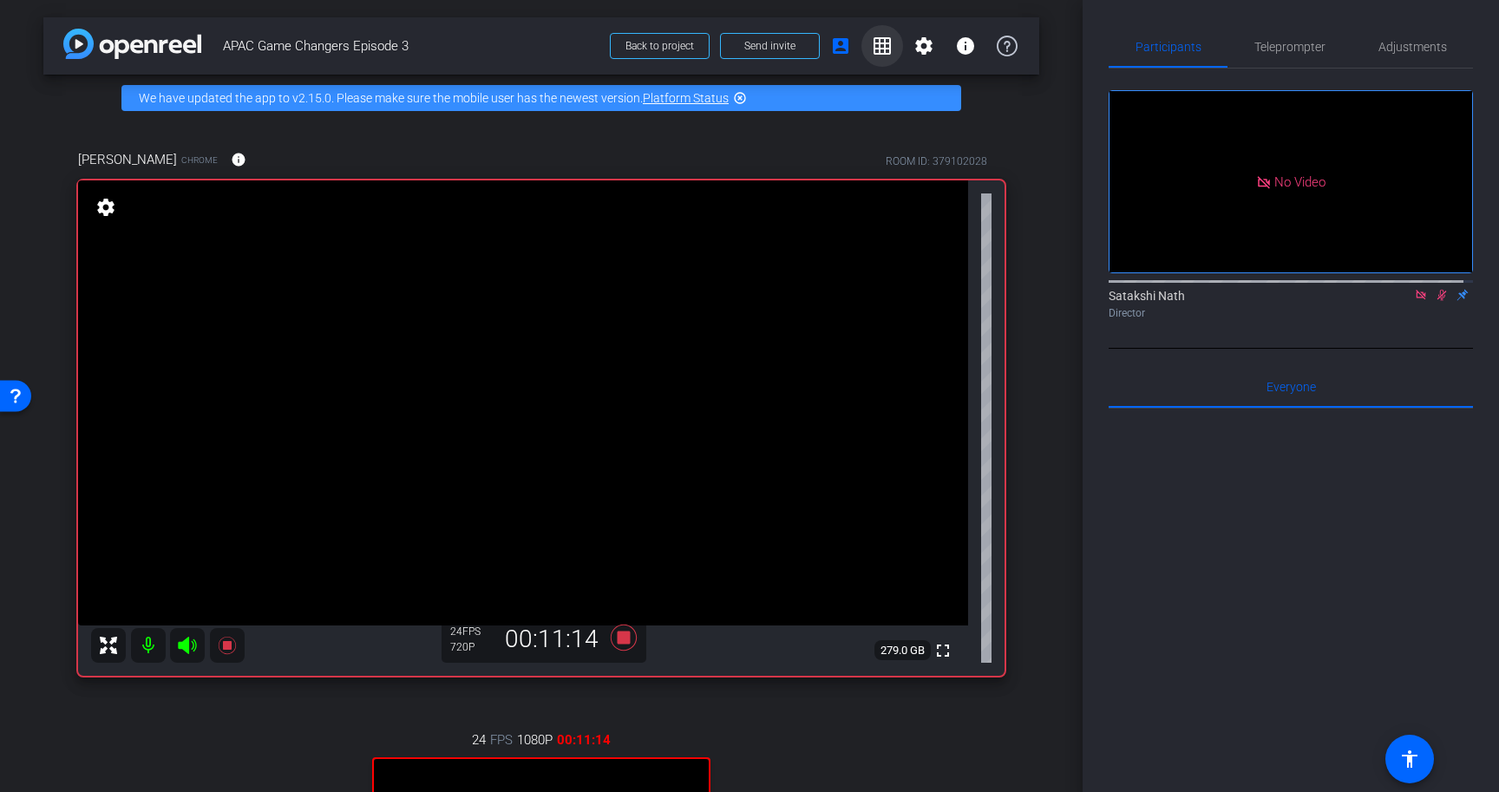
click at [875, 47] on mat-icon "grid_on" at bounding box center [882, 46] width 21 height 21
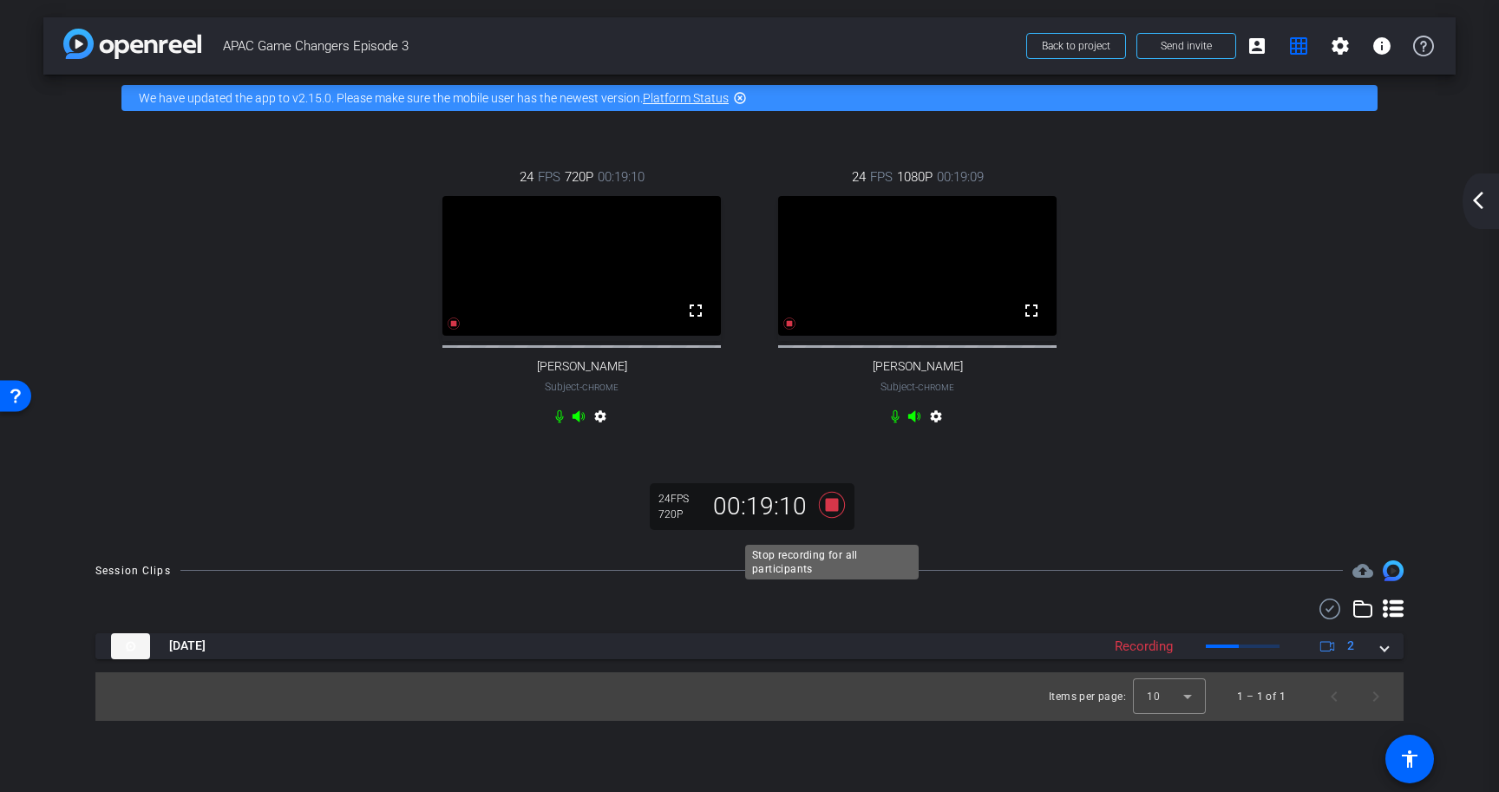
click at [831, 517] on icon at bounding box center [832, 504] width 26 height 26
click at [1265, 45] on mat-icon "account_box" at bounding box center [1256, 46] width 21 height 21
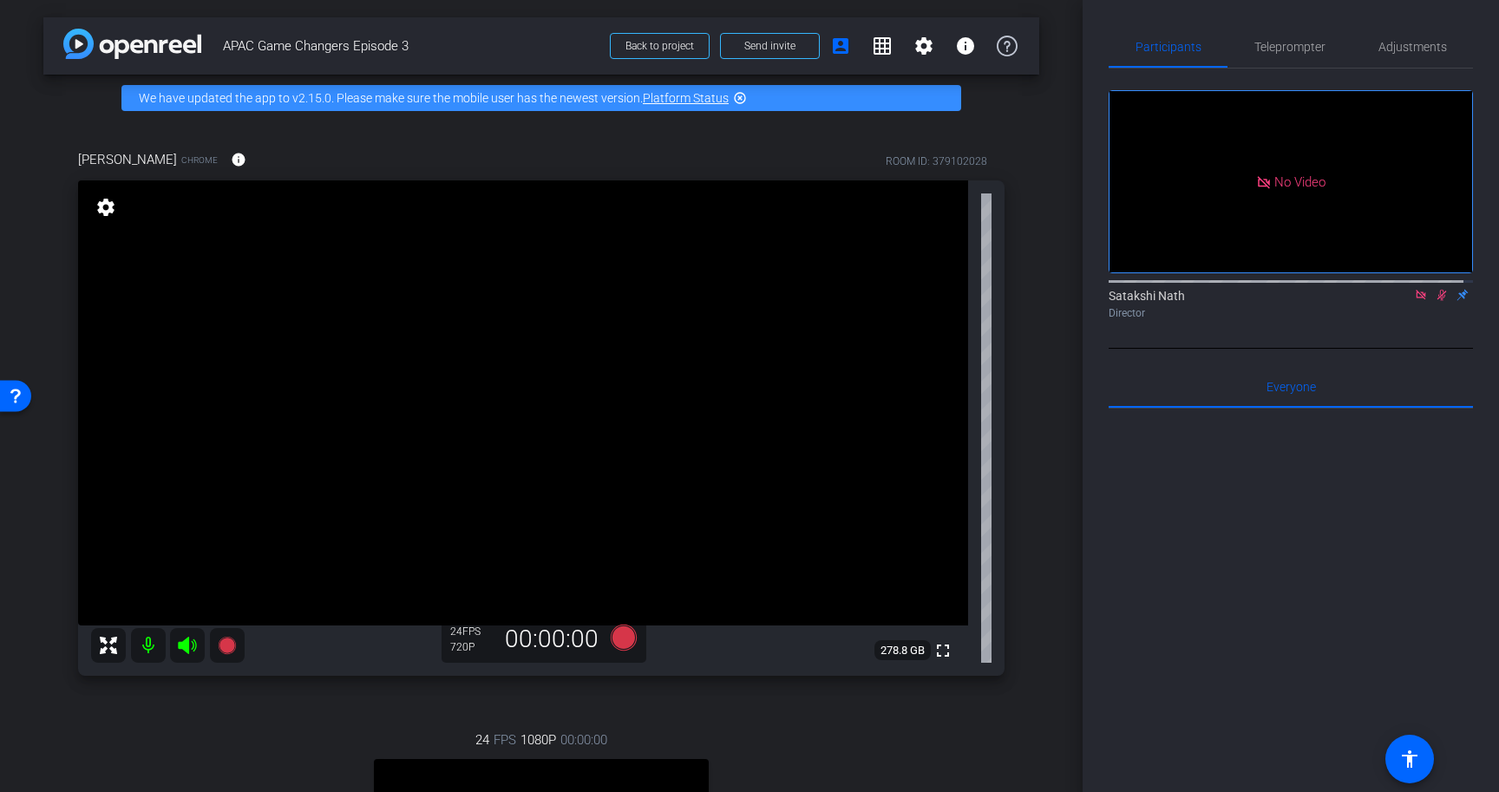
click at [1437, 301] on icon at bounding box center [1442, 295] width 10 height 11
click at [1399, 568] on div at bounding box center [1290, 622] width 364 height 429
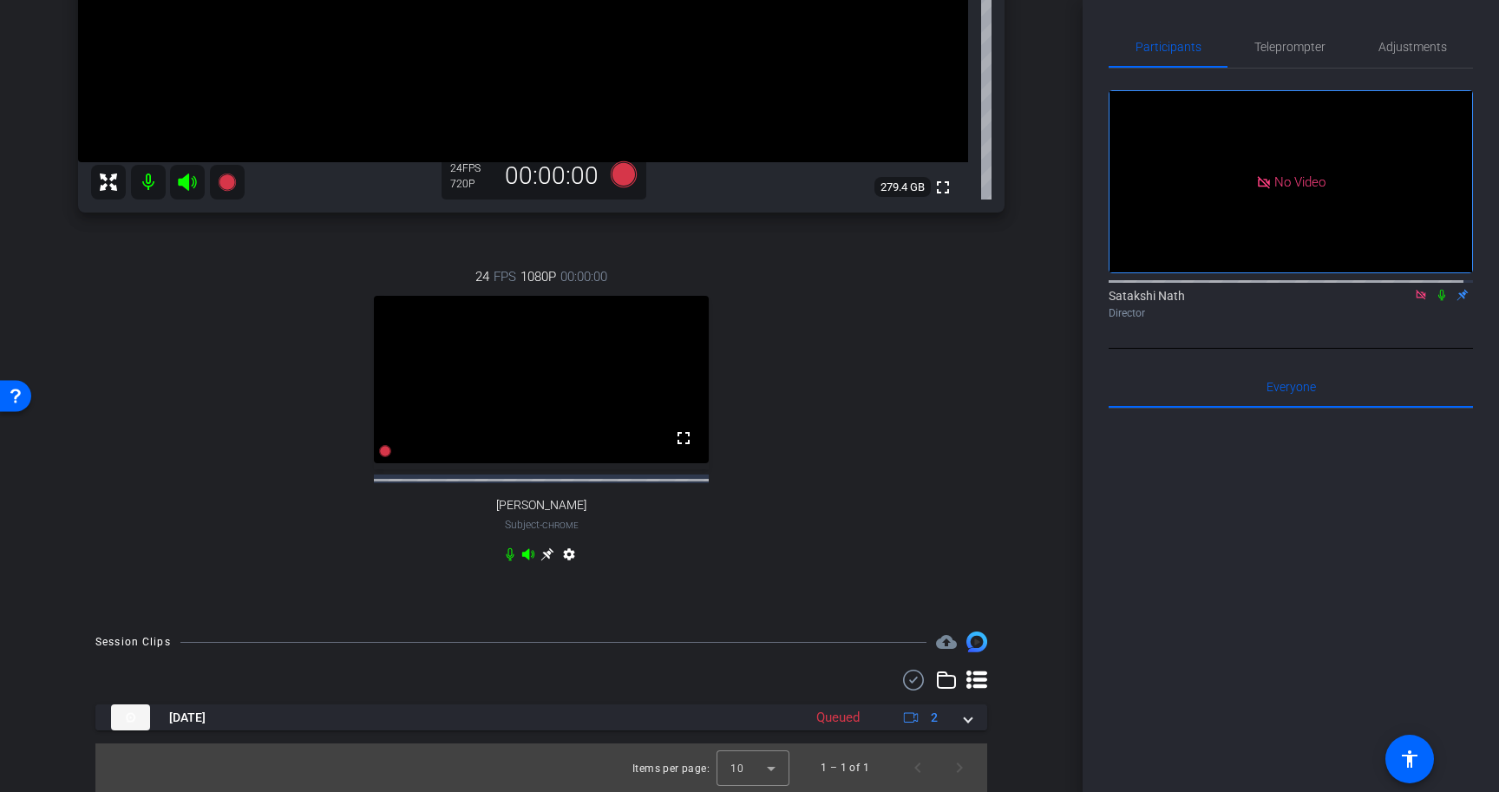
scroll to position [479, 0]
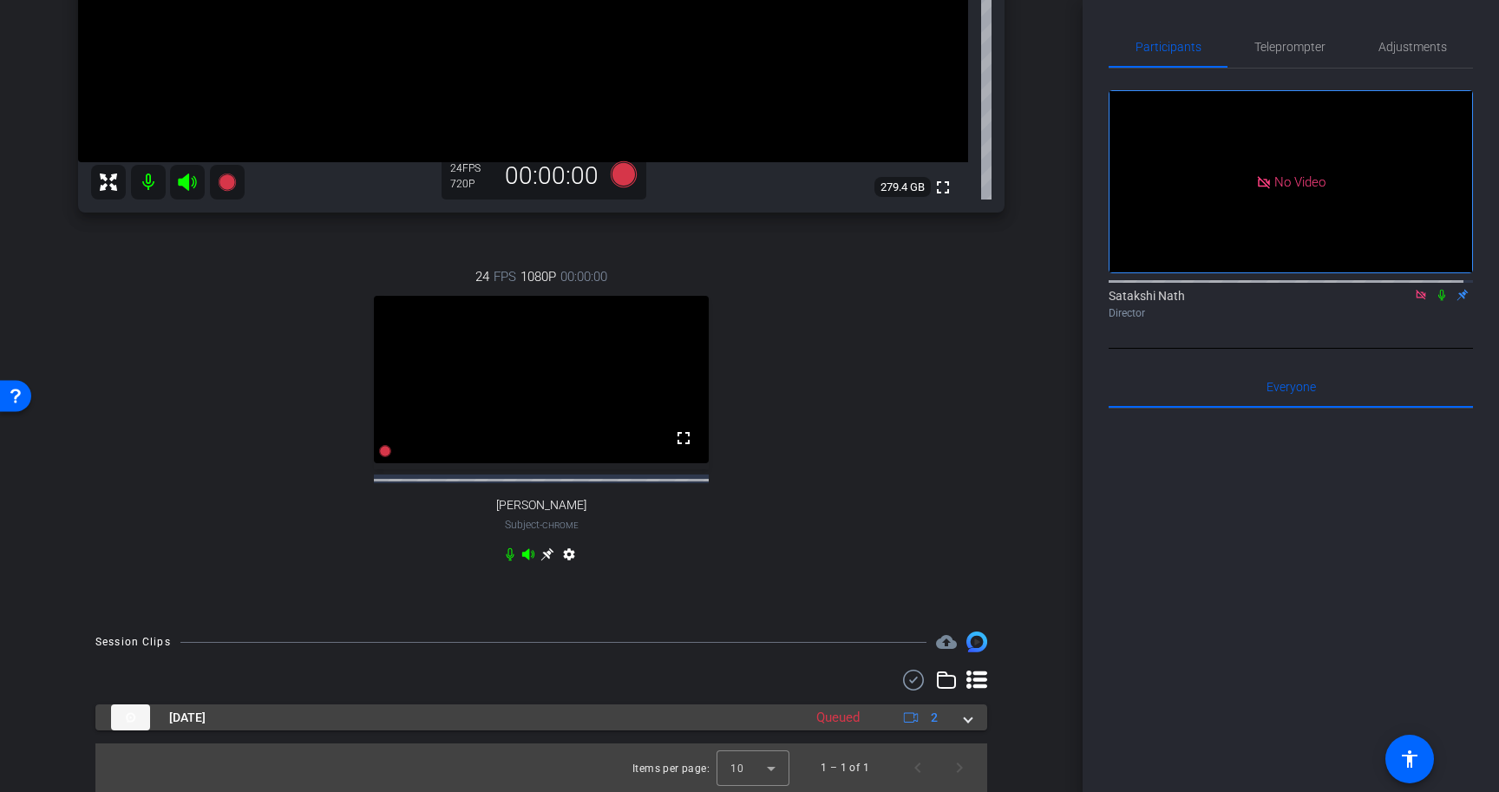
click at [964, 718] on span at bounding box center [967, 718] width 7 height 18
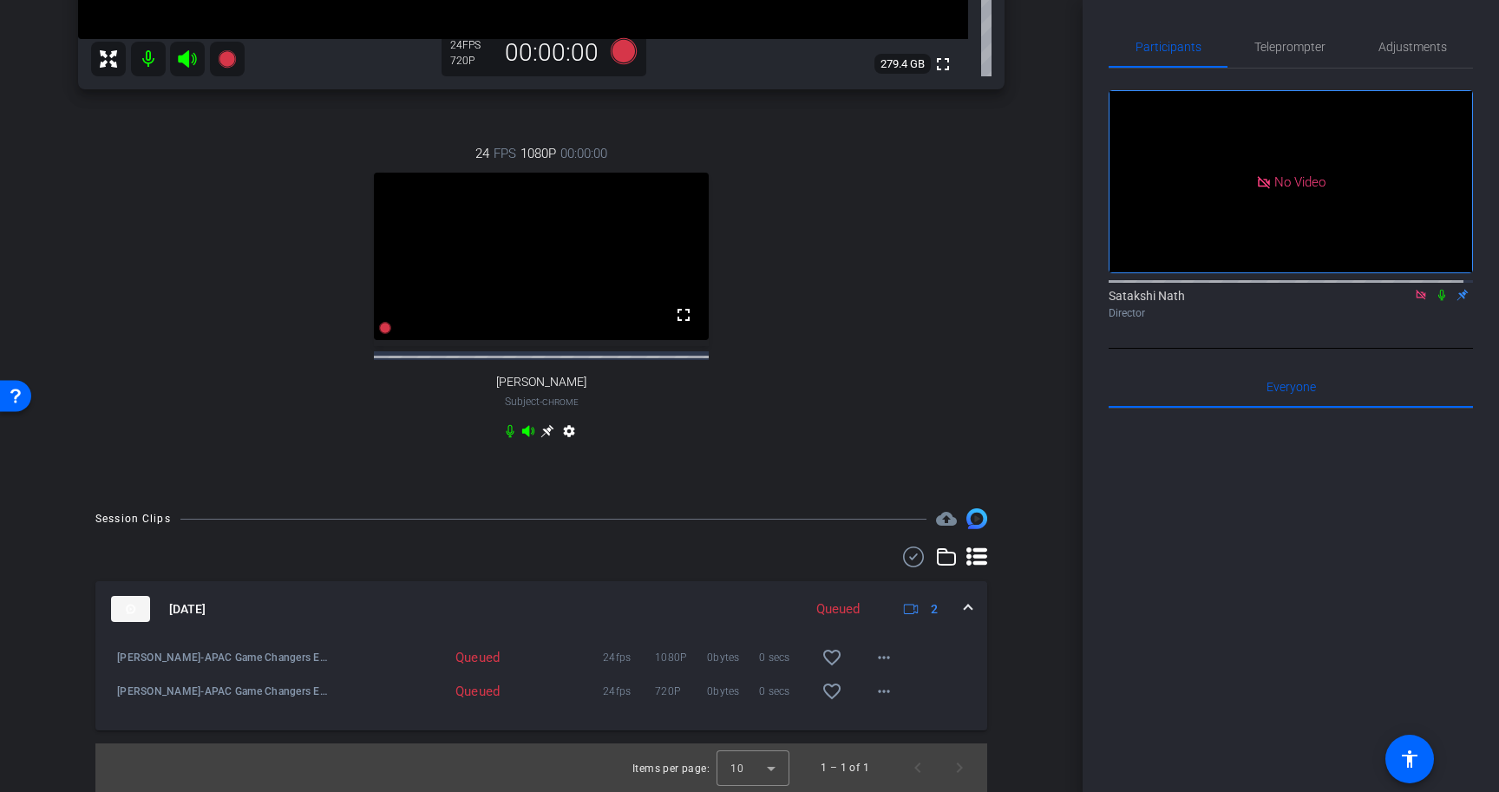
scroll to position [602, 0]
click at [1227, 561] on div at bounding box center [1290, 622] width 364 height 429
click at [1180, 608] on div at bounding box center [1290, 622] width 364 height 429
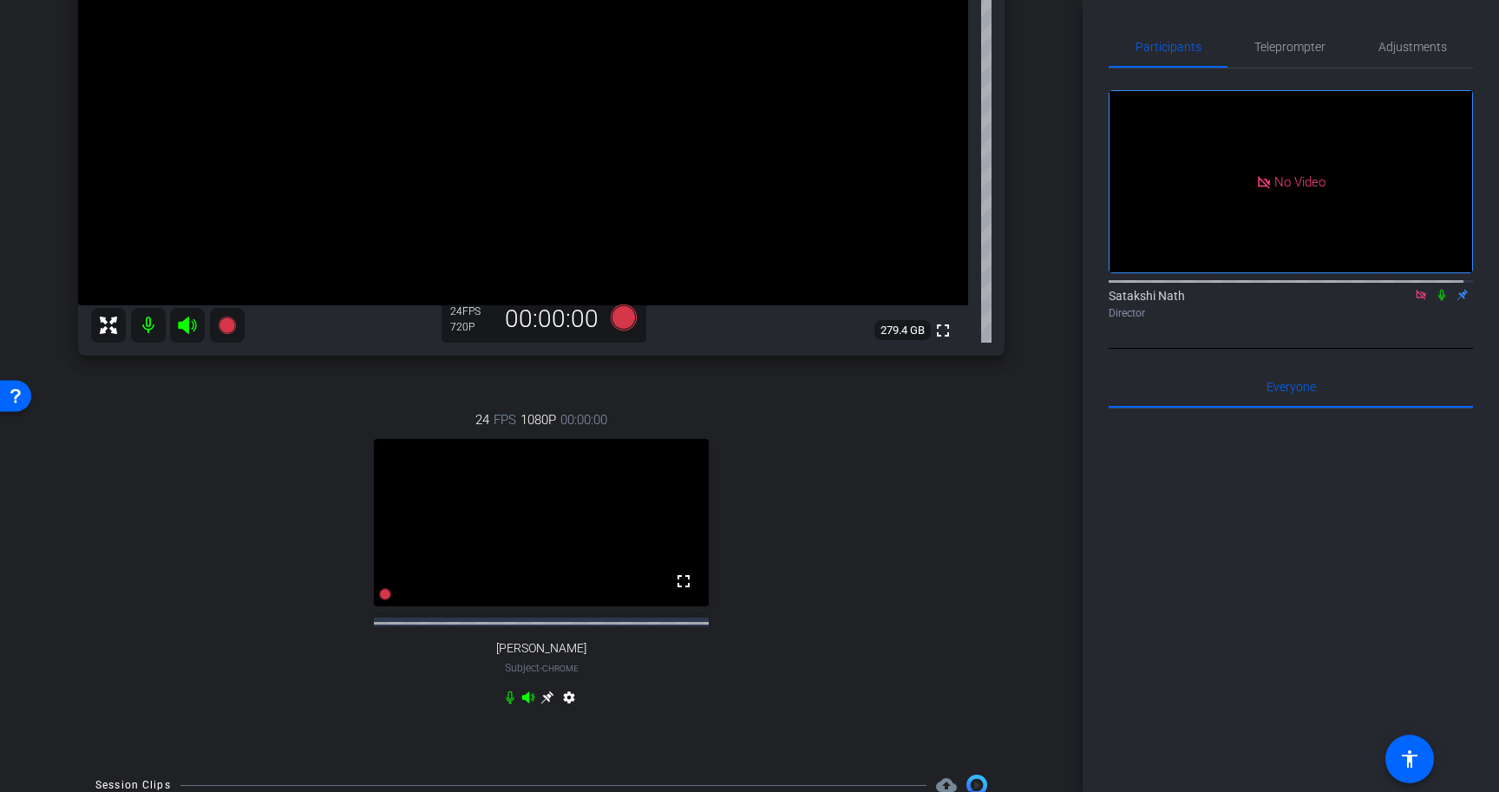
scroll to position [244, 0]
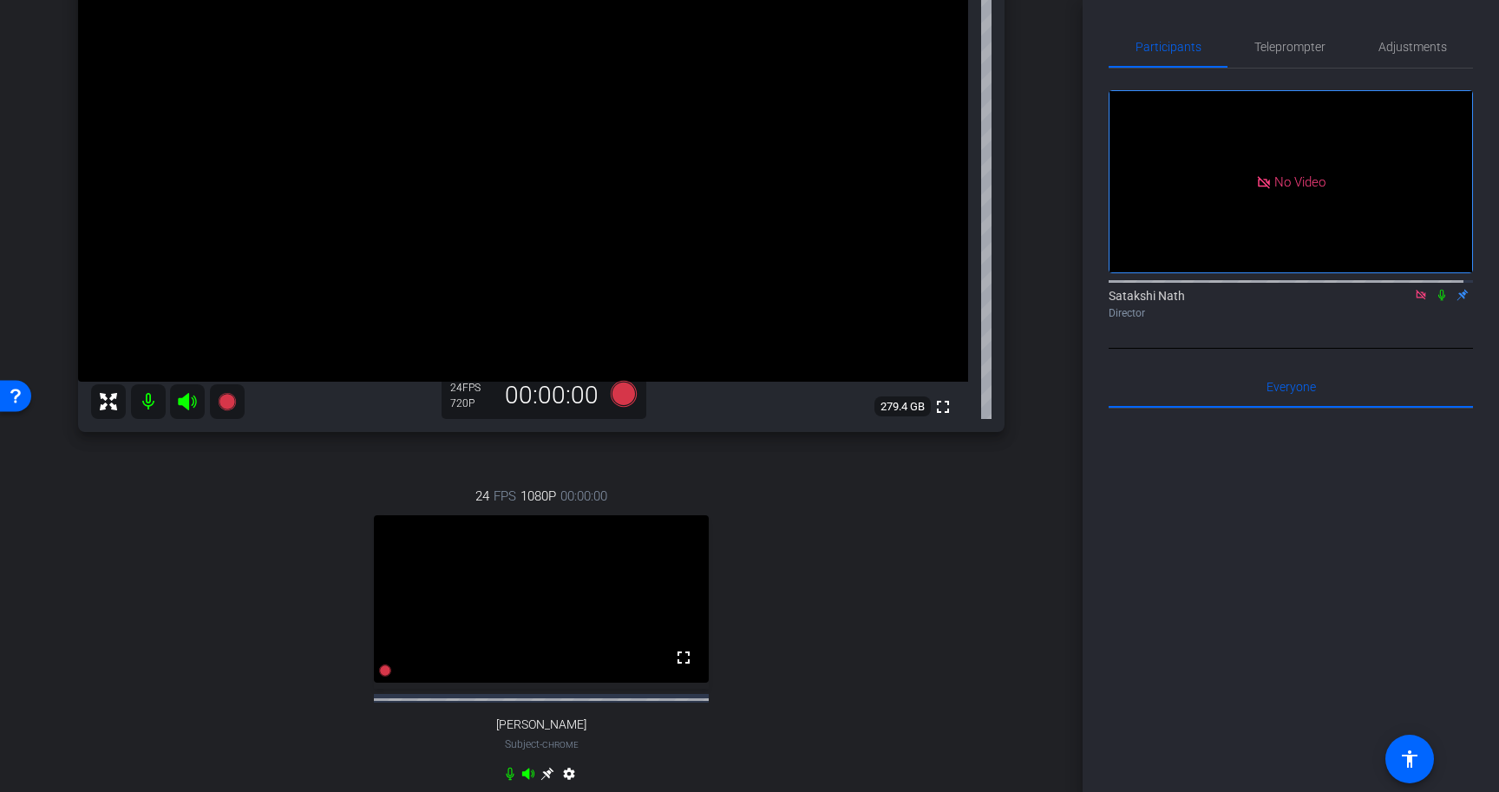
click at [1324, 598] on div at bounding box center [1290, 622] width 364 height 429
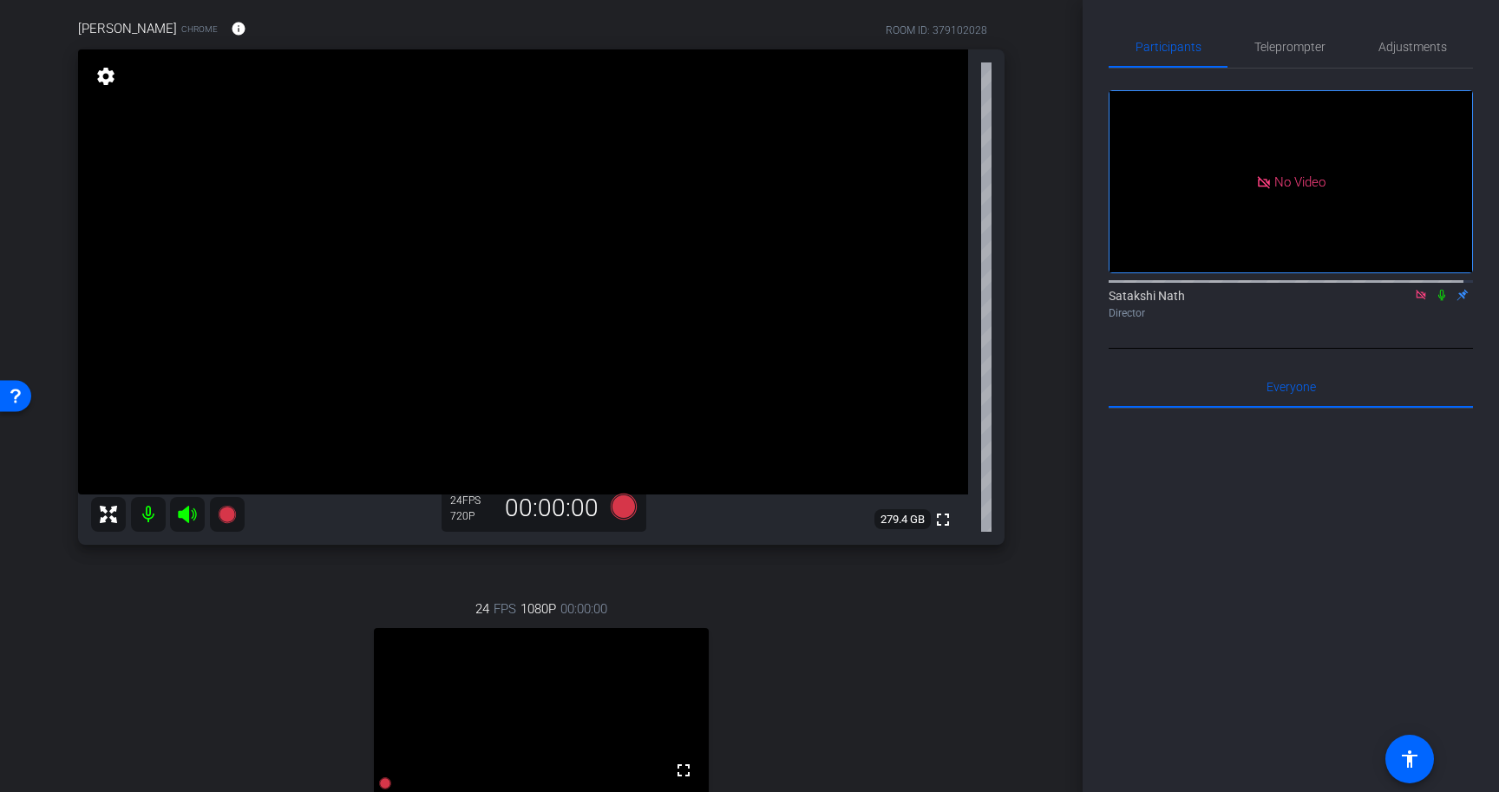
scroll to position [30, 0]
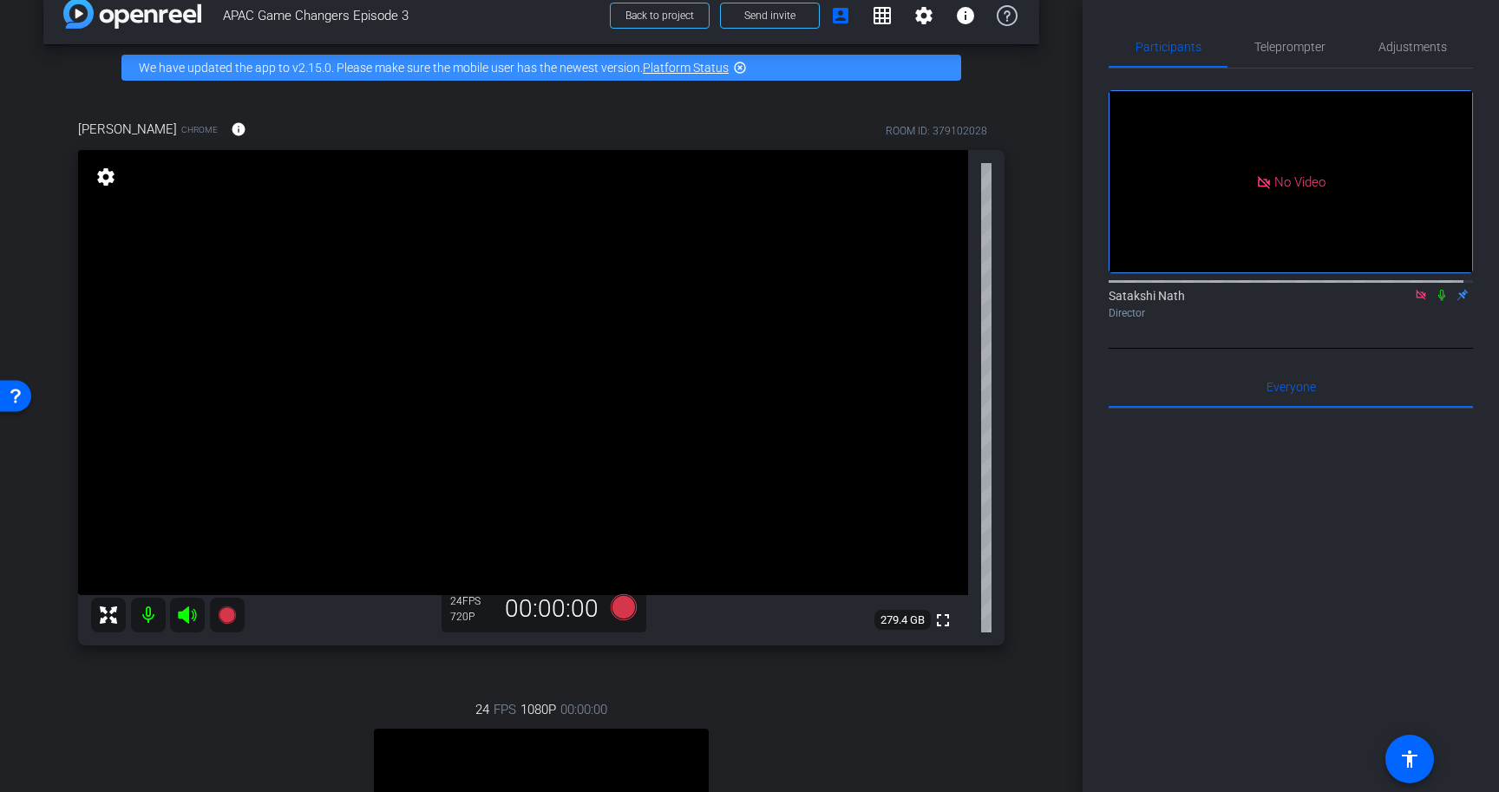
click at [1438, 301] on icon at bounding box center [1441, 295] width 7 height 11
click at [830, 12] on mat-icon "account_box" at bounding box center [840, 15] width 21 height 21
click at [872, 19] on mat-icon "grid_on" at bounding box center [882, 15] width 21 height 21
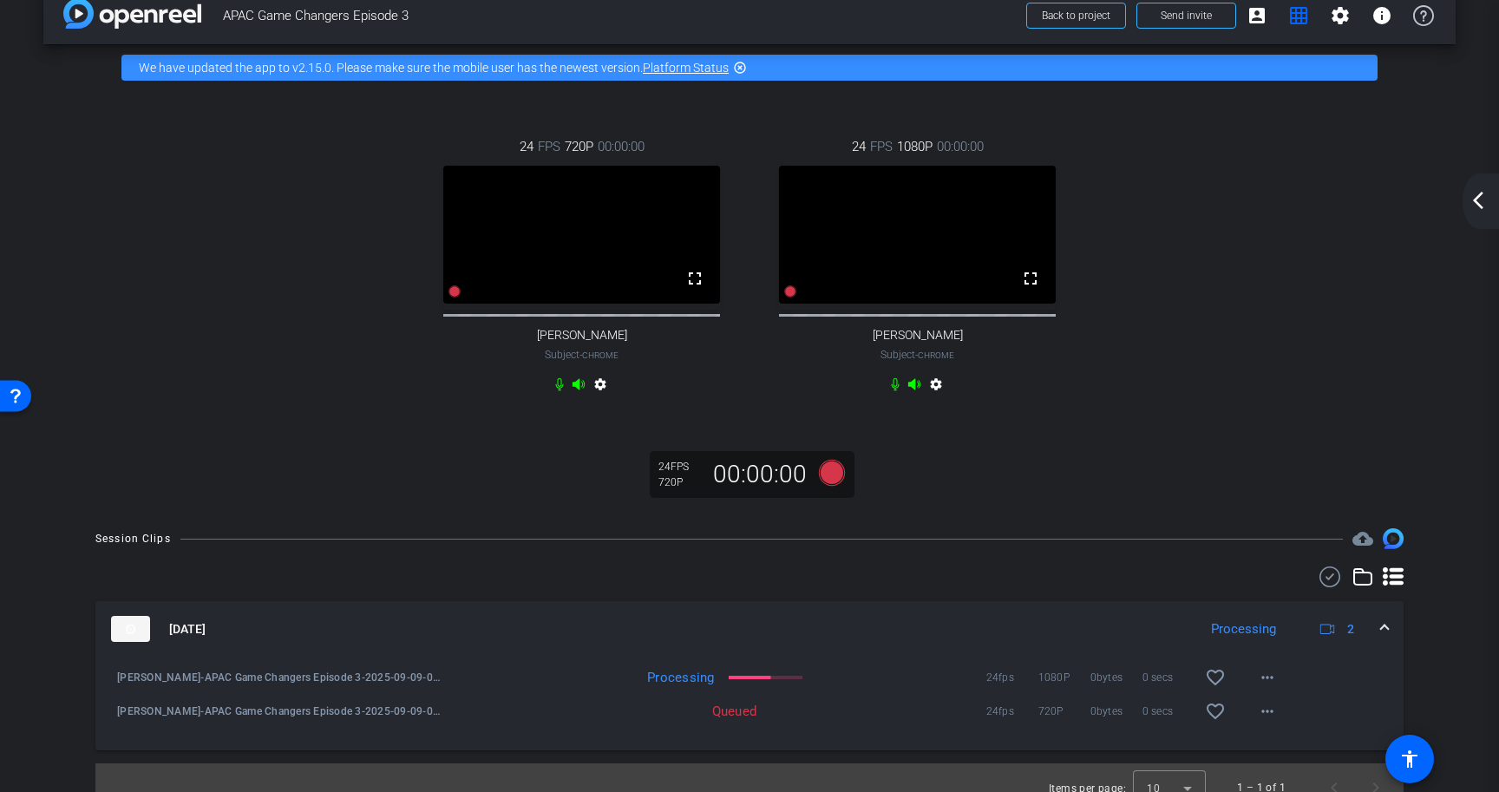
click at [918, 549] on div "Session Clips cloud_upload" at bounding box center [749, 538] width 1308 height 21
click at [831, 486] on icon at bounding box center [832, 473] width 26 height 26
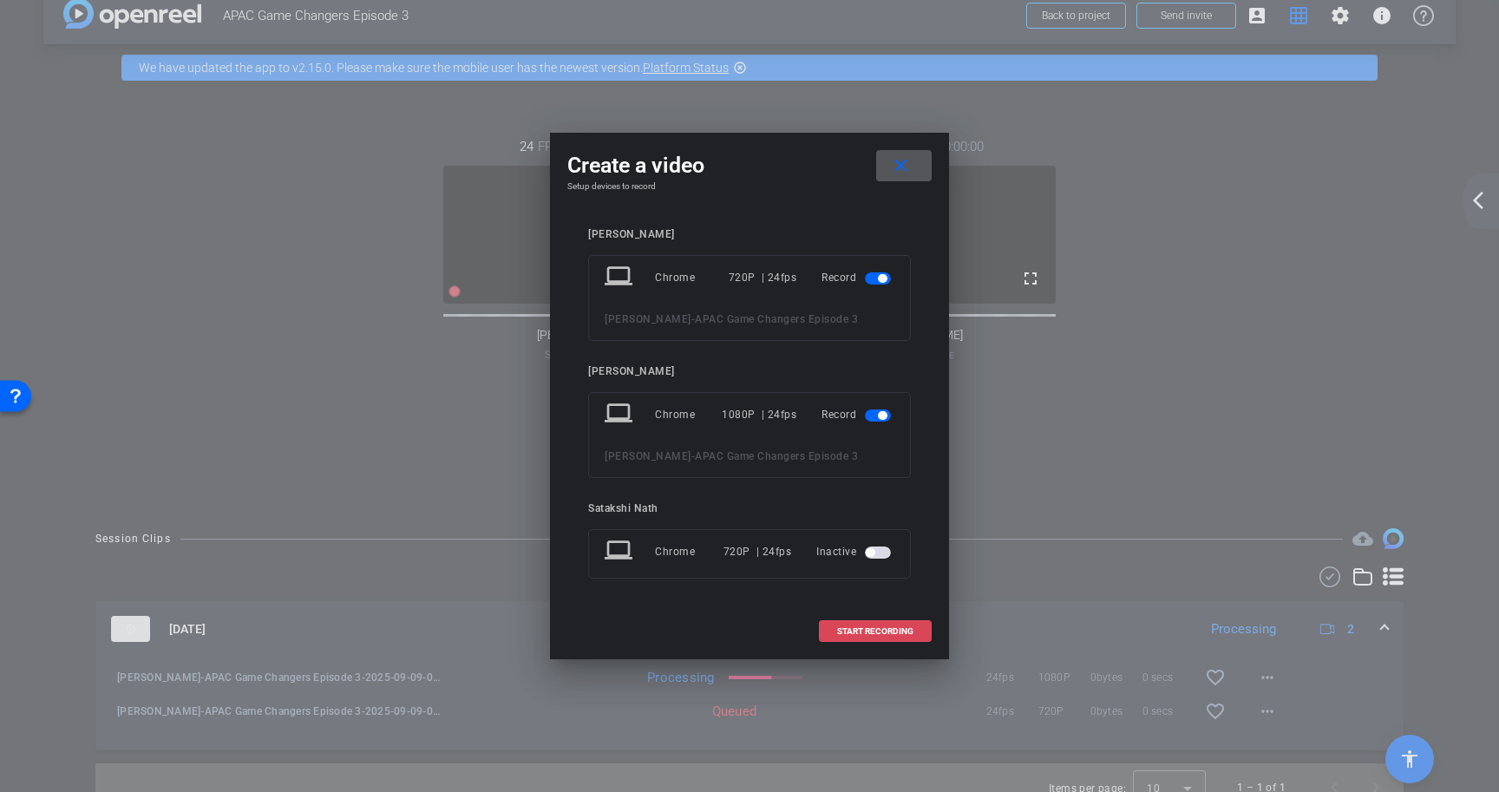
click at [894, 627] on span "START RECORDING" at bounding box center [875, 631] width 76 height 9
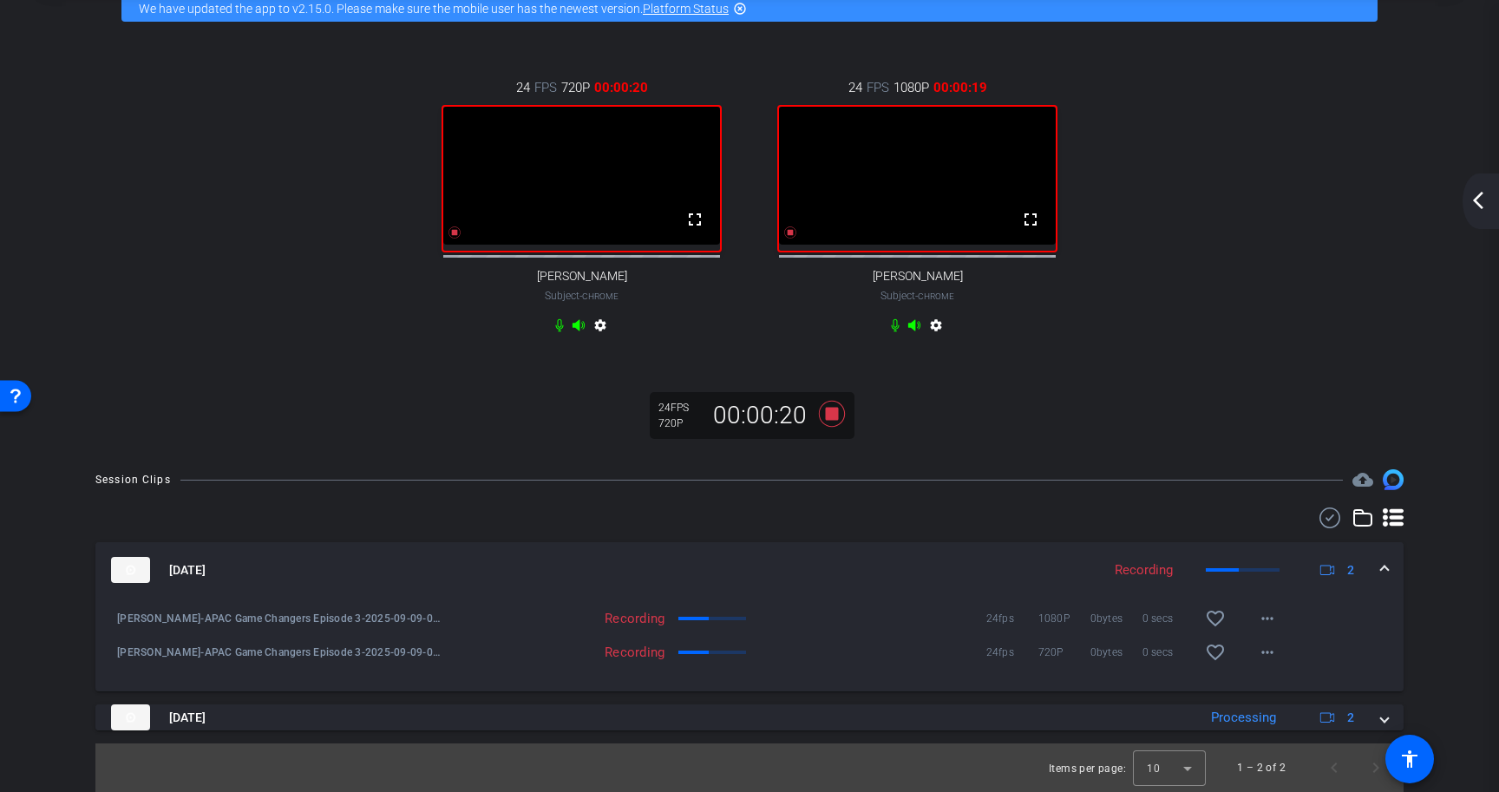
scroll to position [107, 0]
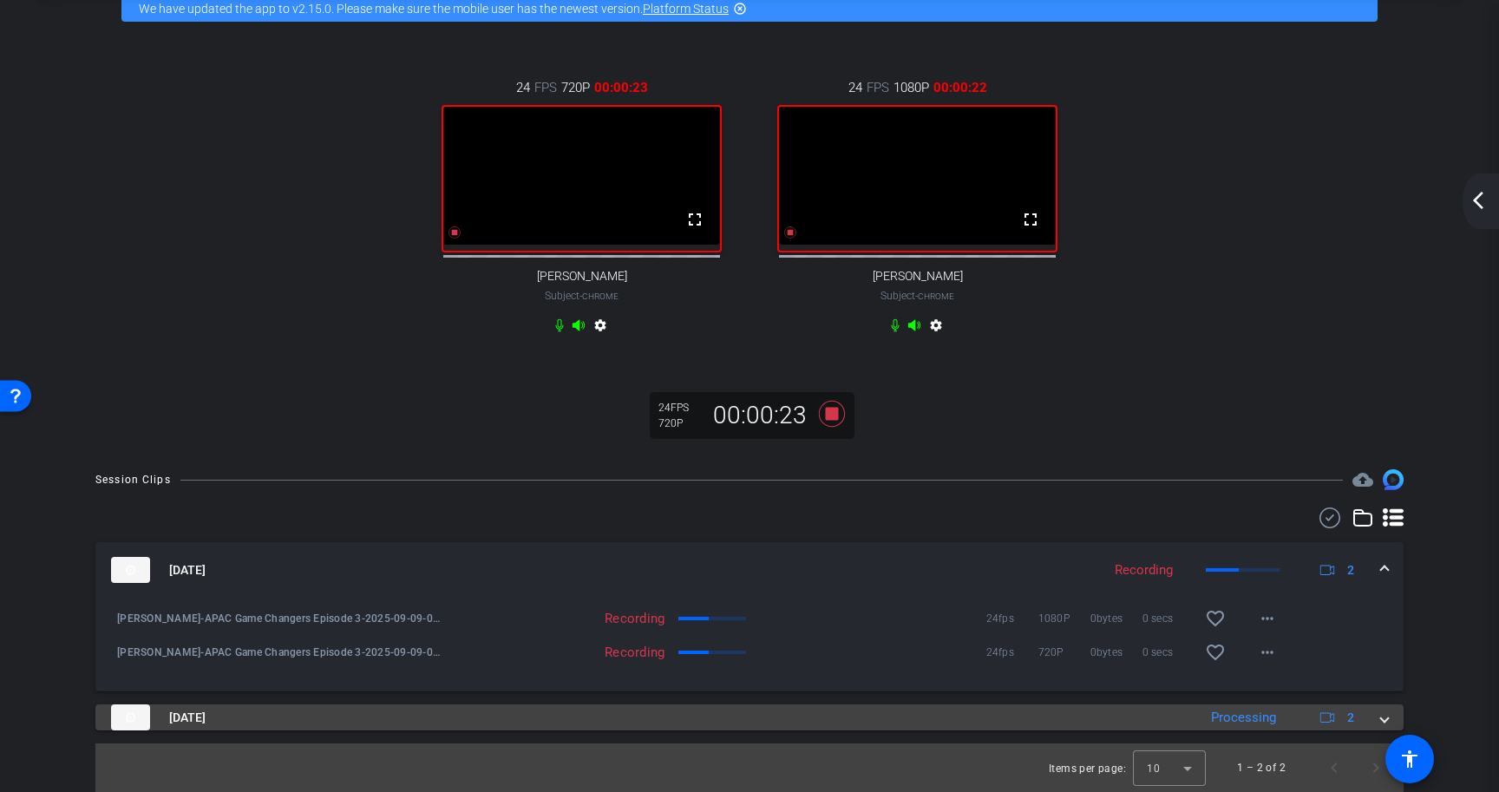
click at [1381, 715] on span at bounding box center [1384, 718] width 7 height 18
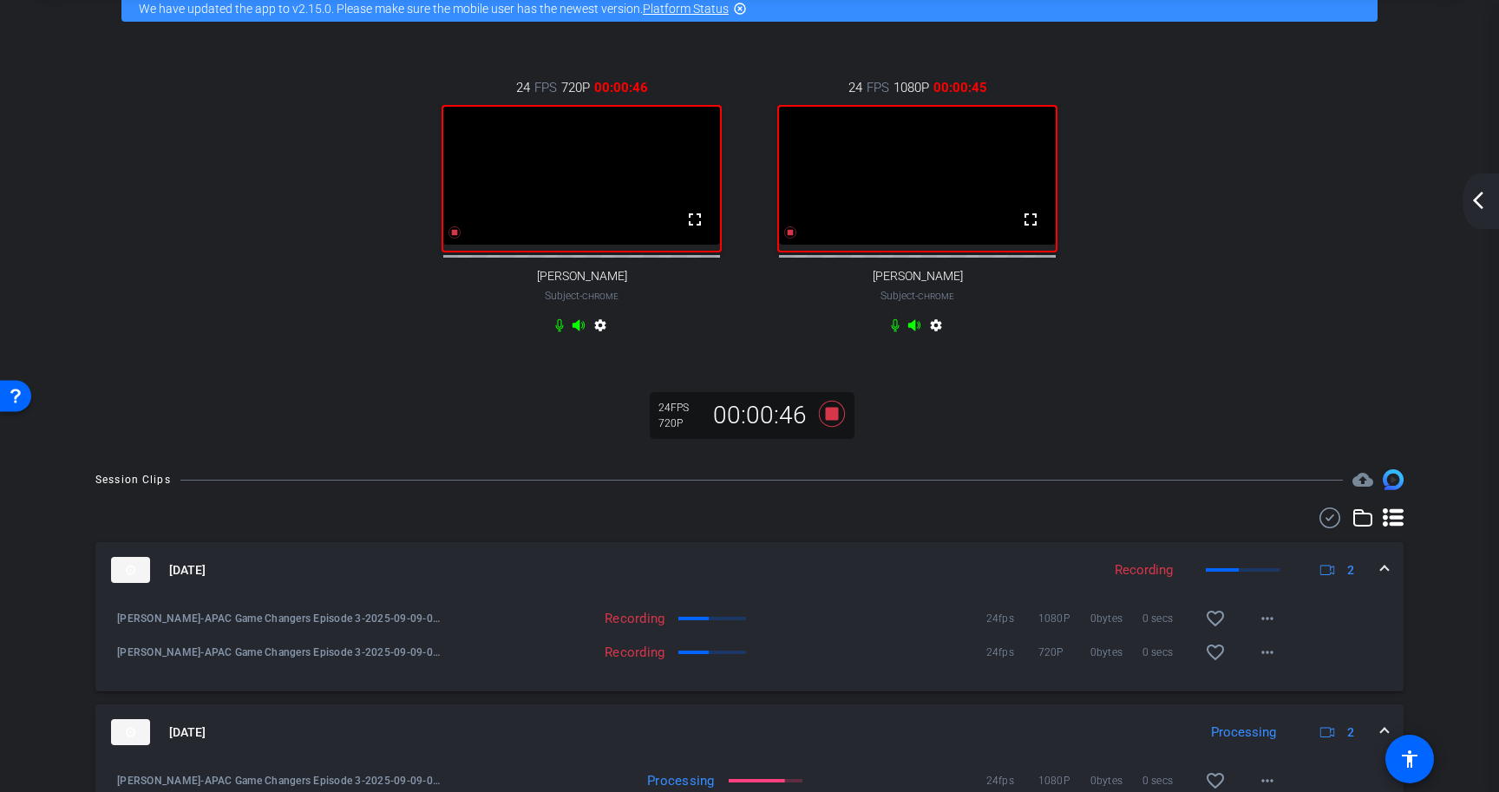
scroll to position [86, 0]
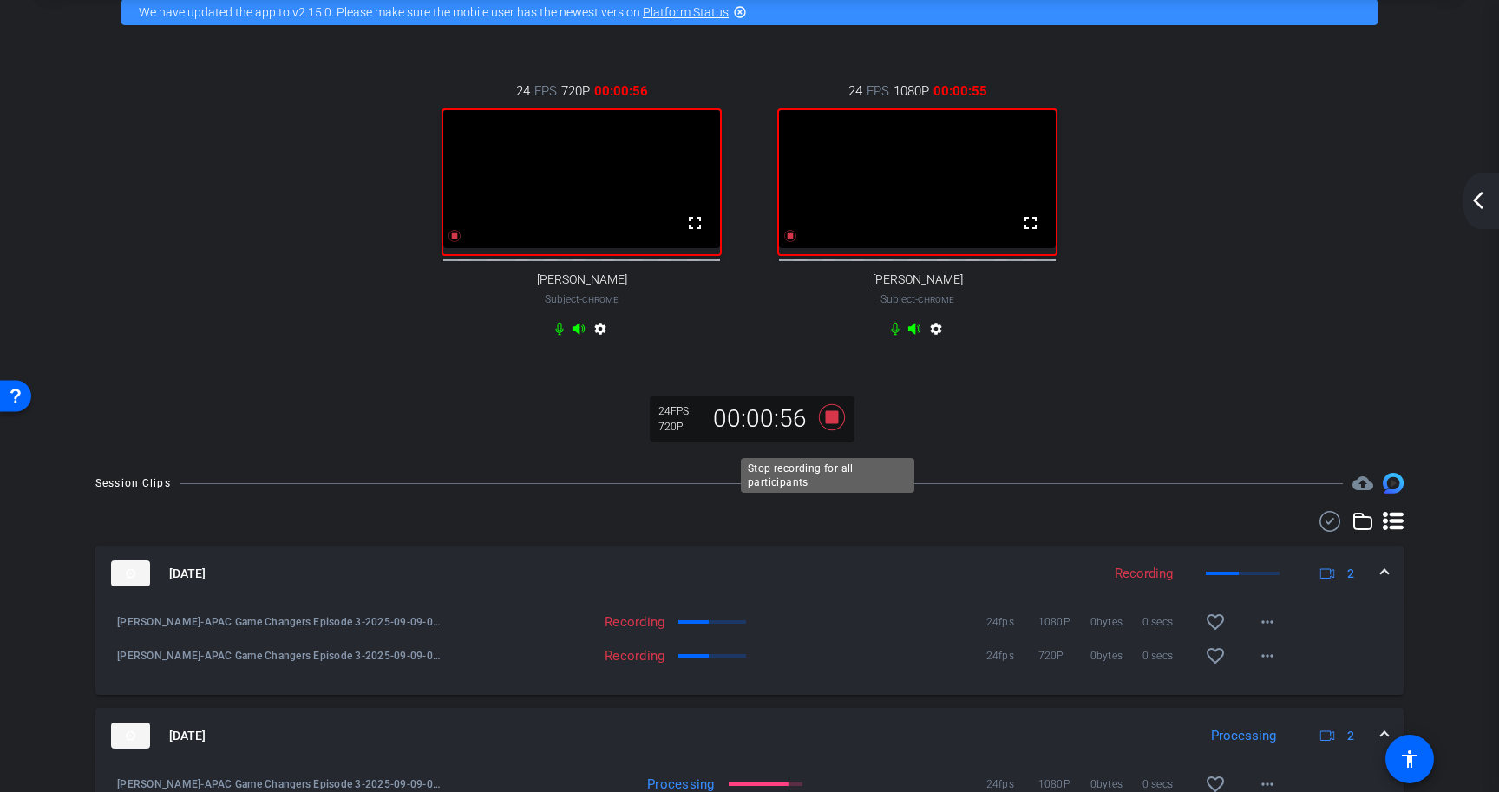
click at [827, 430] on icon at bounding box center [832, 417] width 26 height 26
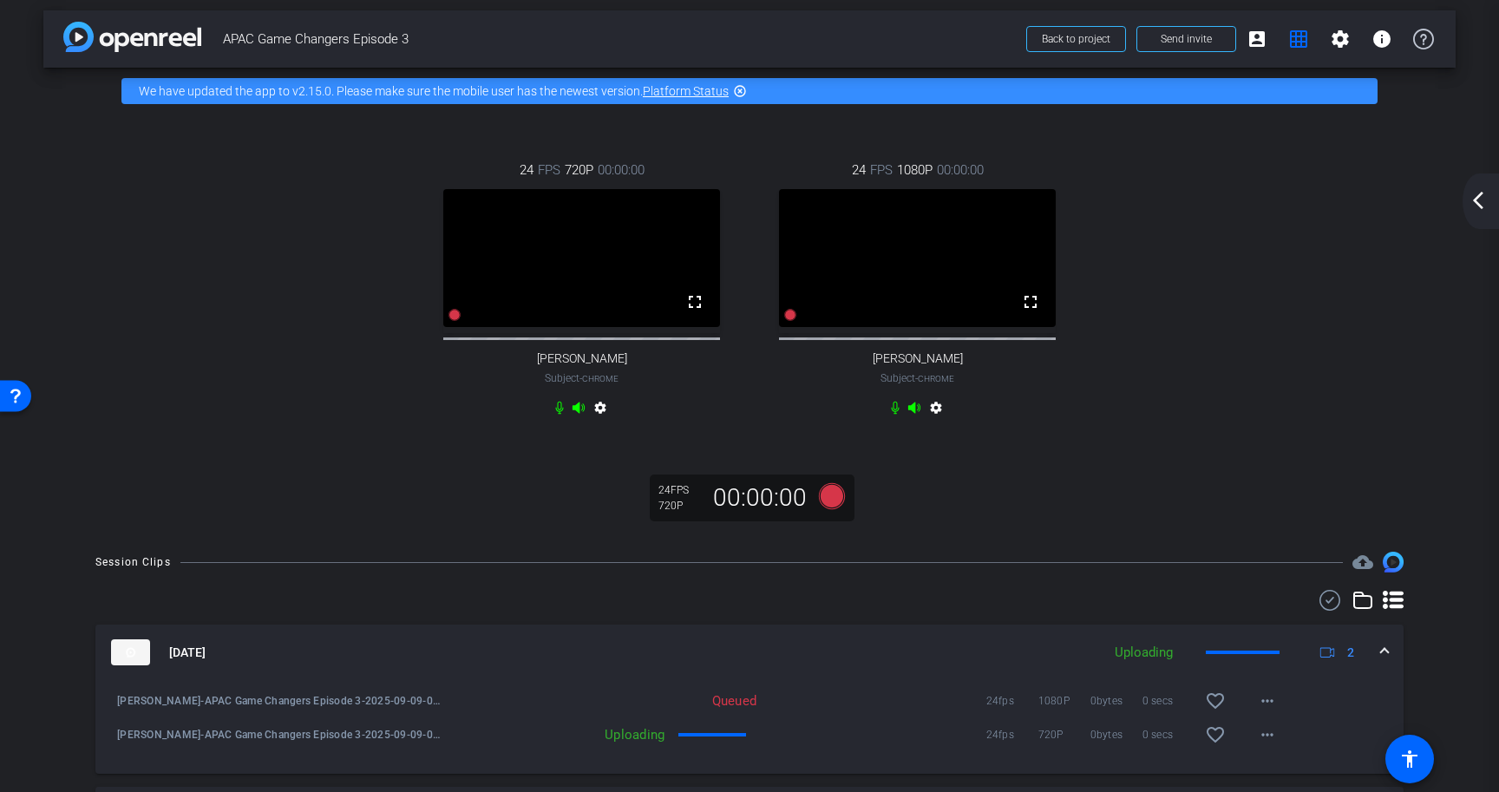
scroll to position [0, 0]
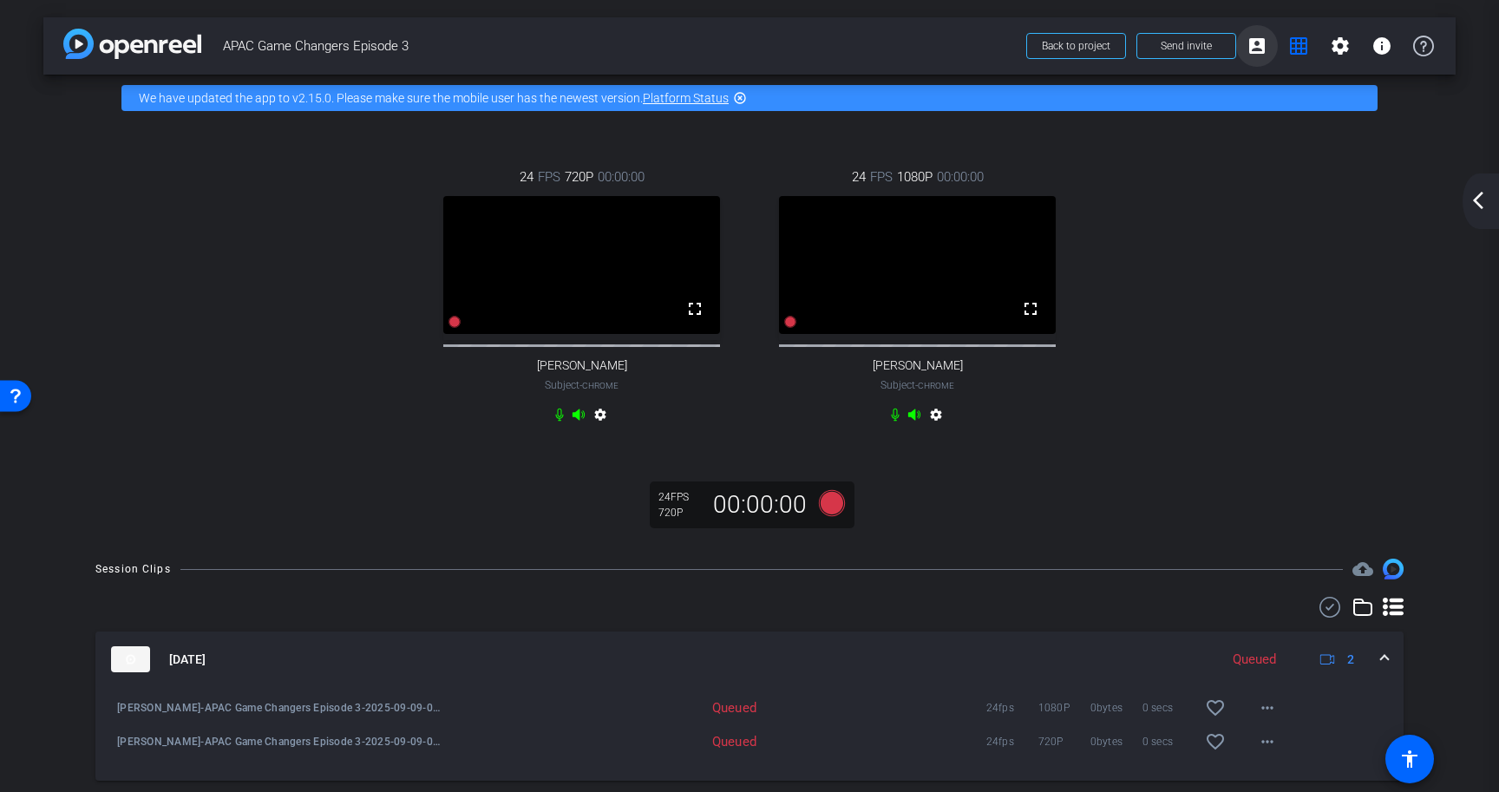
click at [1246, 48] on mat-icon "account_box" at bounding box center [1256, 46] width 21 height 21
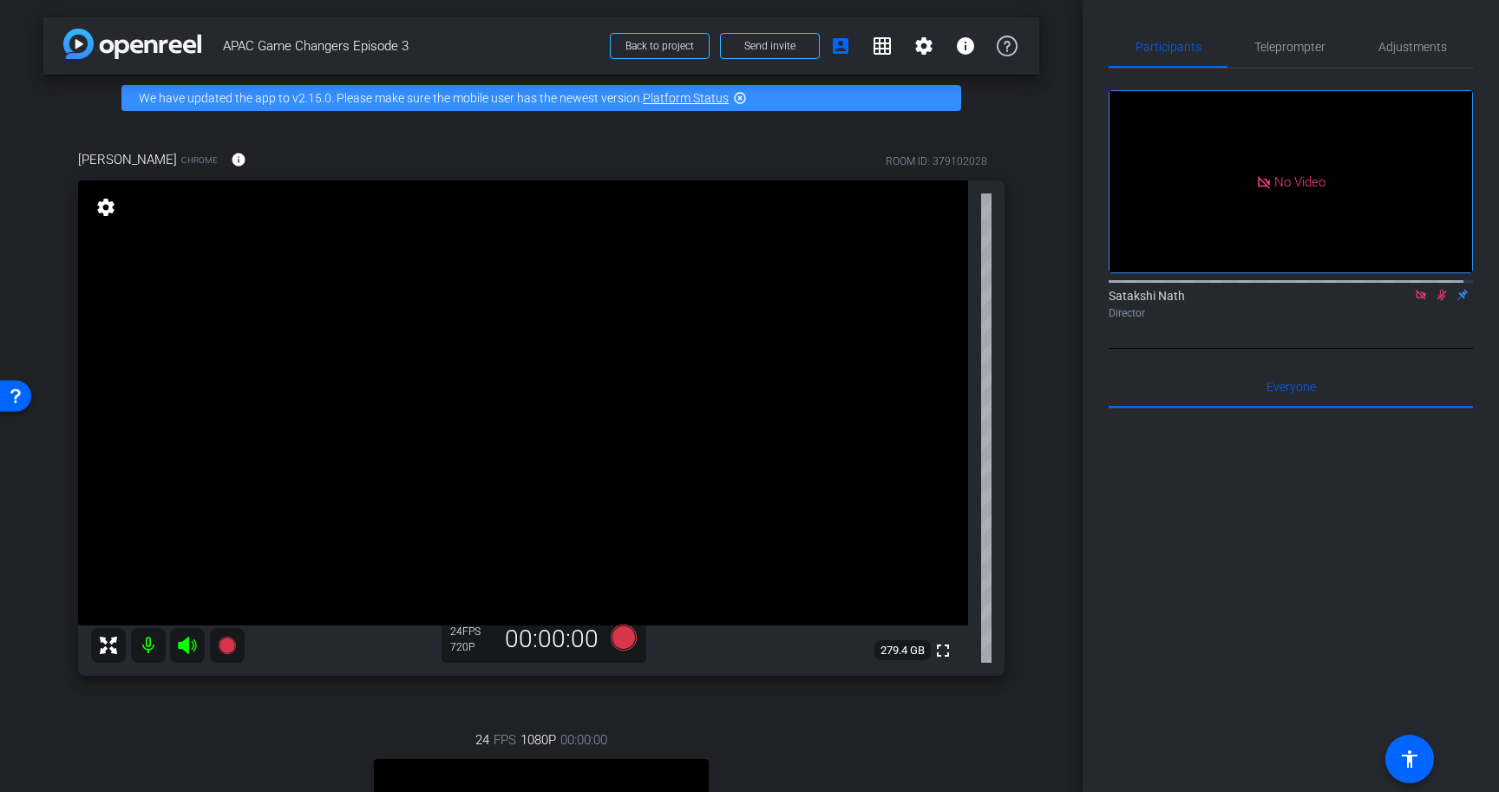
click at [1435, 301] on icon at bounding box center [1442, 295] width 14 height 12
click at [838, 47] on mat-icon "account_box" at bounding box center [840, 46] width 21 height 21
click at [884, 46] on span at bounding box center [882, 46] width 42 height 42
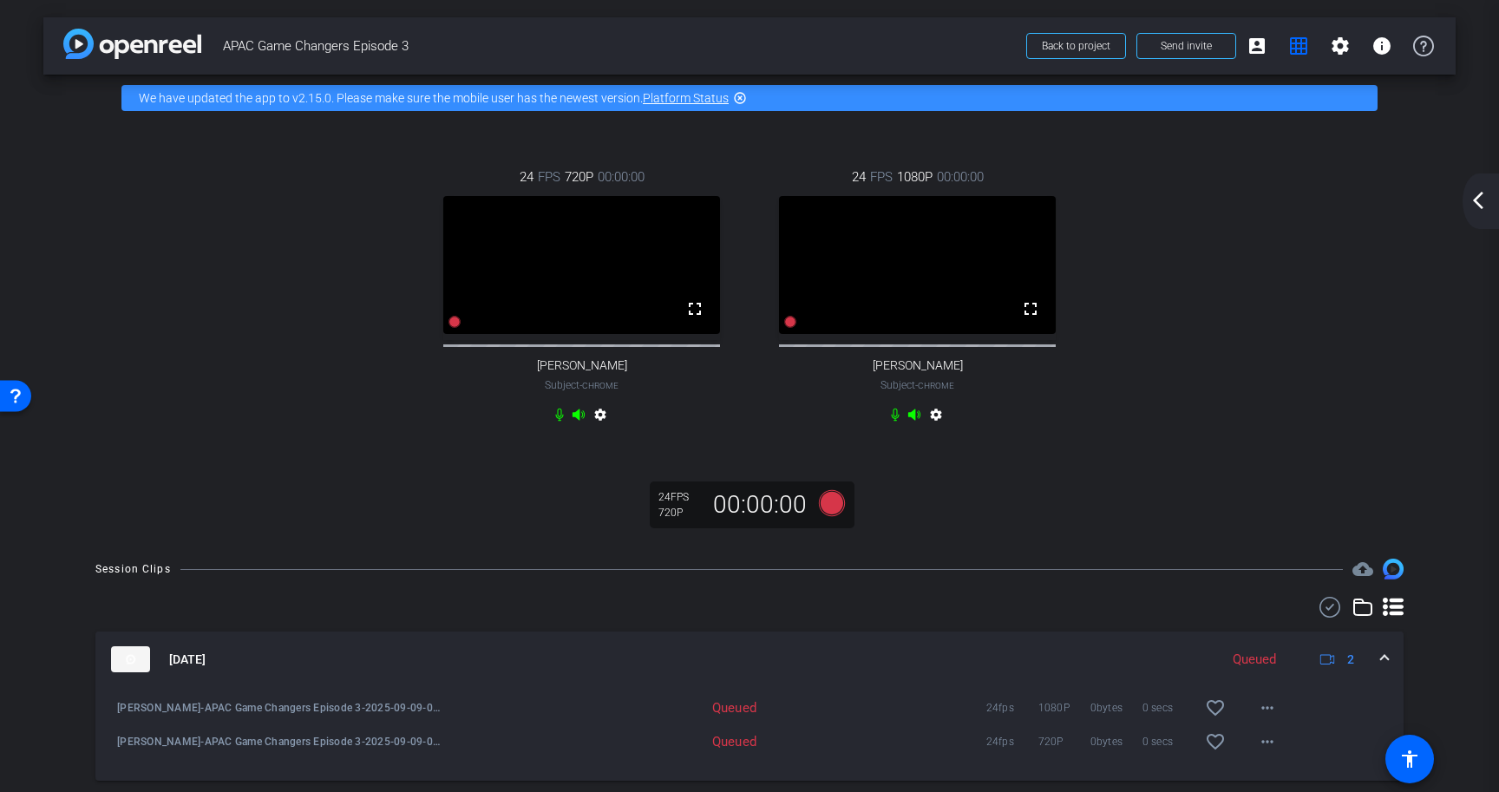
click at [1301, 381] on div "24 FPS 720P 00:00:00 fullscreen [PERSON_NAME] Subject - Chrome settings 24 FPS …" at bounding box center [749, 298] width 1343 height 318
click at [1254, 49] on mat-icon "account_box" at bounding box center [1256, 46] width 21 height 21
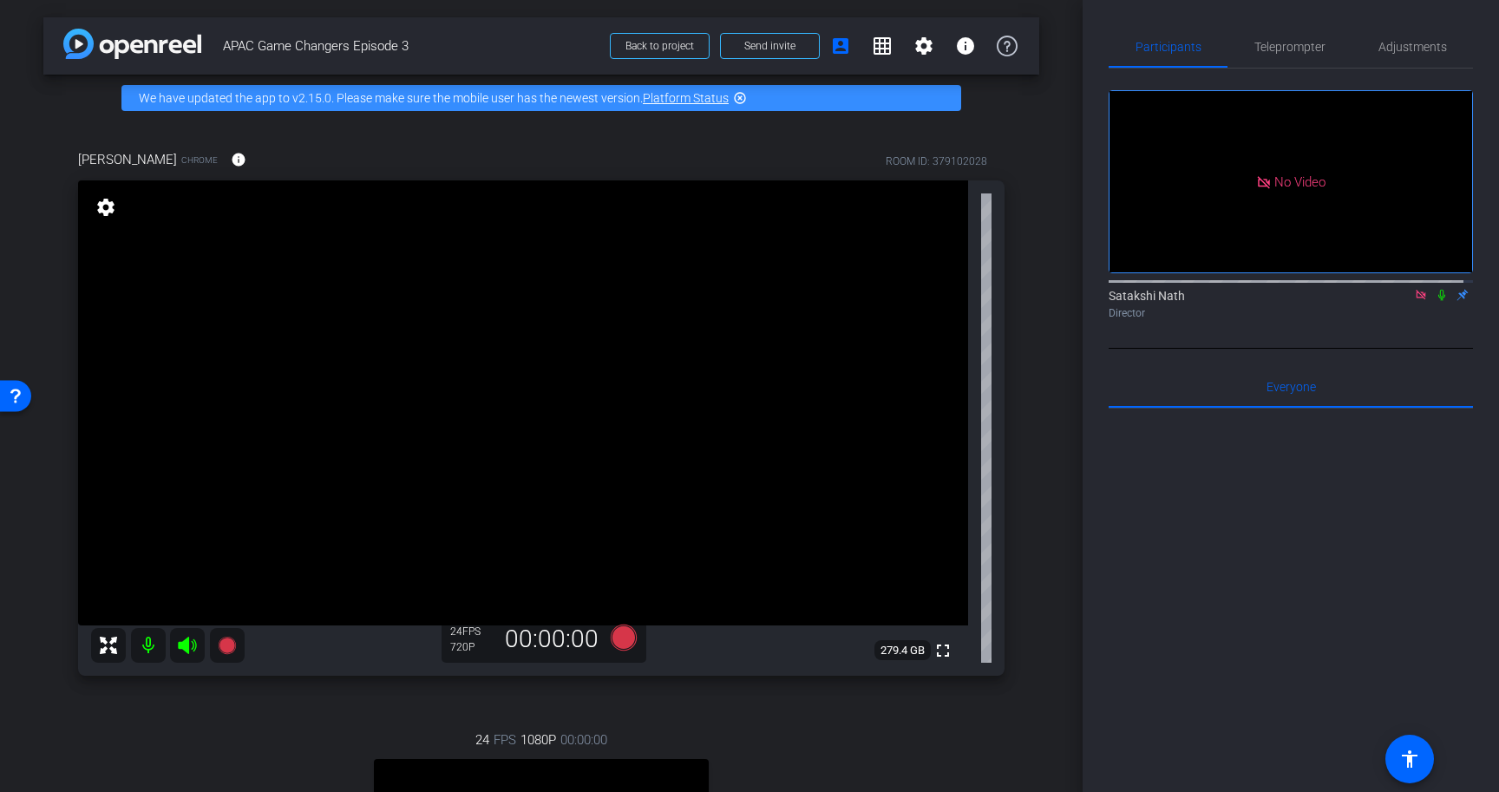
click at [1346, 574] on div at bounding box center [1290, 622] width 364 height 429
click at [1259, 556] on div at bounding box center [1290, 622] width 364 height 429
click at [1435, 301] on icon at bounding box center [1442, 295] width 14 height 12
click at [861, 49] on span at bounding box center [882, 46] width 42 height 42
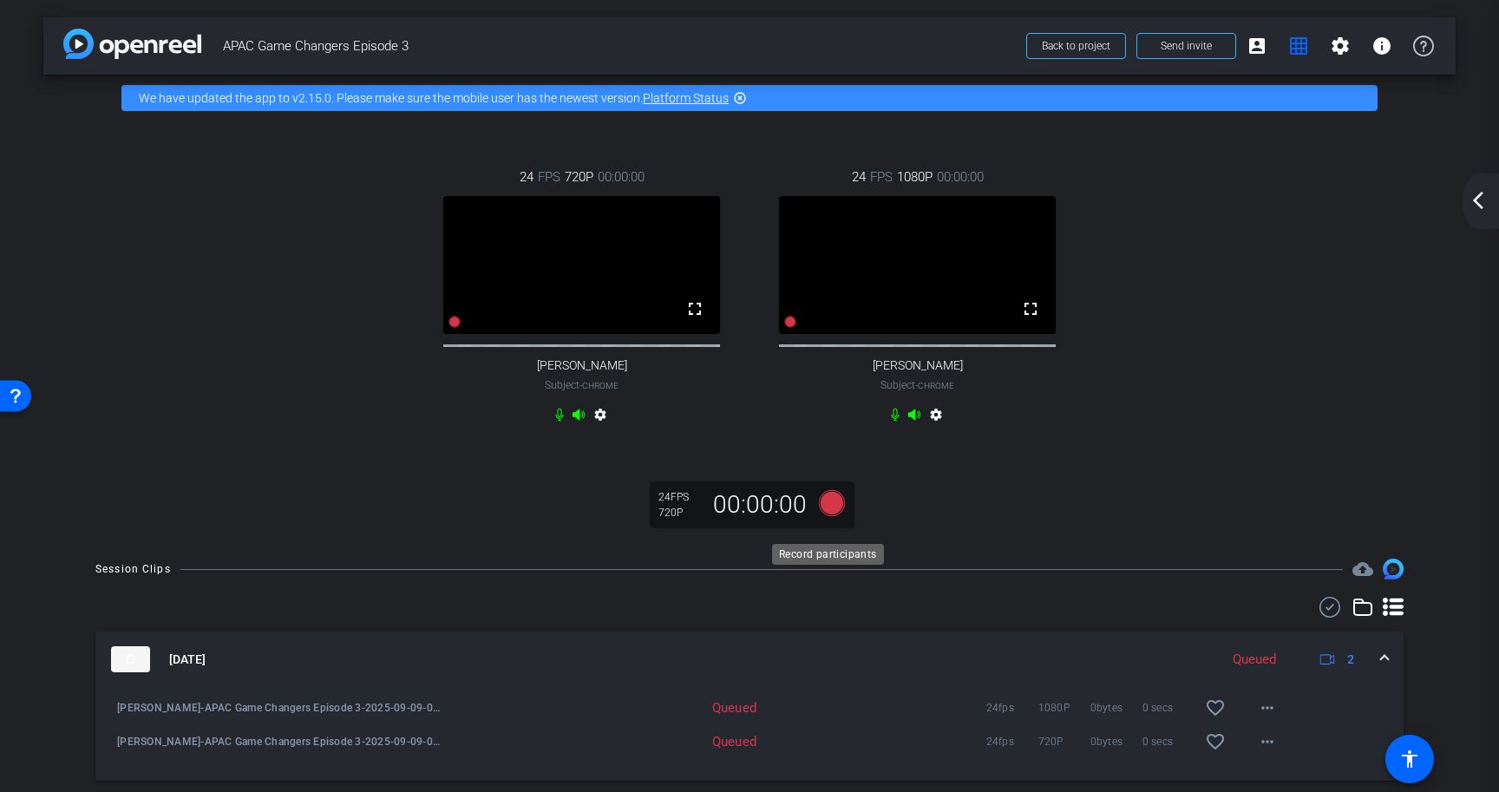
click at [826, 516] on icon at bounding box center [832, 503] width 26 height 26
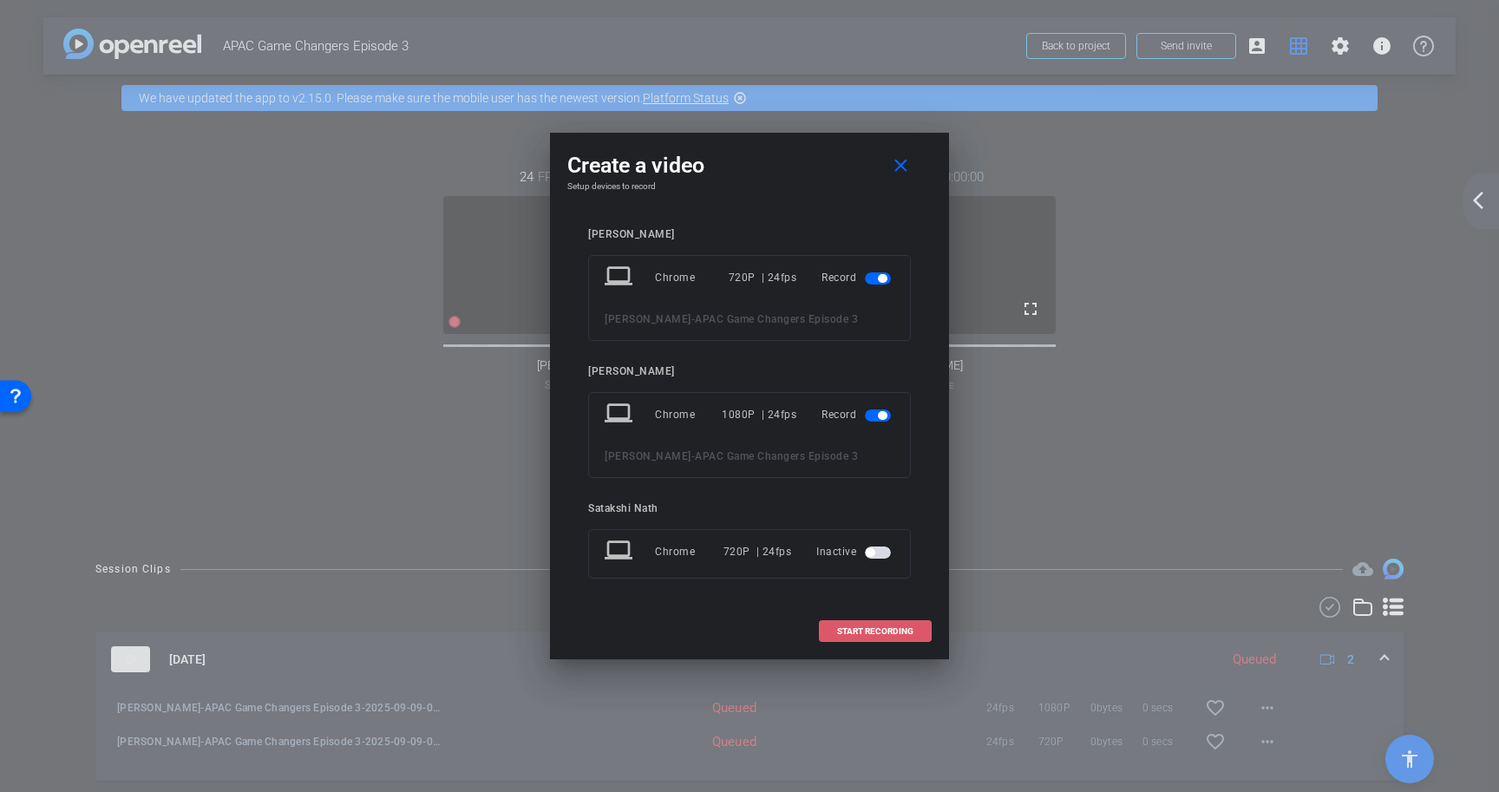
click at [879, 630] on span "START RECORDING" at bounding box center [875, 631] width 76 height 9
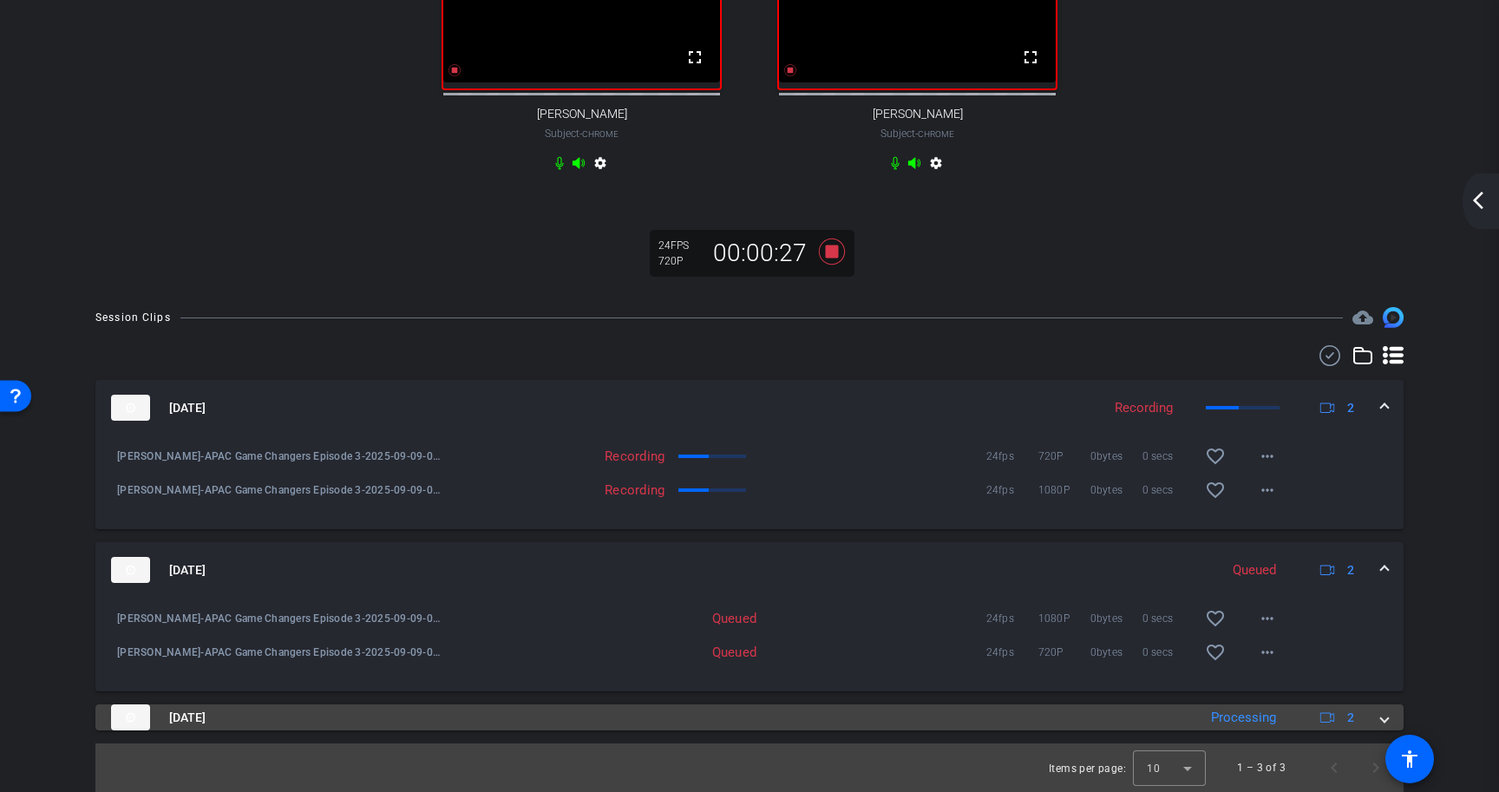
scroll to position [269, 0]
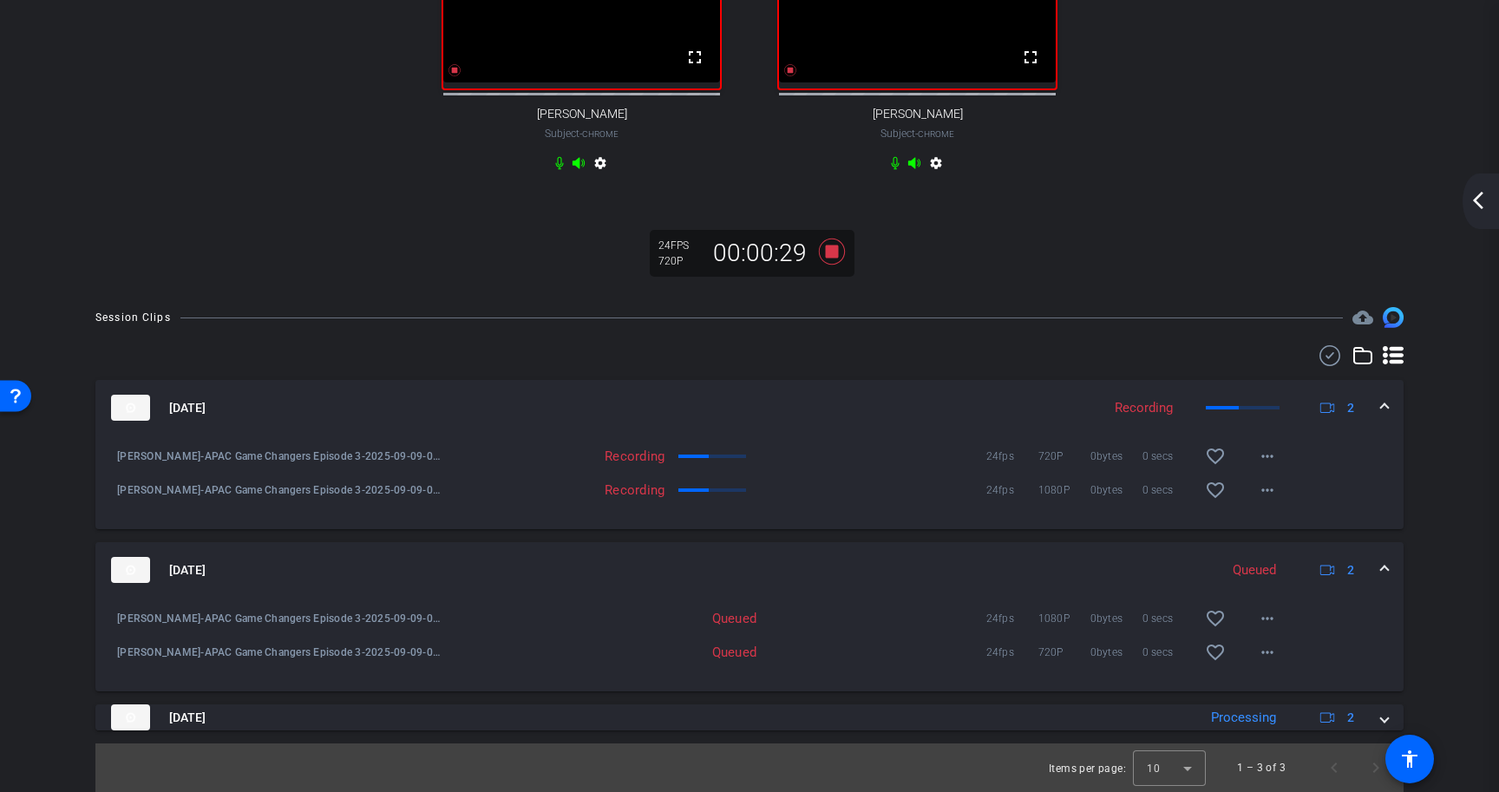
click at [1380, 565] on mat-expansion-panel-header "[DATE] Queued 2" at bounding box center [749, 570] width 1308 height 56
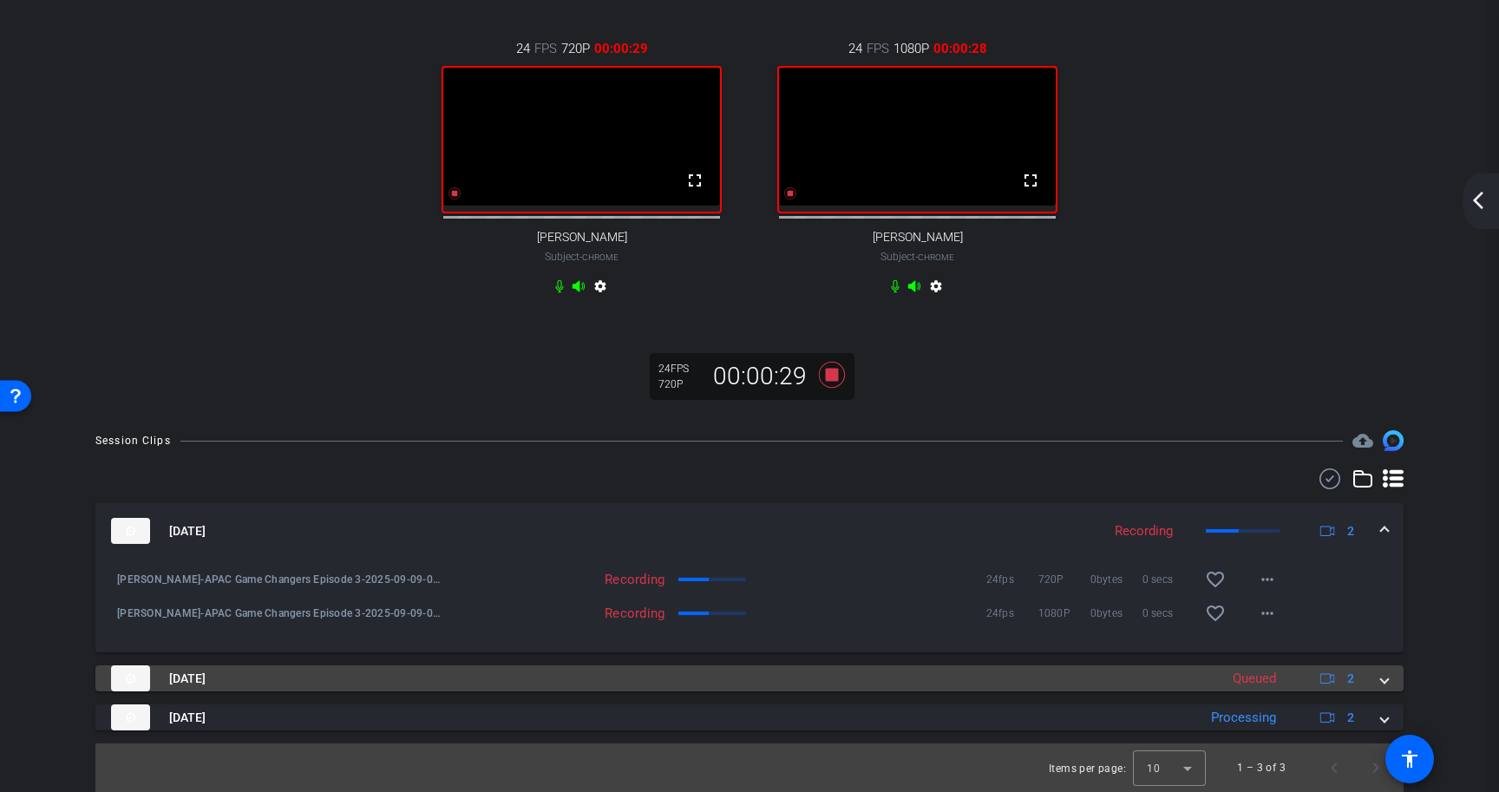
scroll to position [146, 0]
click at [1381, 683] on span at bounding box center [1384, 679] width 7 height 18
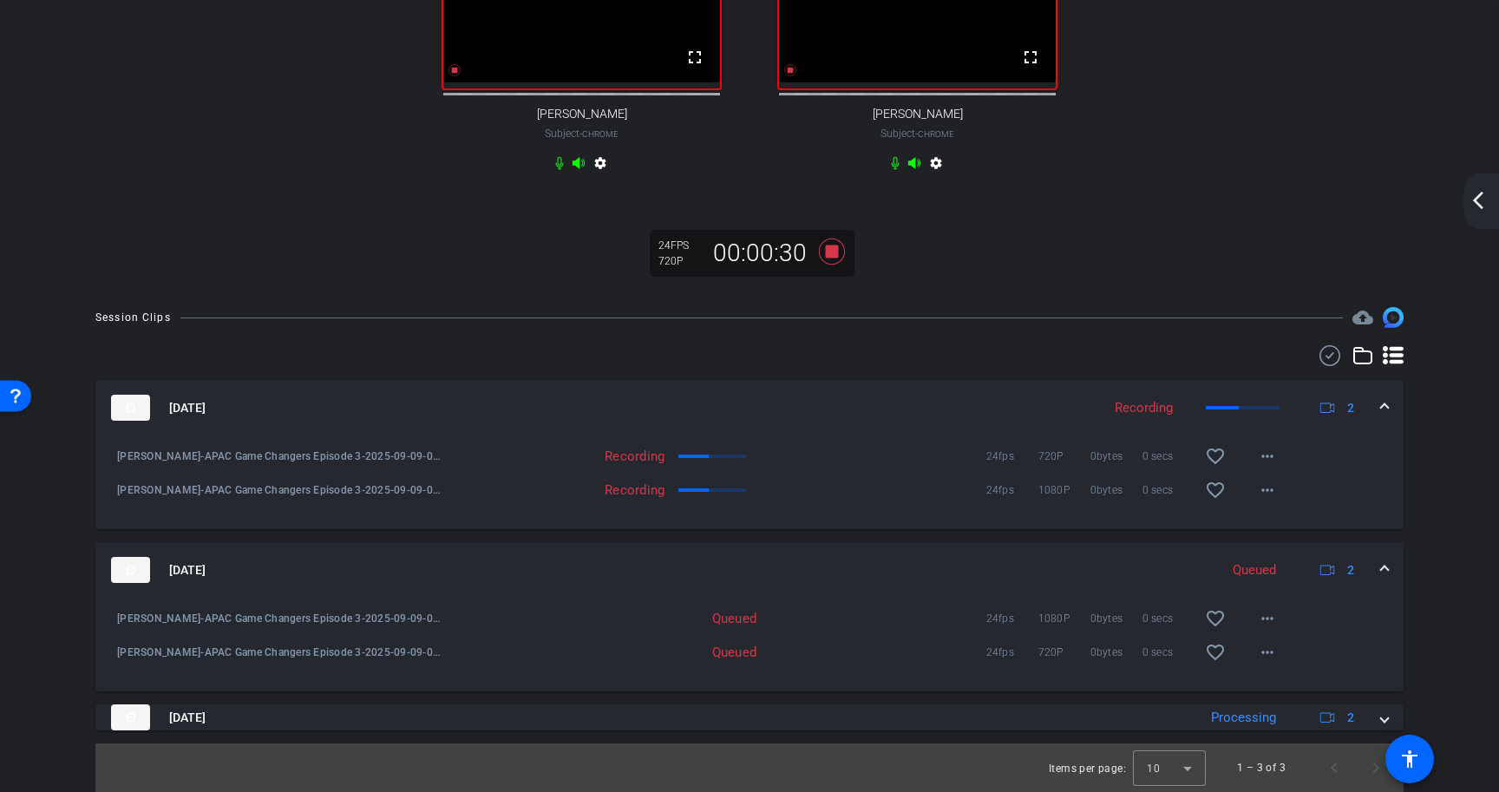
scroll to position [269, 0]
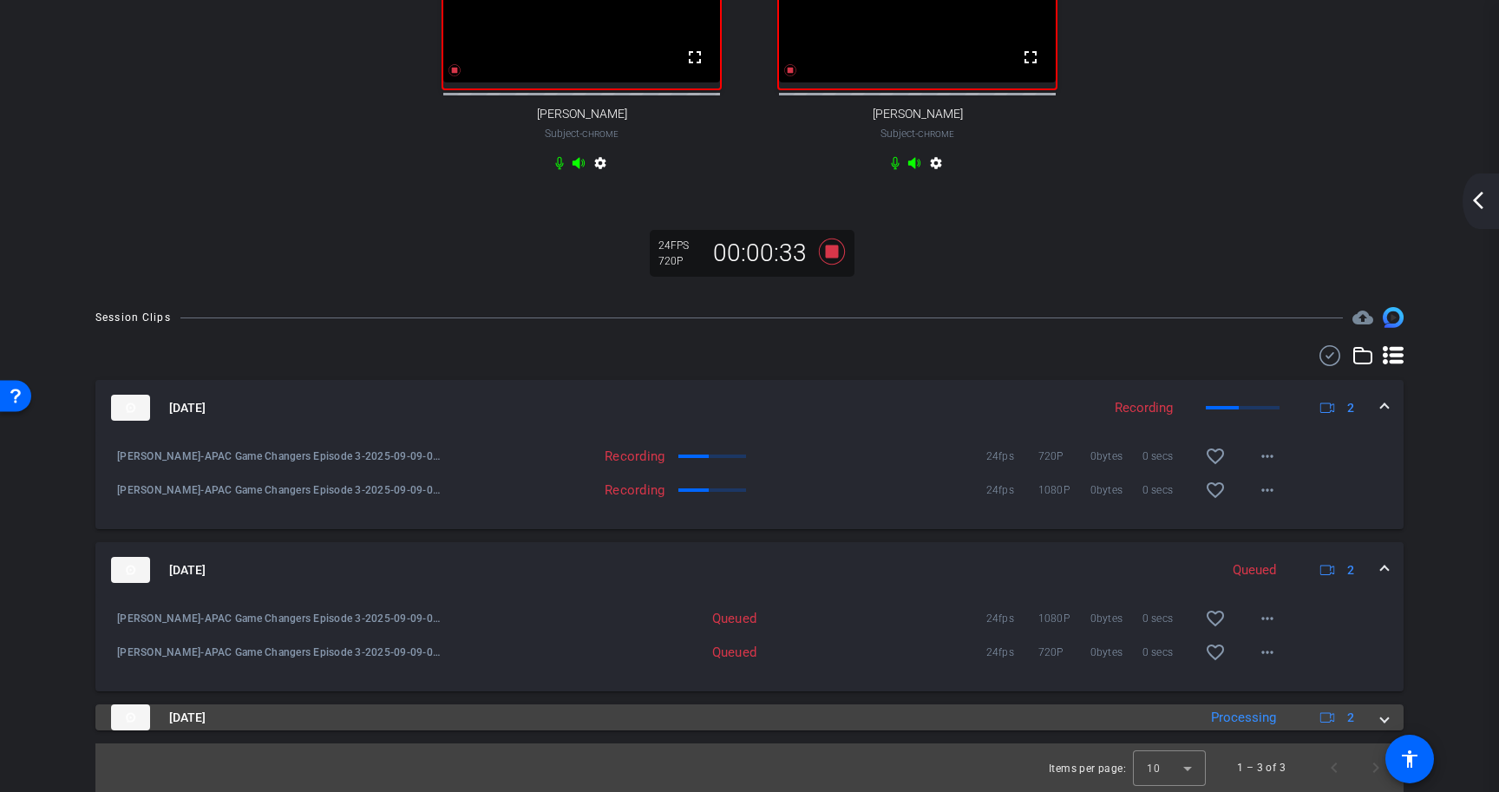
click at [1381, 717] on span at bounding box center [1384, 718] width 7 height 18
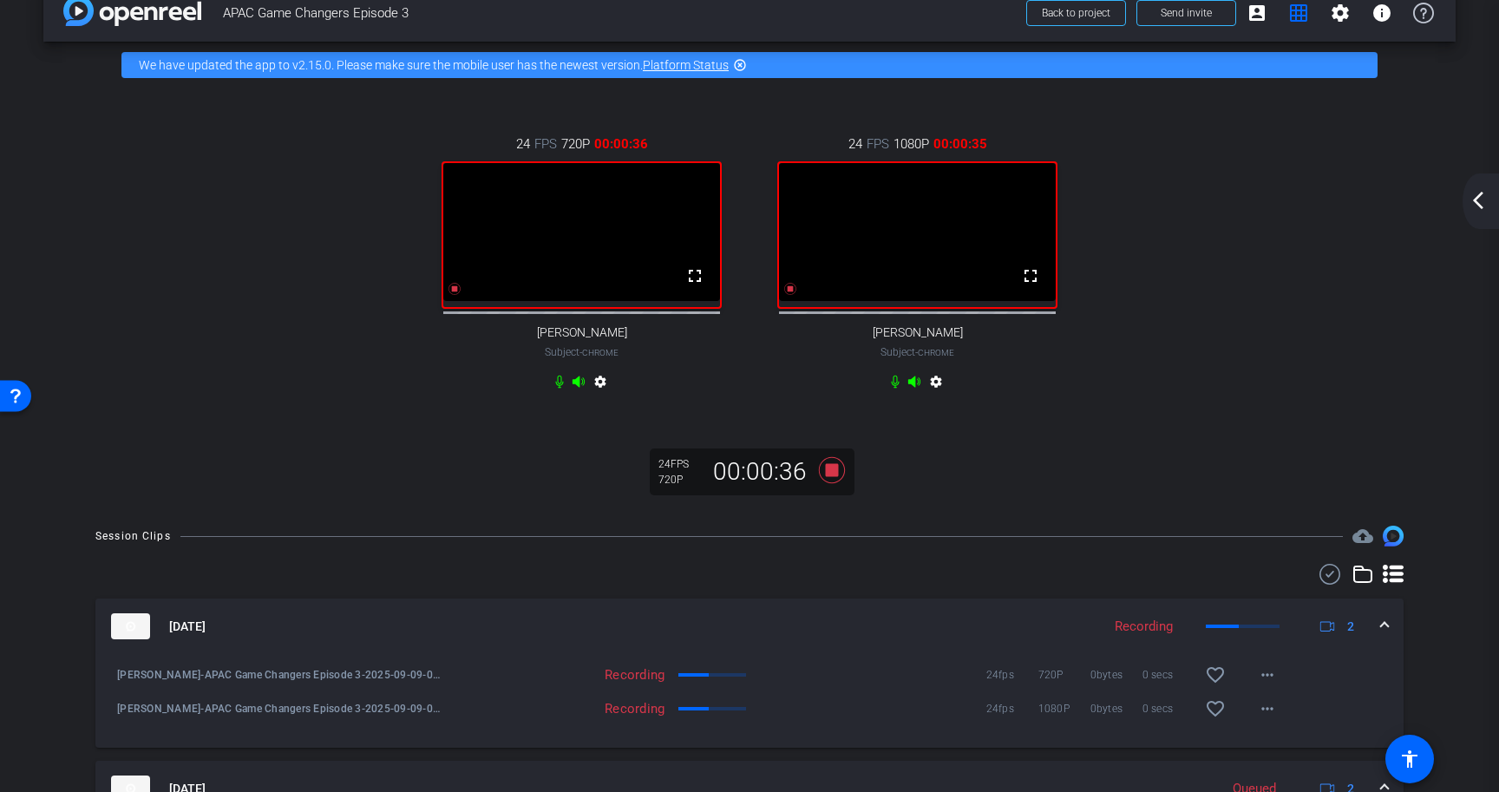
scroll to position [0, 0]
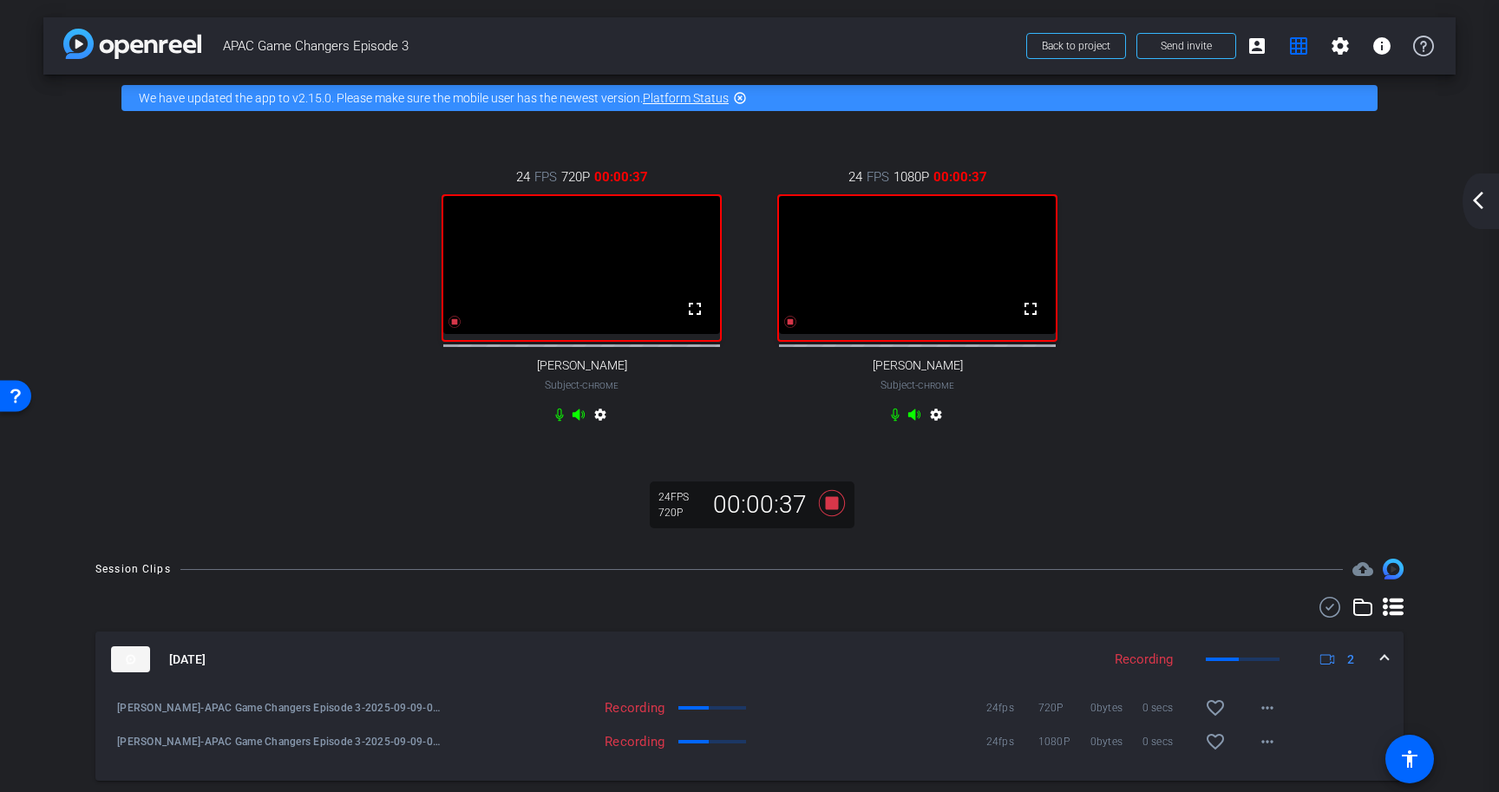
click at [1199, 539] on div "24 FPS 720P 00:00:37 fullscreen [PERSON_NAME] Subject - Chrome settings 24 FPS …" at bounding box center [749, 331] width 1412 height 420
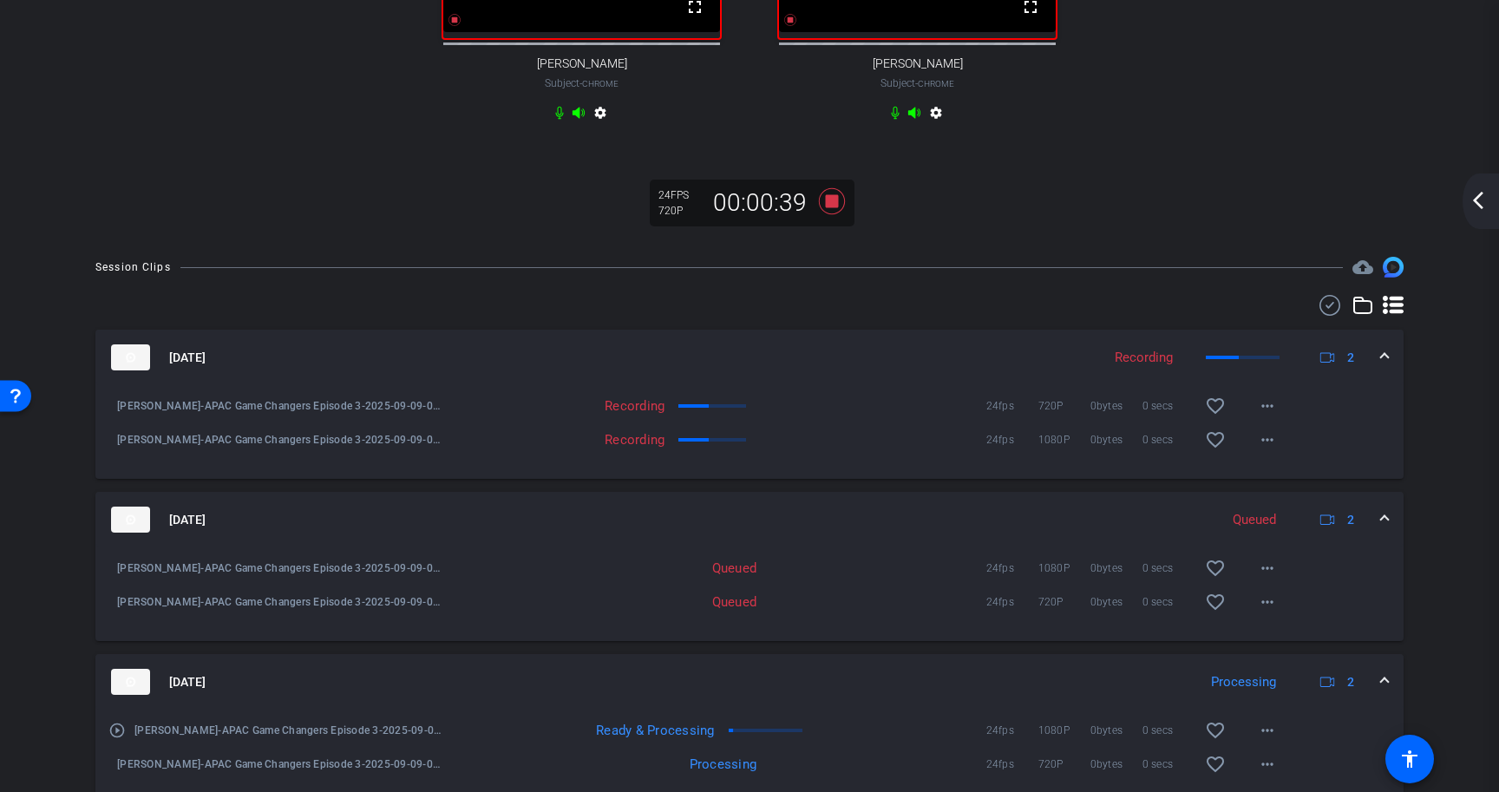
scroll to position [304, 0]
click at [1262, 576] on mat-icon "more_horiz" at bounding box center [1267, 565] width 21 height 21
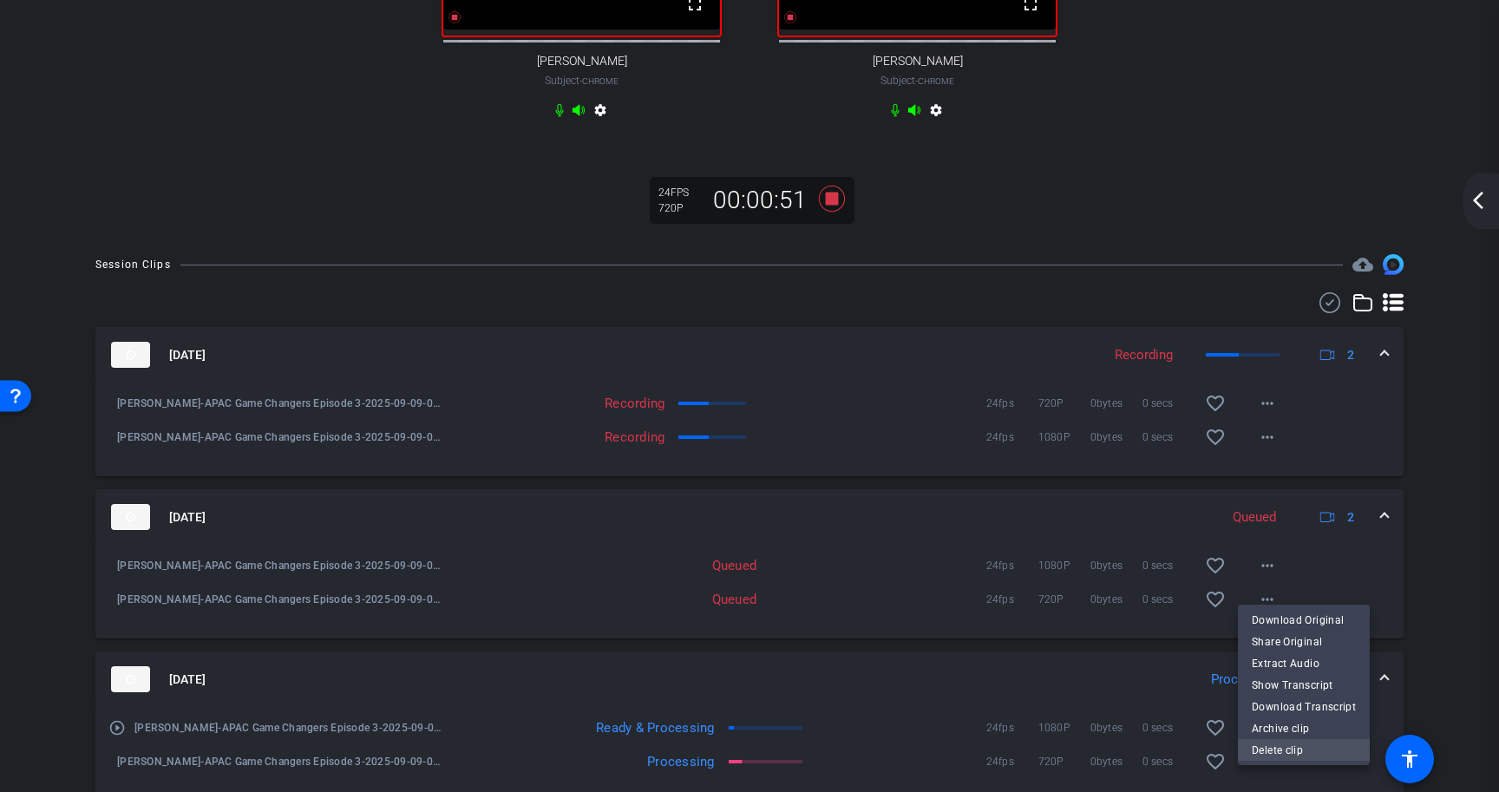
click at [1291, 744] on span "Delete clip" at bounding box center [1304, 749] width 104 height 21
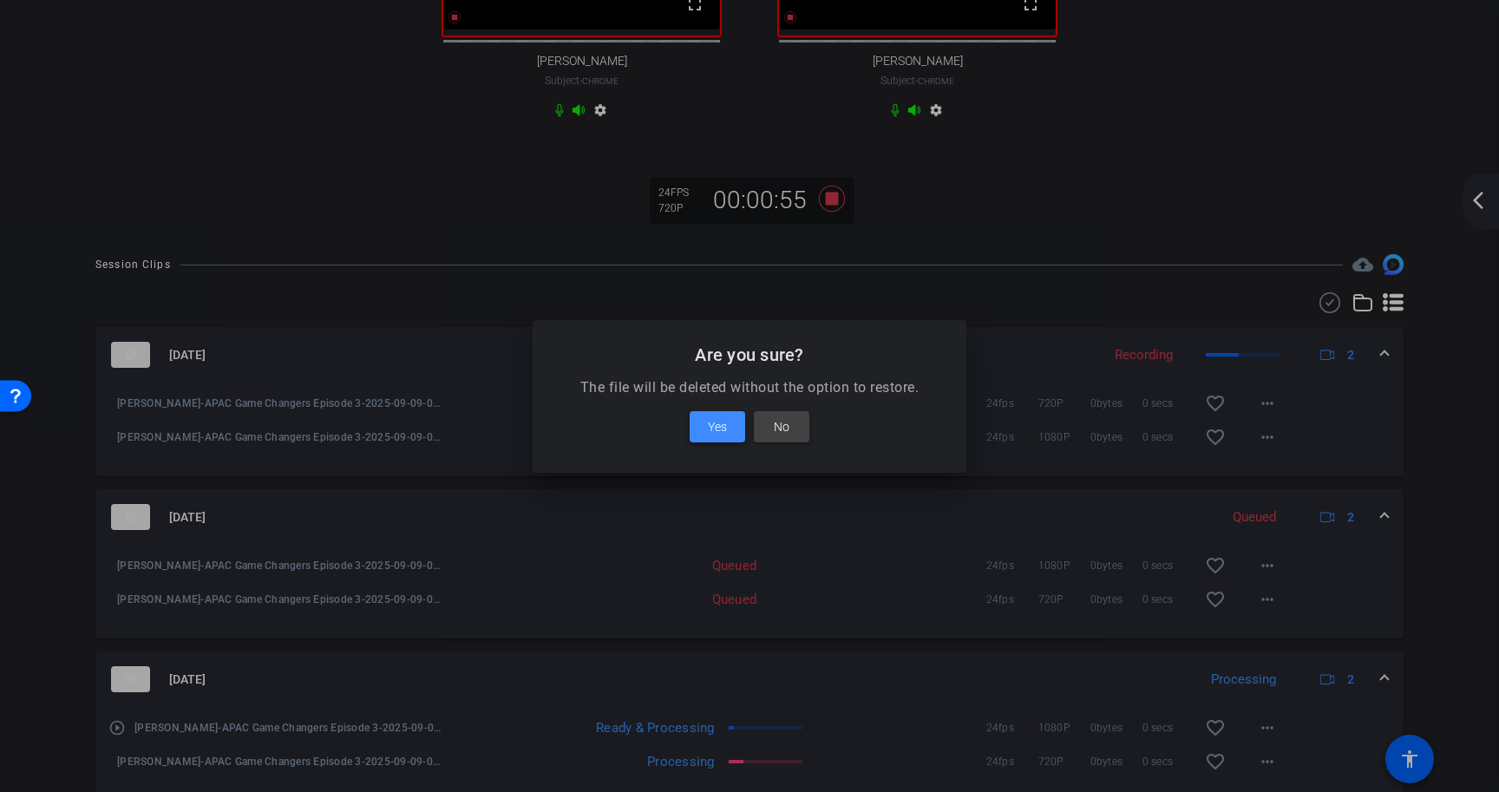
click at [716, 428] on span "Yes" at bounding box center [717, 426] width 19 height 21
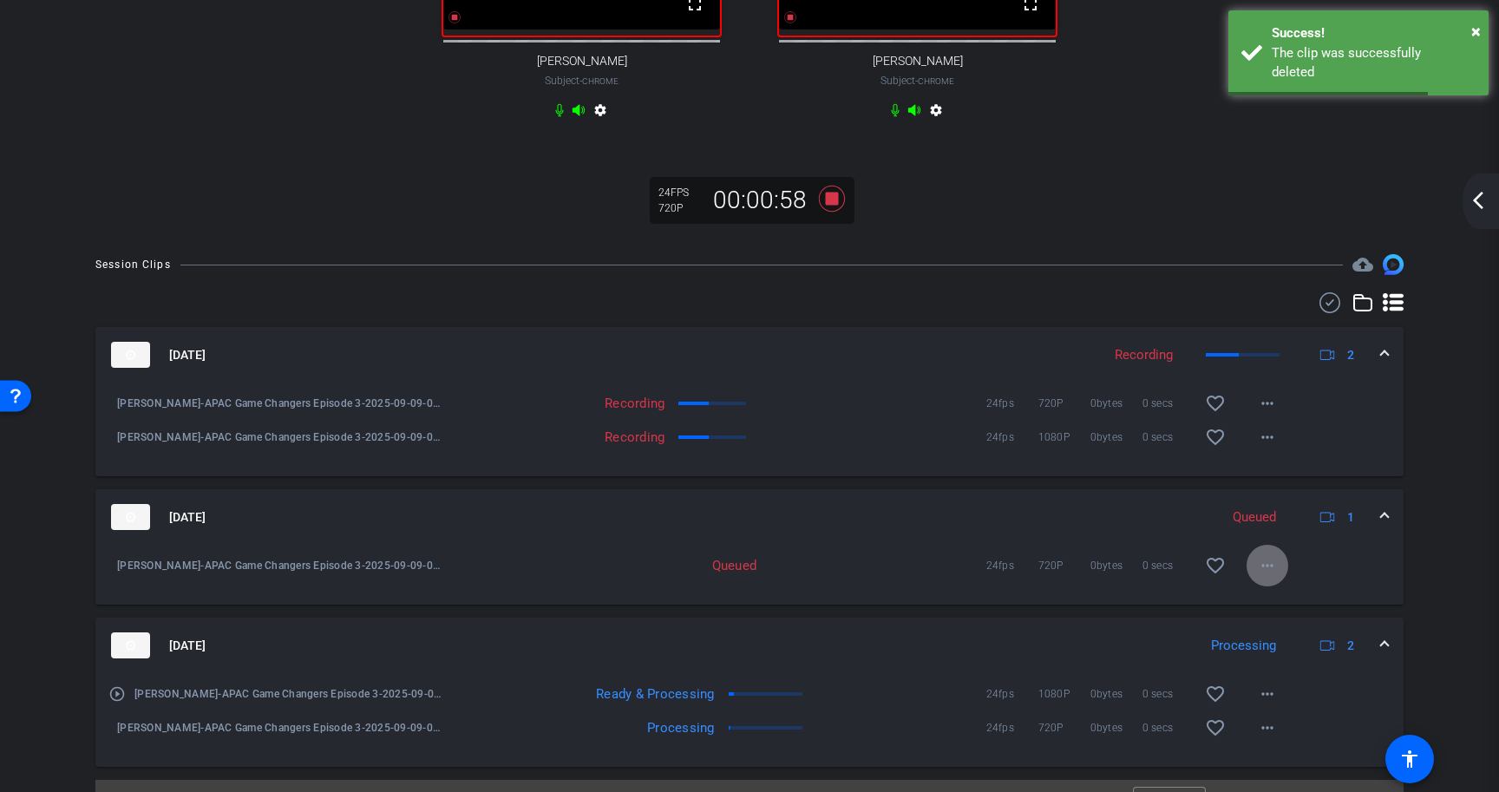
click at [1257, 576] on mat-icon "more_horiz" at bounding box center [1267, 565] width 21 height 21
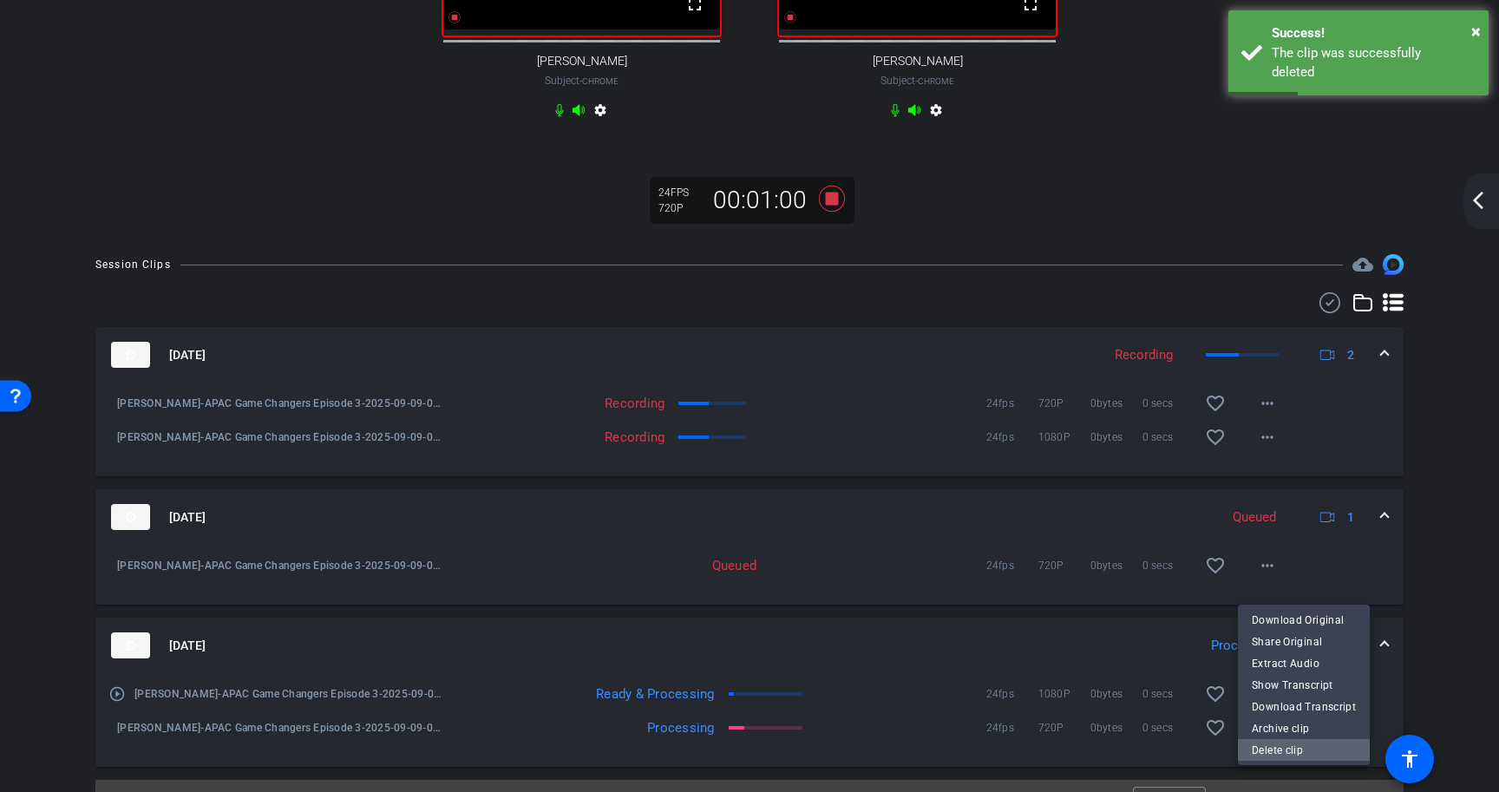
click at [1305, 748] on span "Delete clip" at bounding box center [1304, 749] width 104 height 21
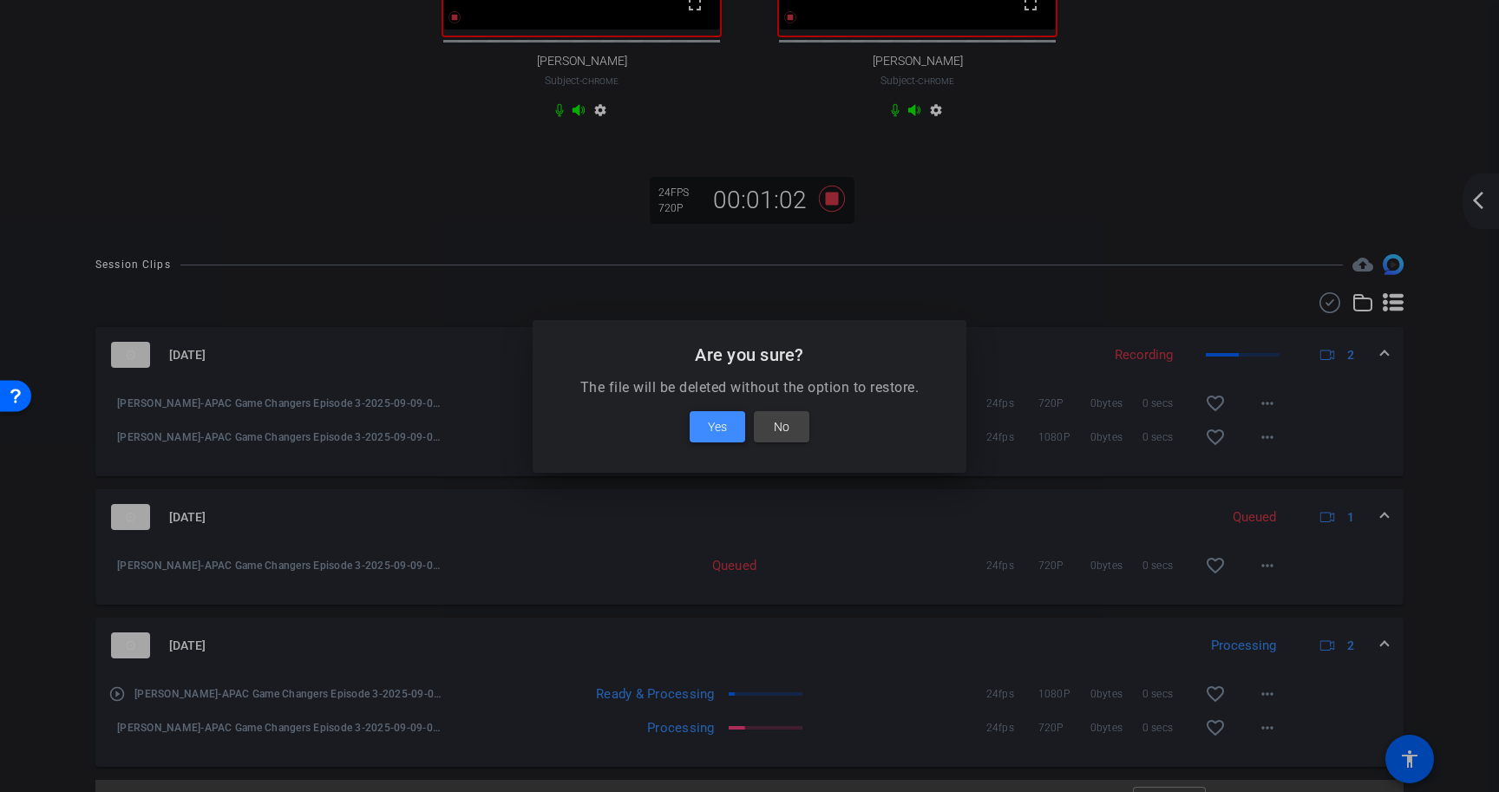
click at [725, 434] on span "Yes" at bounding box center [717, 426] width 19 height 21
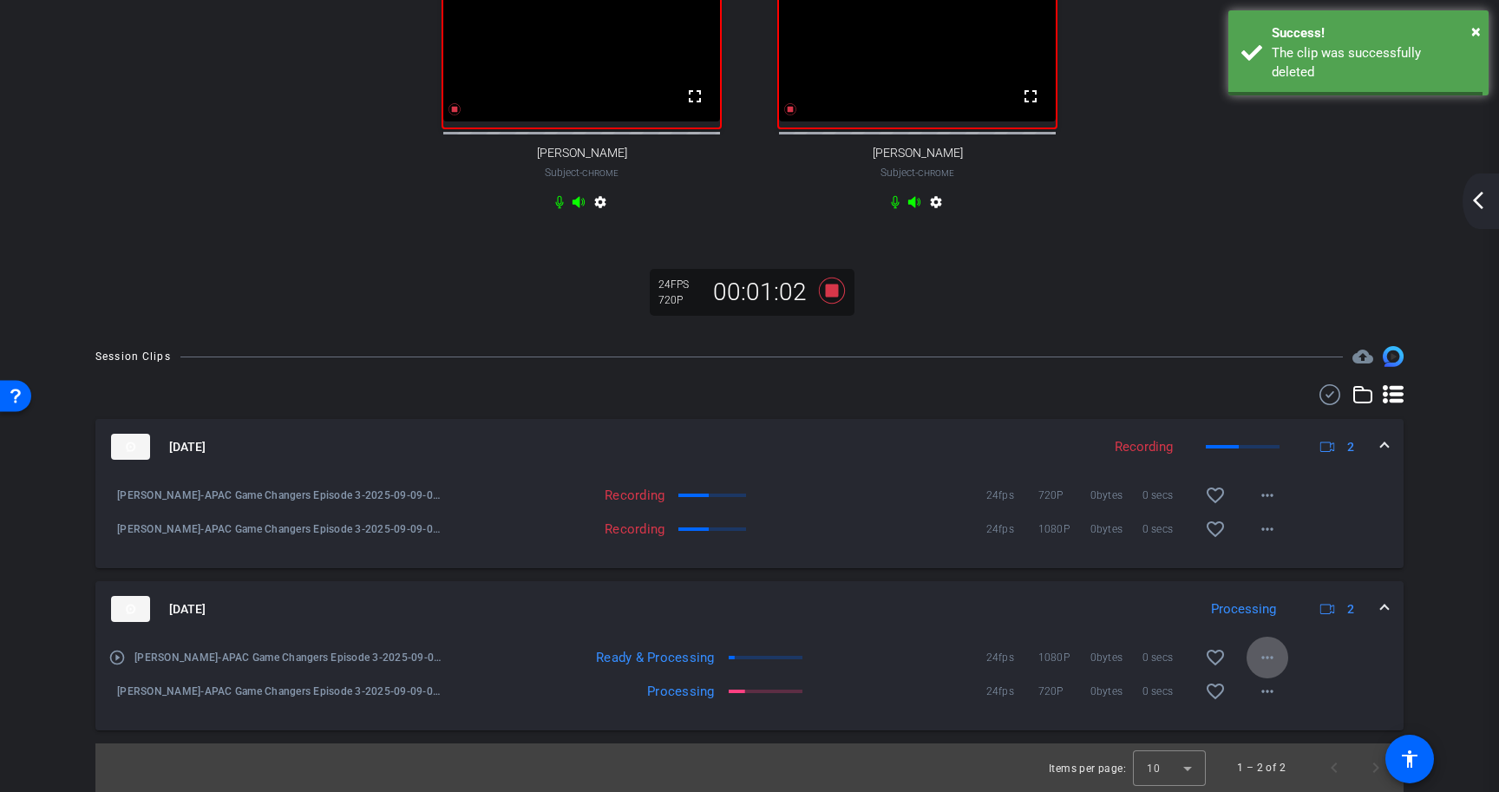
scroll to position [230, 0]
click at [1472, 31] on span "×" at bounding box center [1476, 31] width 10 height 21
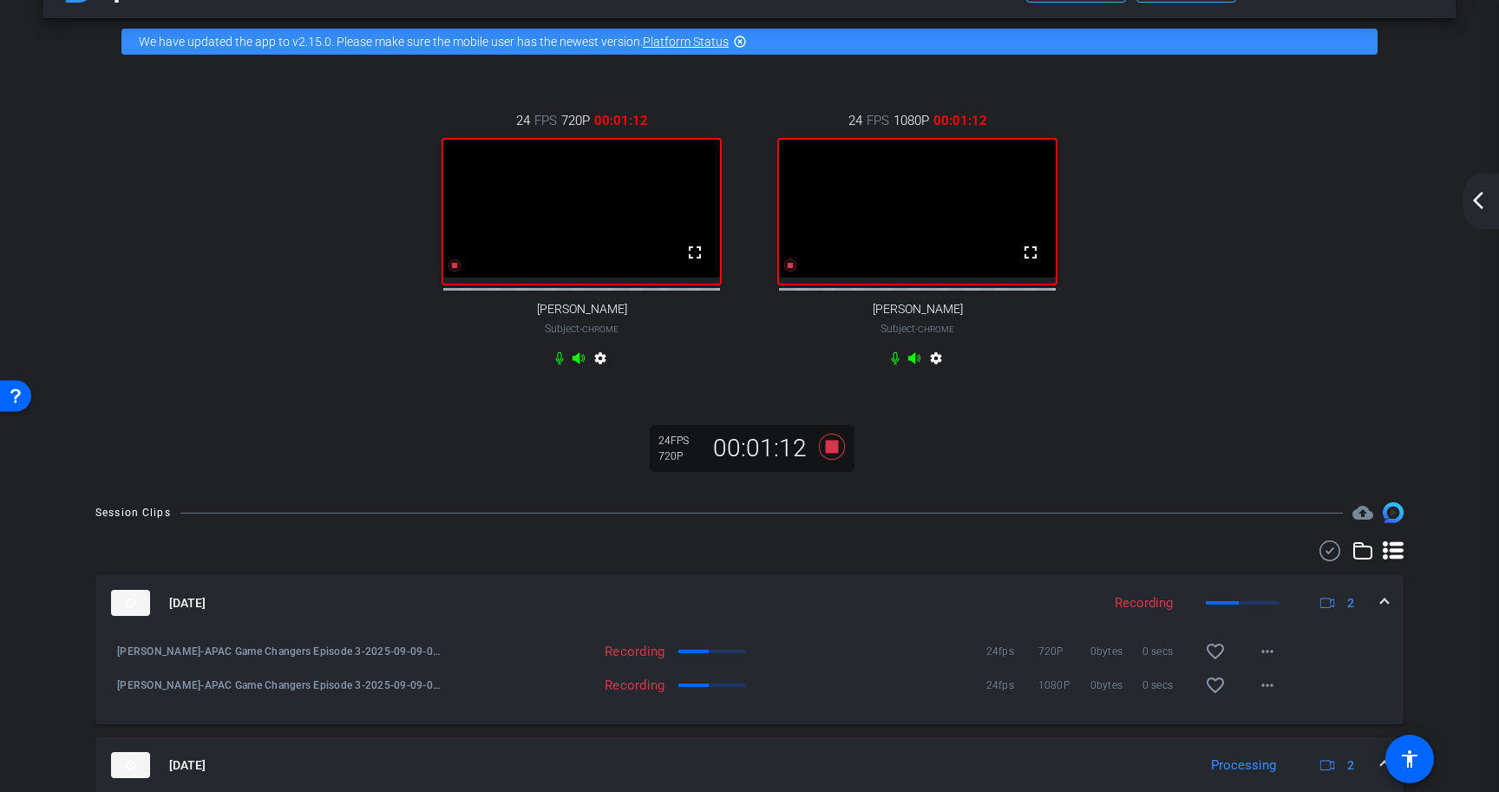
scroll to position [23, 0]
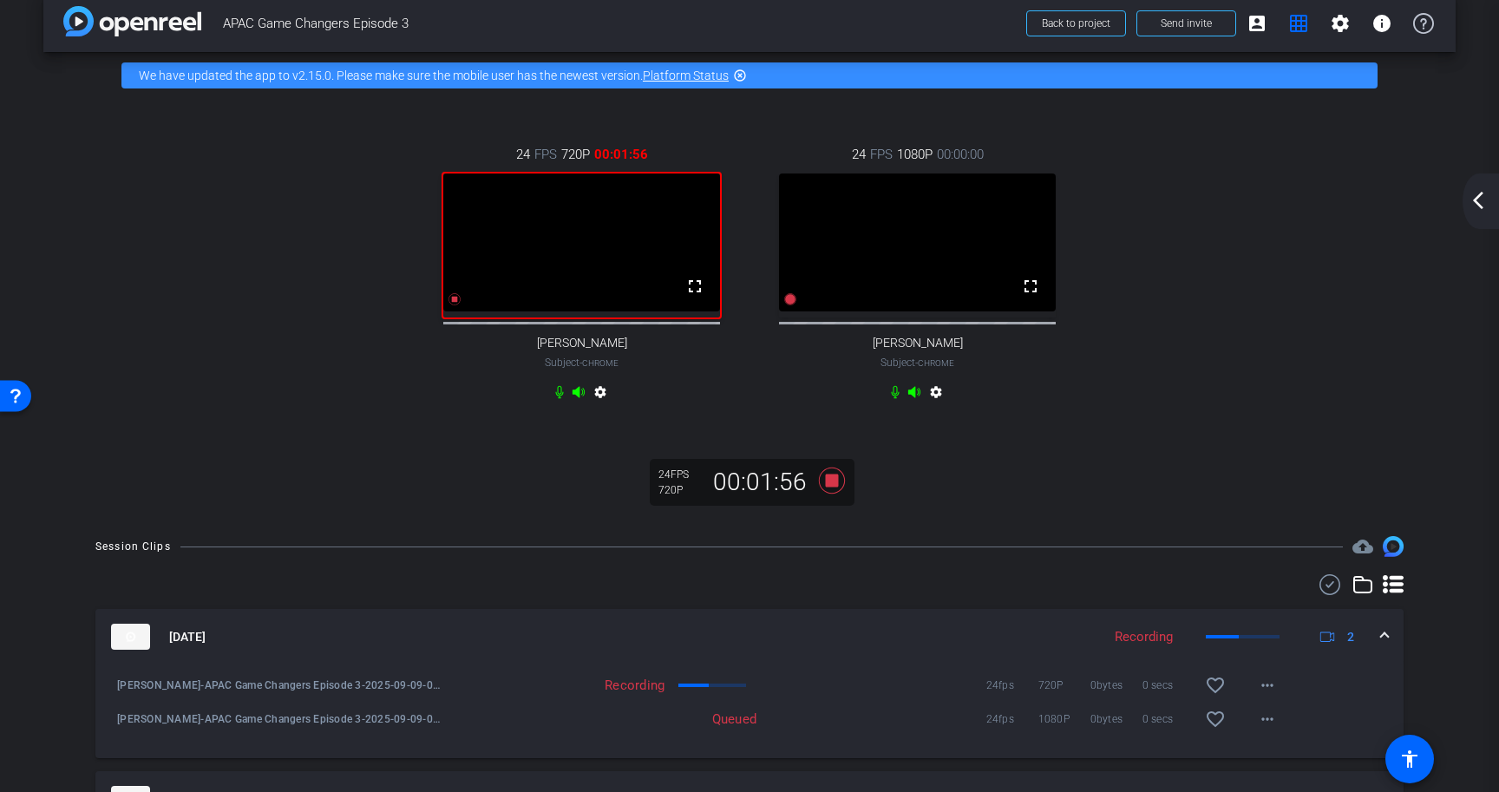
click at [1215, 428] on div "24 FPS 720P 00:01:56 fullscreen [PERSON_NAME] Subject - Chrome settings 24 FPS …" at bounding box center [749, 275] width 1343 height 318
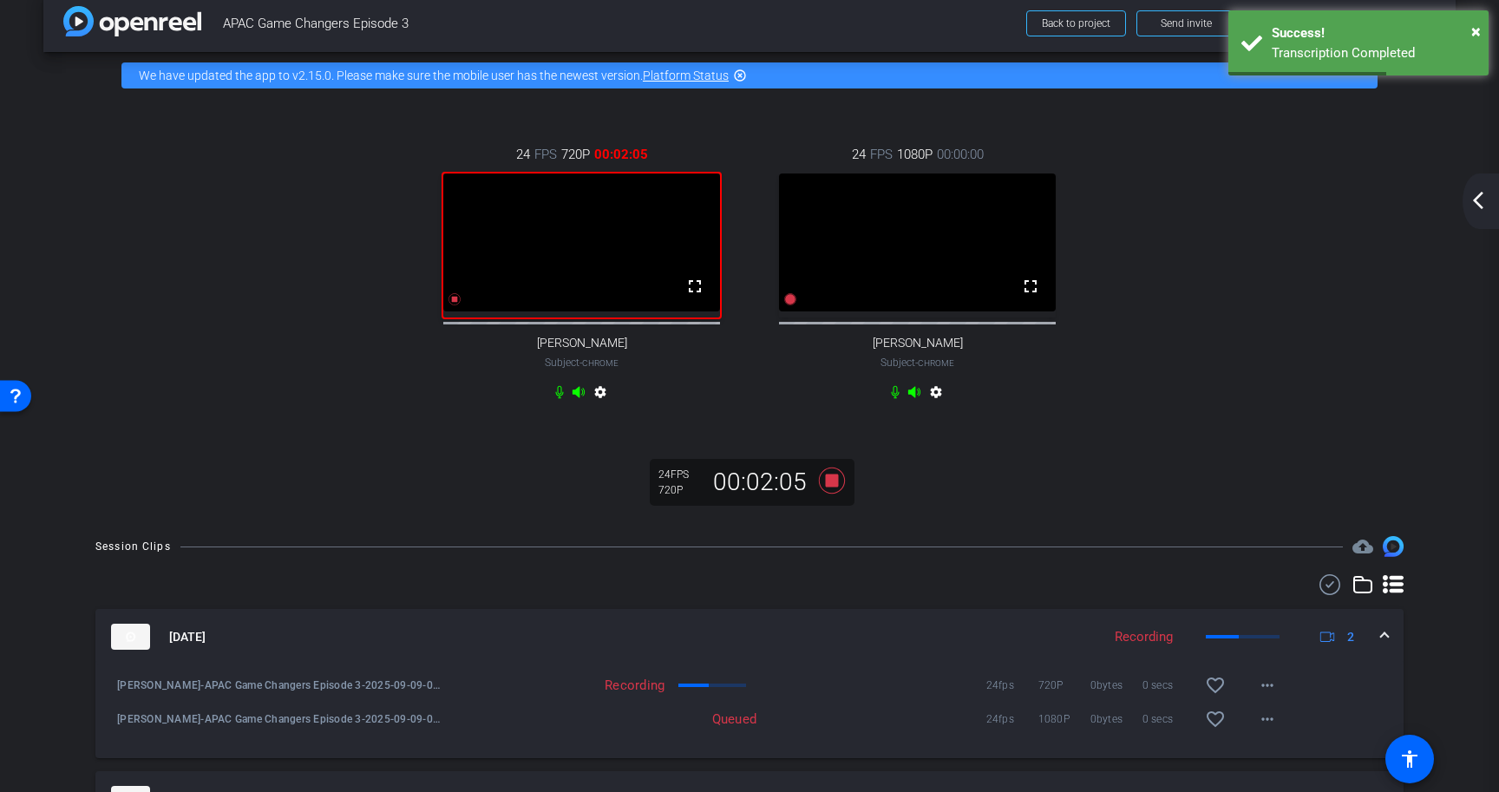
click at [1278, 454] on div "24 FPS 720P 00:02:05 fullscreen [PERSON_NAME] Subject - Chrome settings 24 FPS …" at bounding box center [749, 309] width 1412 height 420
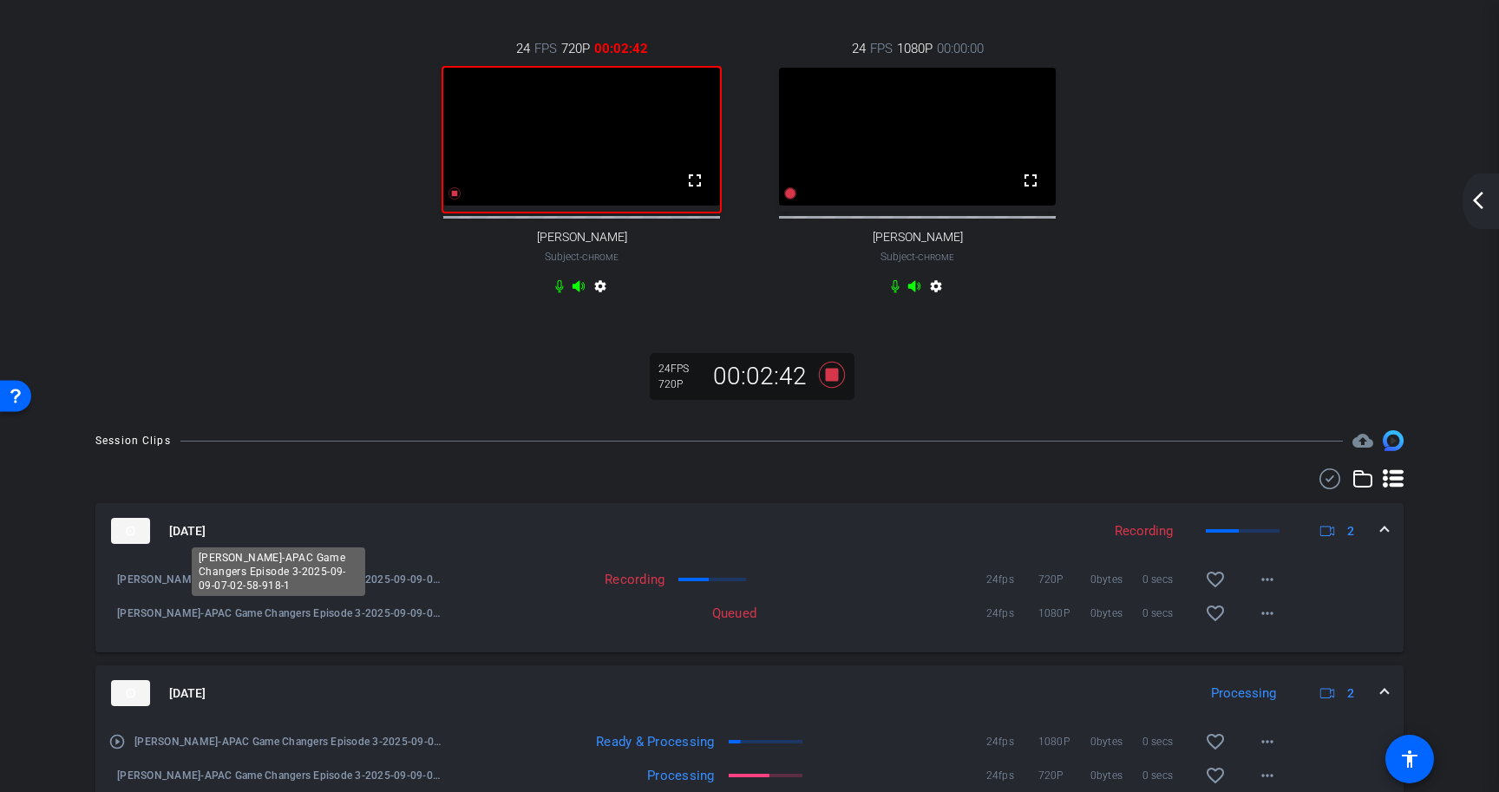
scroll to position [121, 0]
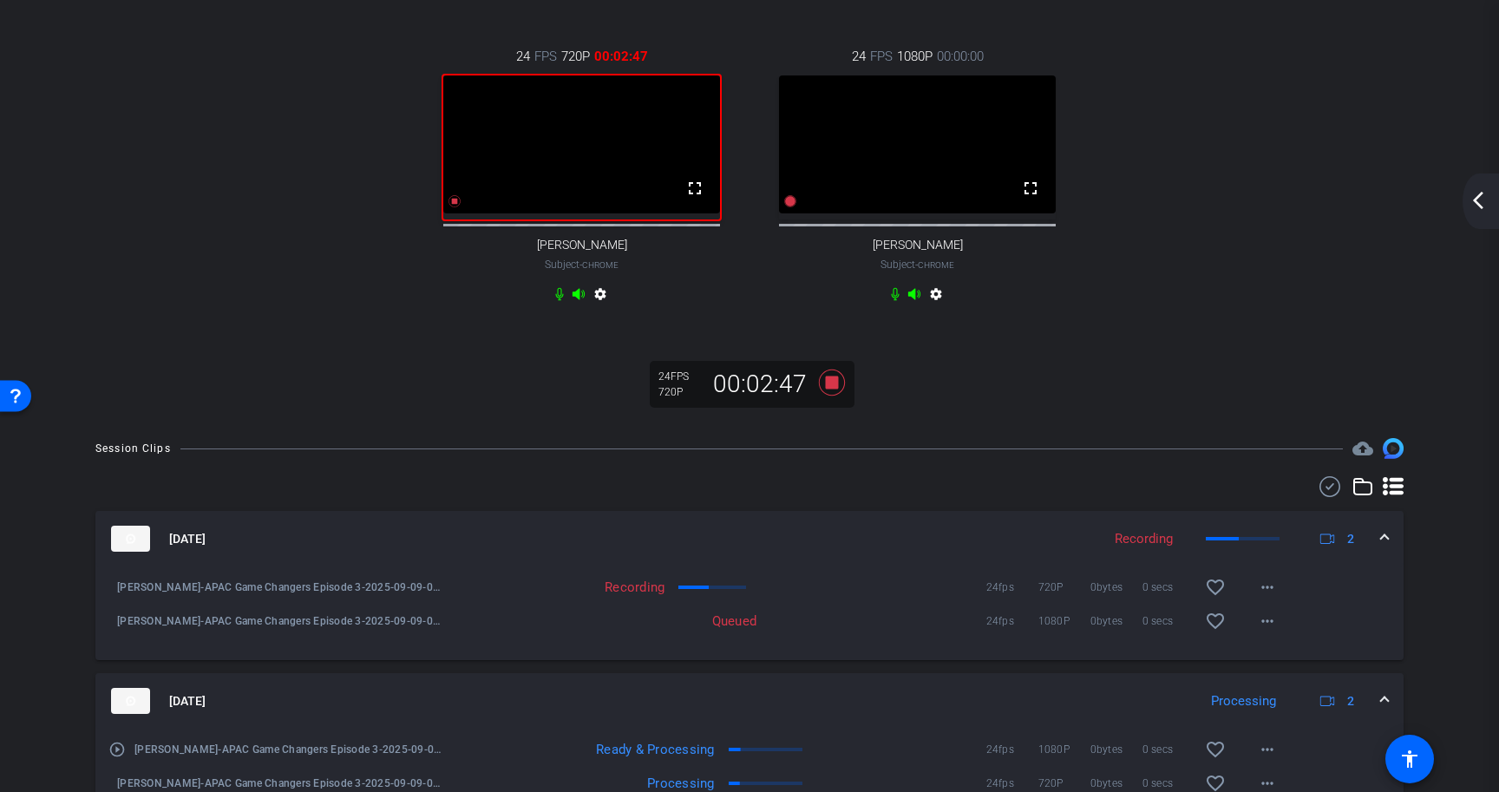
click at [1245, 318] on div "24 FPS 720P 00:02:47 fullscreen [PERSON_NAME] Subject - Chrome settings 24 FPS …" at bounding box center [749, 177] width 1343 height 318
click at [785, 207] on icon at bounding box center [791, 201] width 12 height 12
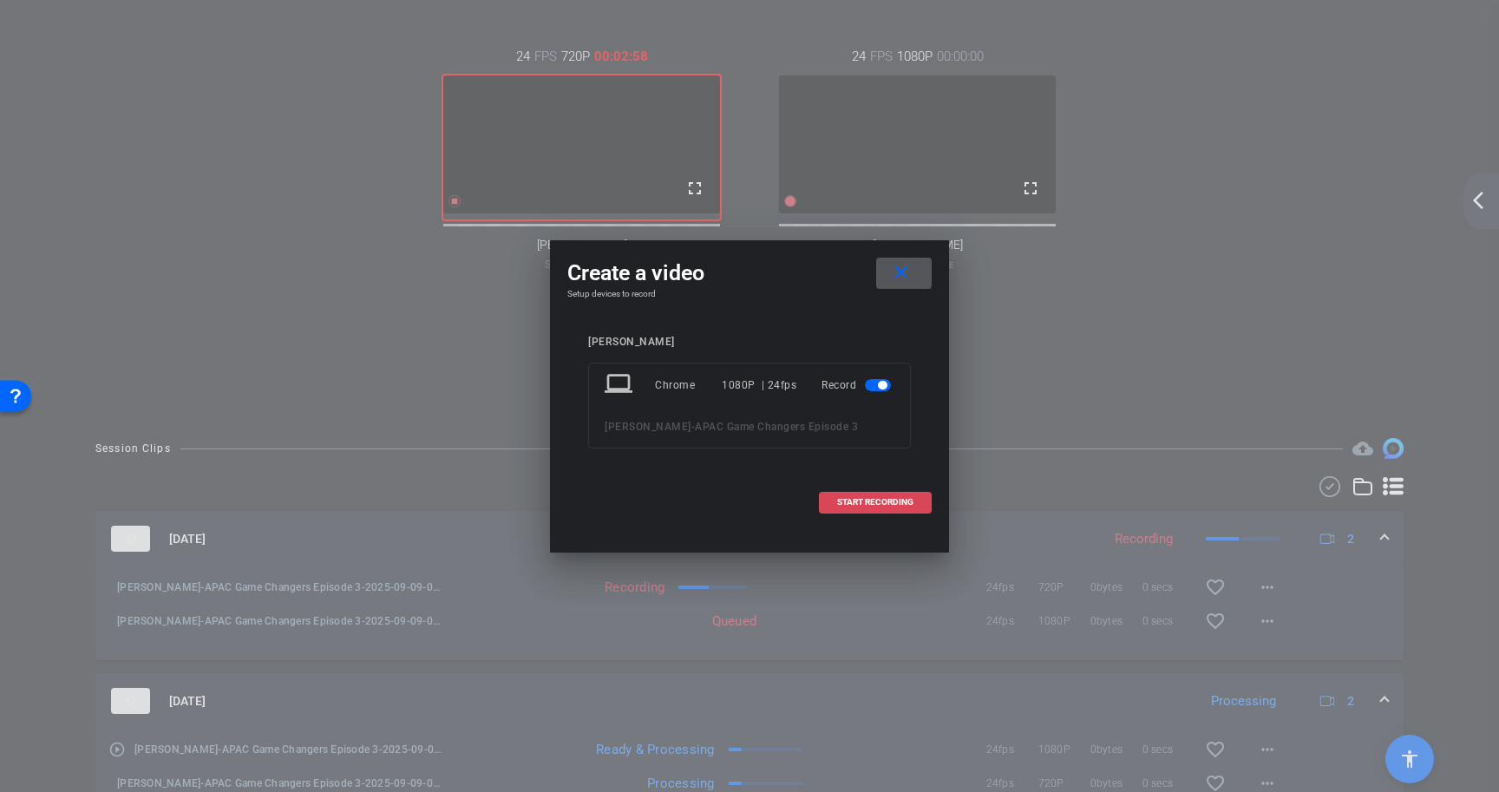
click at [873, 501] on span "START RECORDING" at bounding box center [875, 502] width 76 height 9
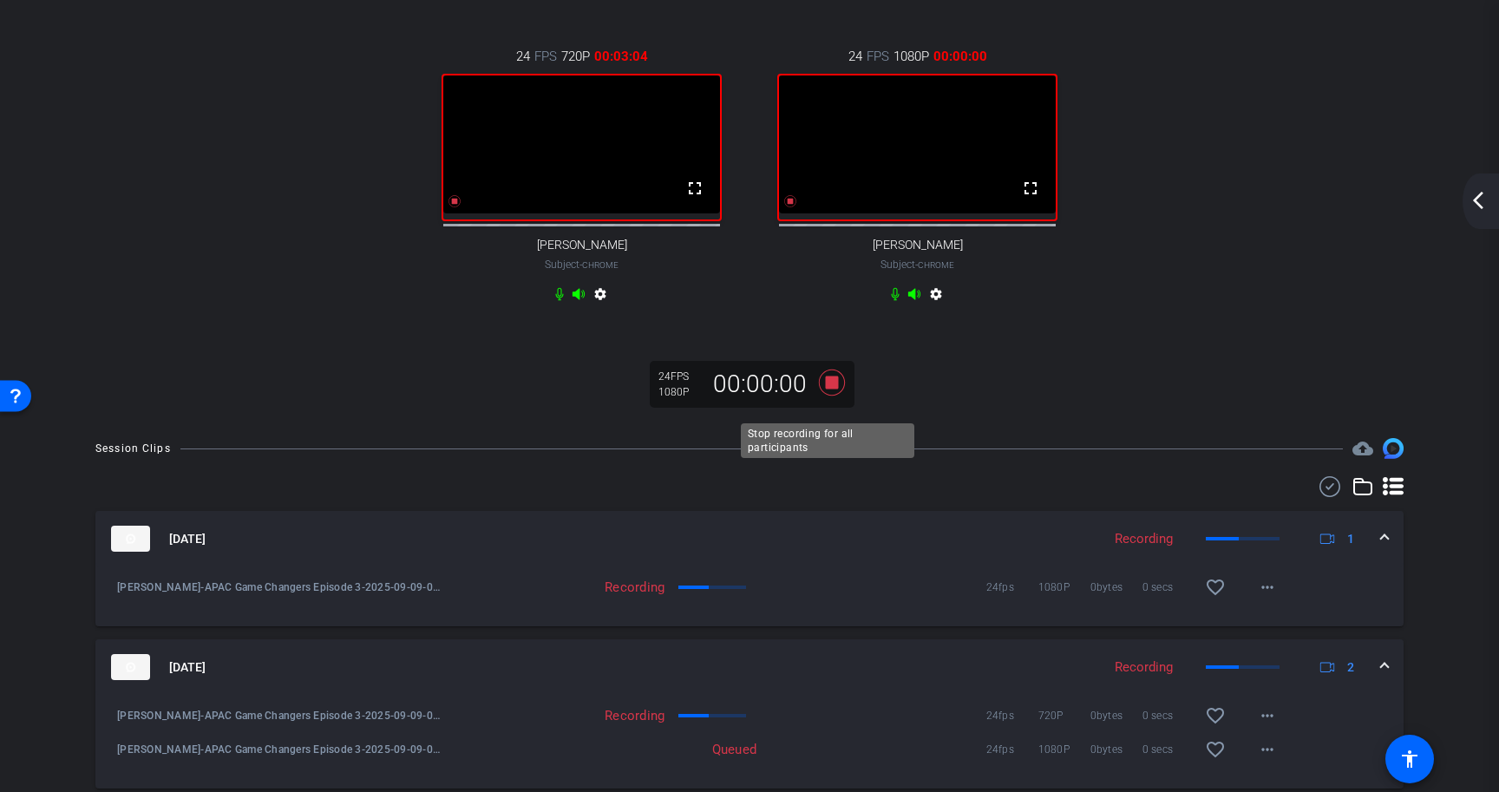
click at [829, 395] on icon at bounding box center [832, 382] width 26 height 26
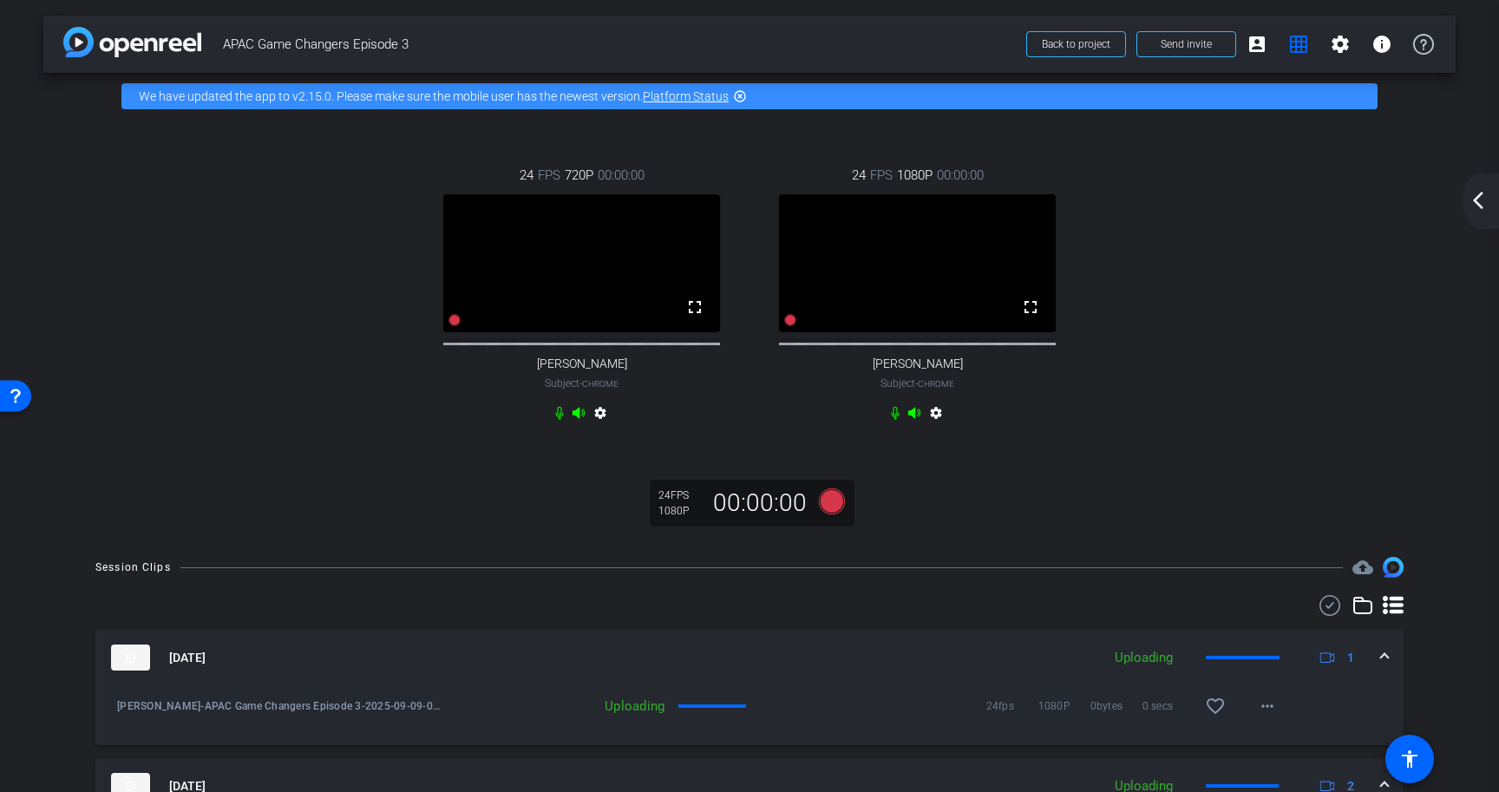
scroll to position [0, 0]
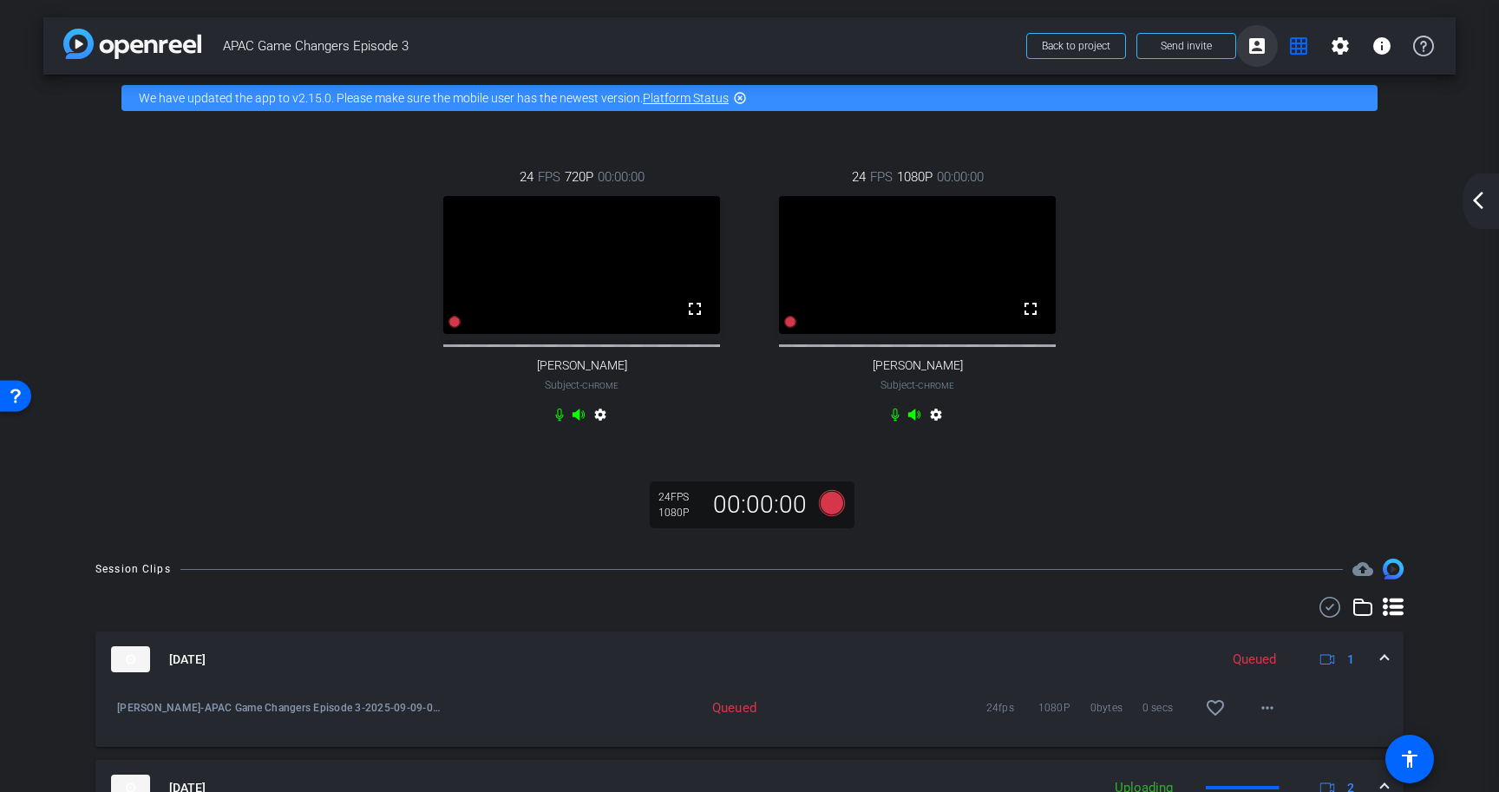
click at [1251, 47] on mat-icon "account_box" at bounding box center [1256, 46] width 21 height 21
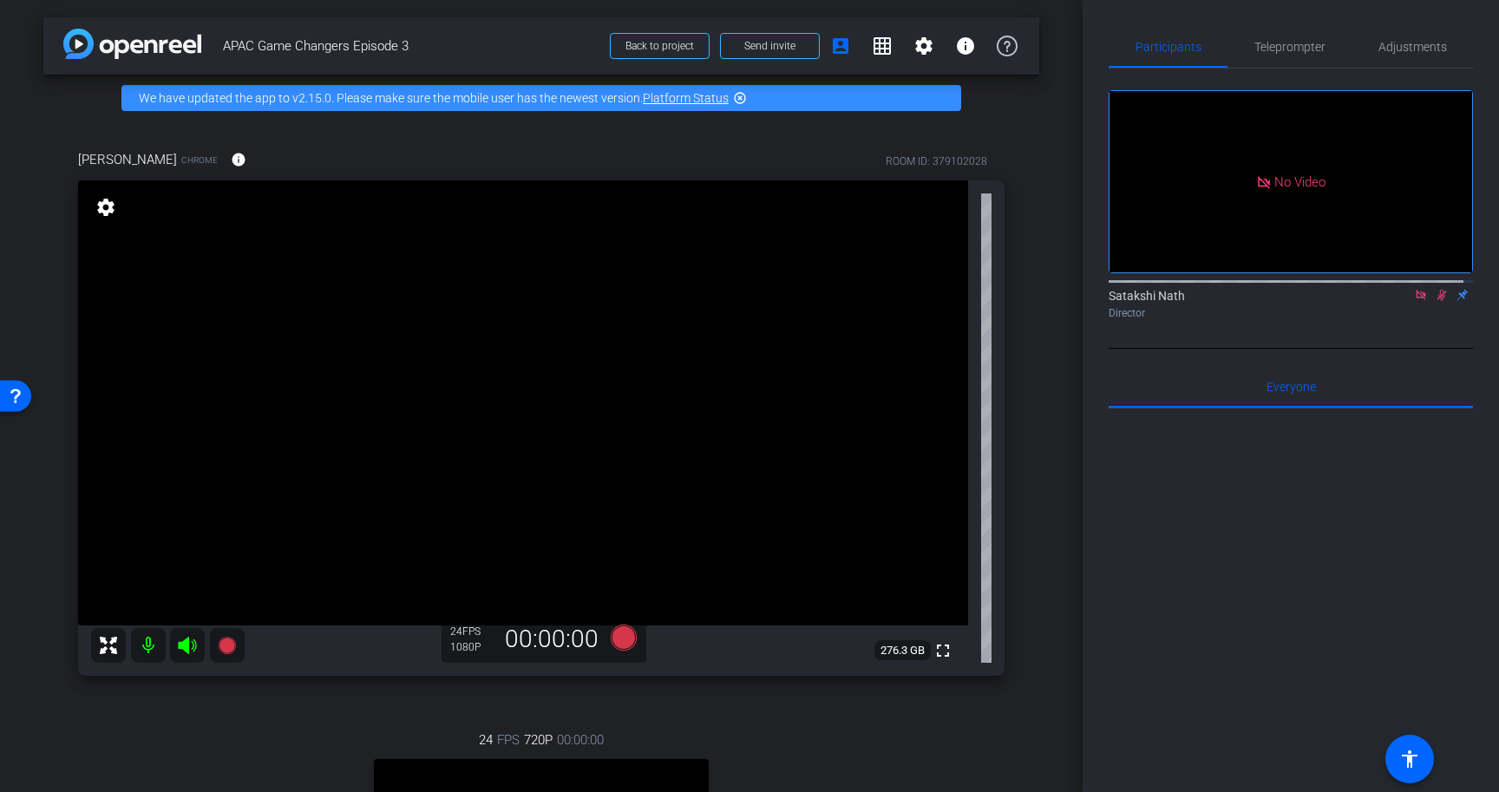
click at [1435, 301] on icon at bounding box center [1442, 295] width 14 height 12
click at [833, 44] on mat-icon "account_box" at bounding box center [840, 46] width 21 height 21
click at [873, 42] on mat-icon "grid_on" at bounding box center [882, 46] width 21 height 21
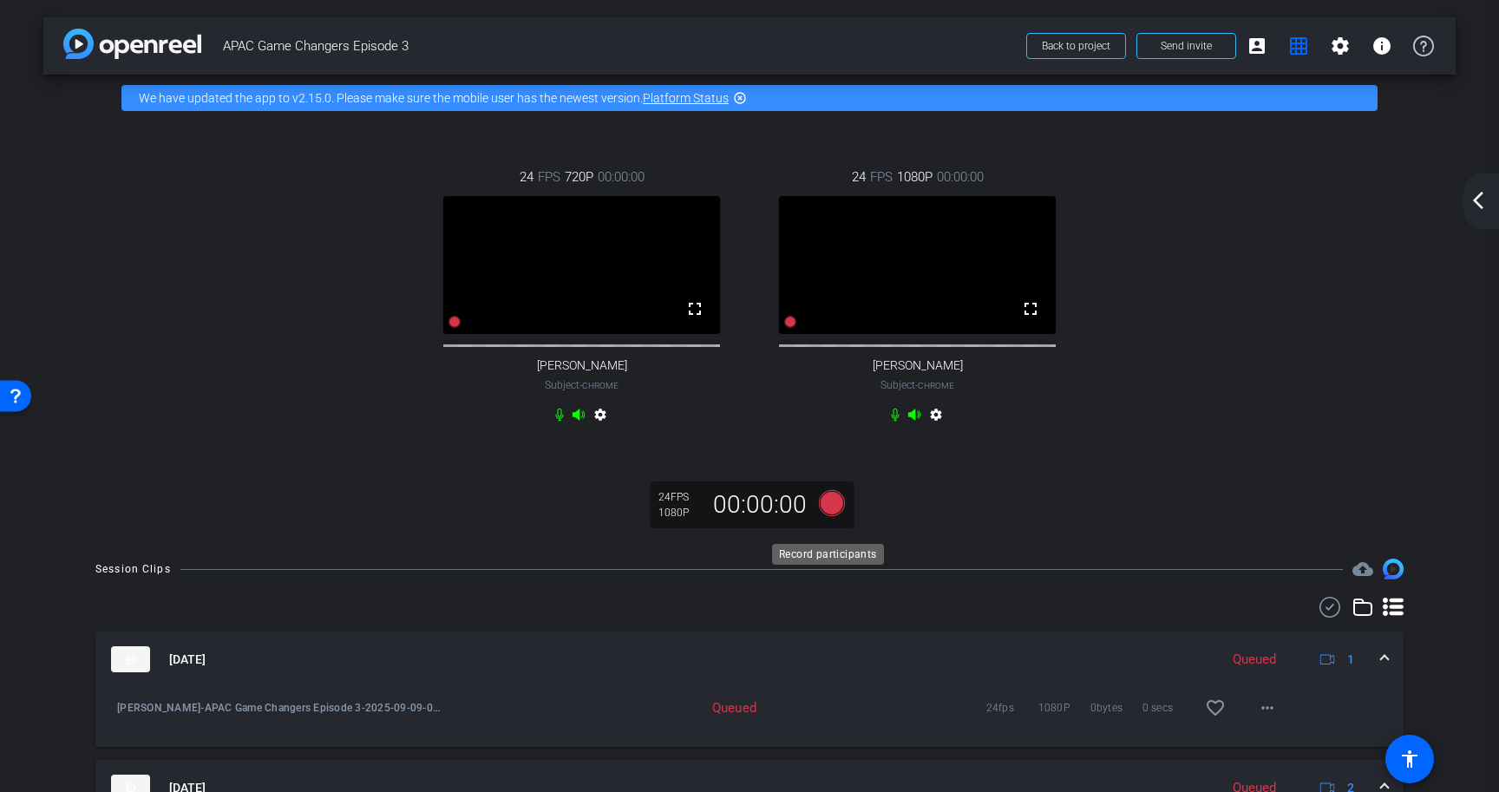
click at [830, 516] on icon at bounding box center [832, 503] width 26 height 26
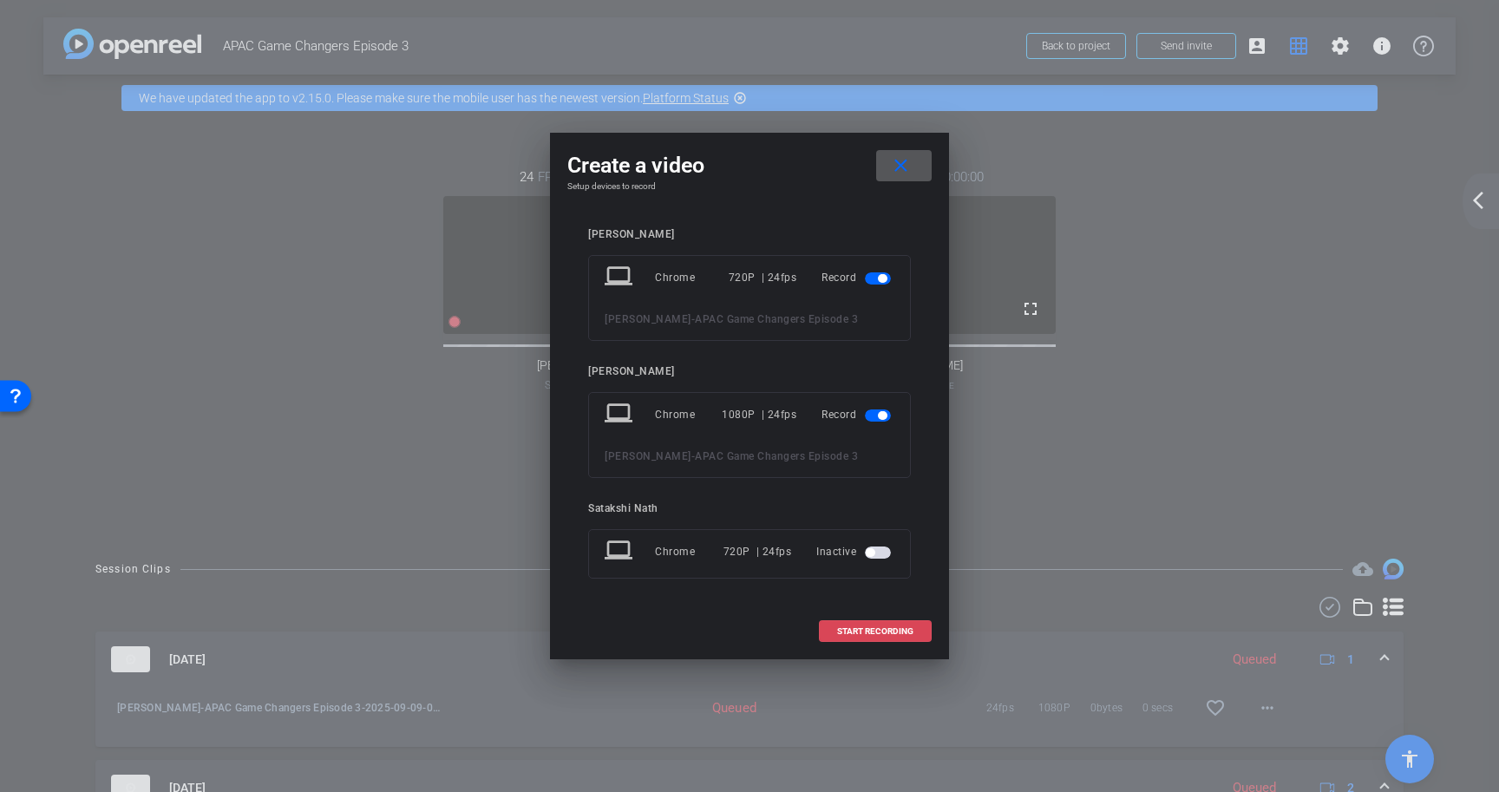
click at [888, 631] on span "START RECORDING" at bounding box center [875, 631] width 76 height 9
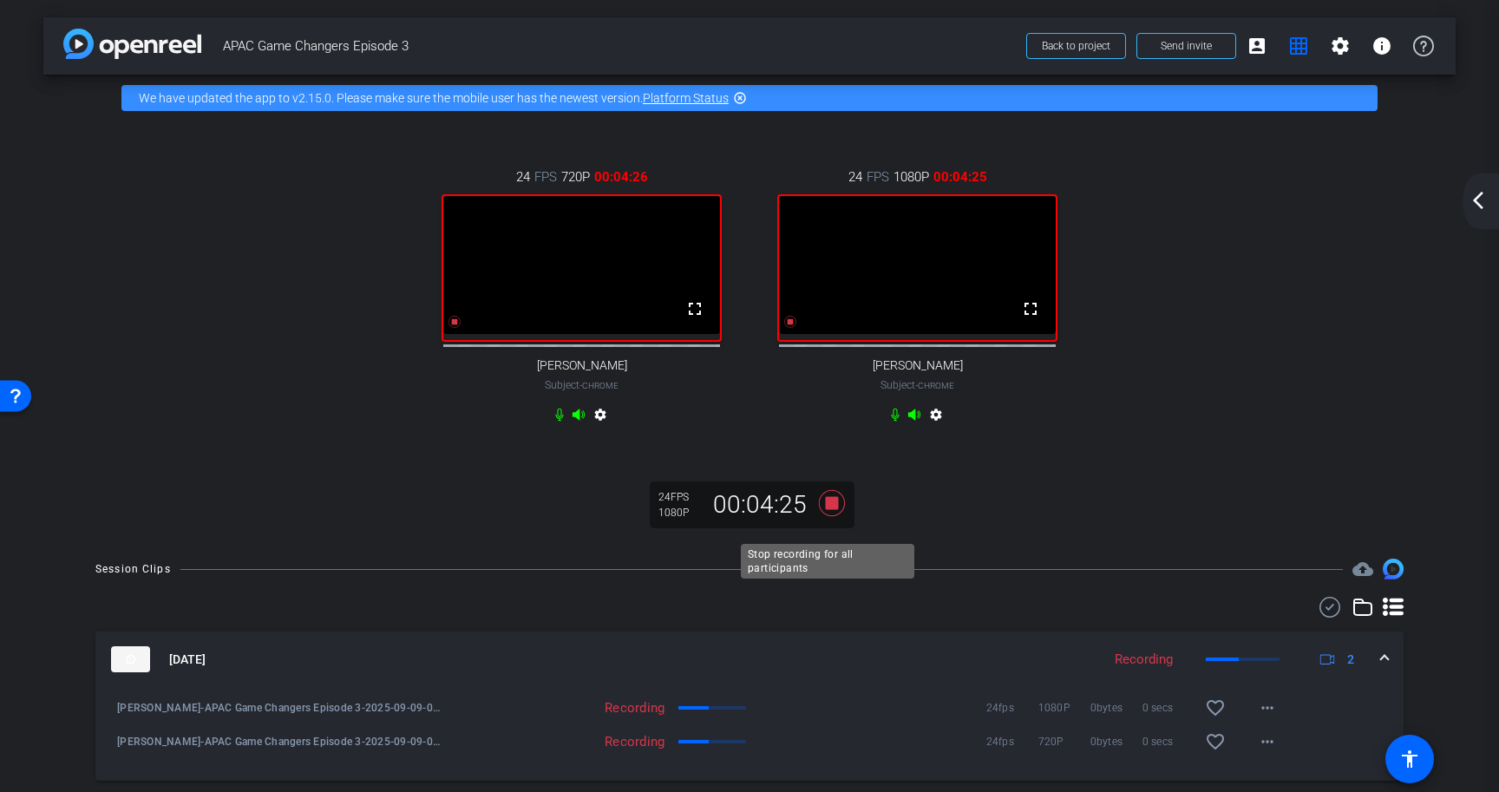
click at [827, 516] on icon at bounding box center [832, 503] width 26 height 26
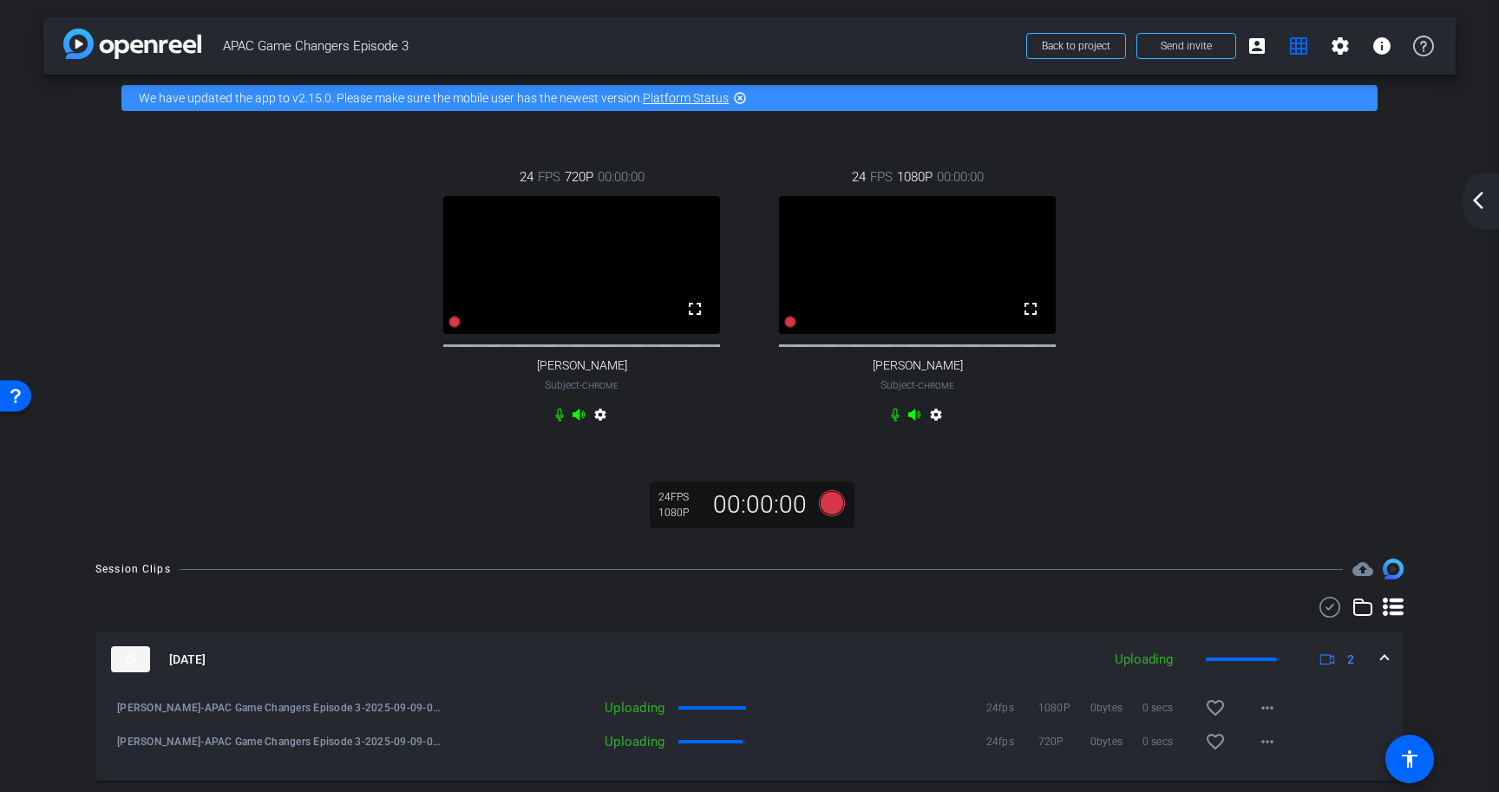
click at [1145, 517] on div "24 FPS 720P 00:00:00 fullscreen [PERSON_NAME] Subject - Chrome settings 24 FPS …" at bounding box center [749, 331] width 1412 height 420
click at [1251, 49] on mat-icon "account_box" at bounding box center [1256, 46] width 21 height 21
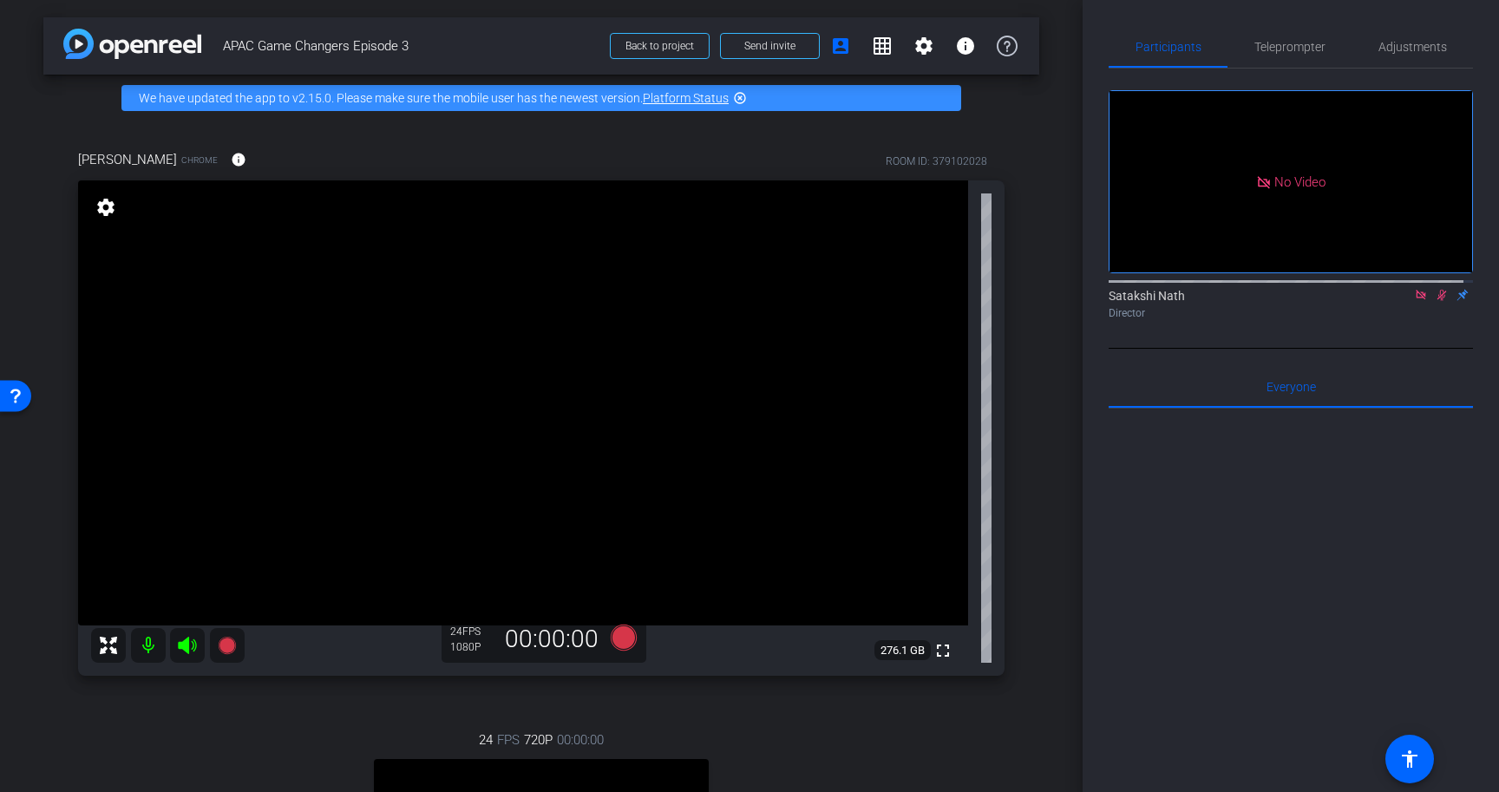
click at [1437, 301] on icon at bounding box center [1442, 295] width 10 height 11
click at [1395, 493] on div at bounding box center [1290, 622] width 364 height 429
click at [1415, 299] on icon at bounding box center [1420, 295] width 10 height 10
click at [1363, 605] on div at bounding box center [1290, 622] width 364 height 429
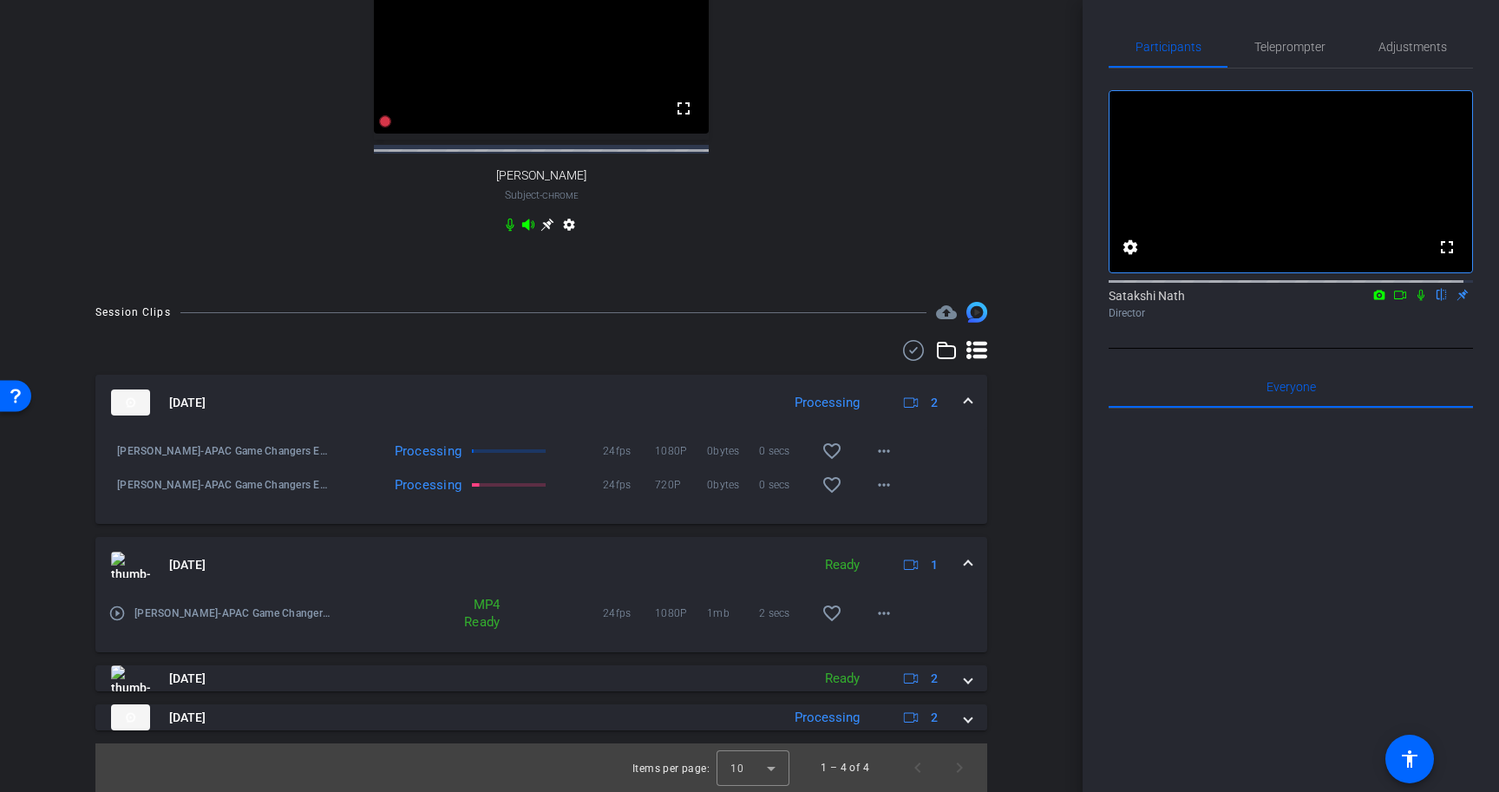
scroll to position [808, 0]
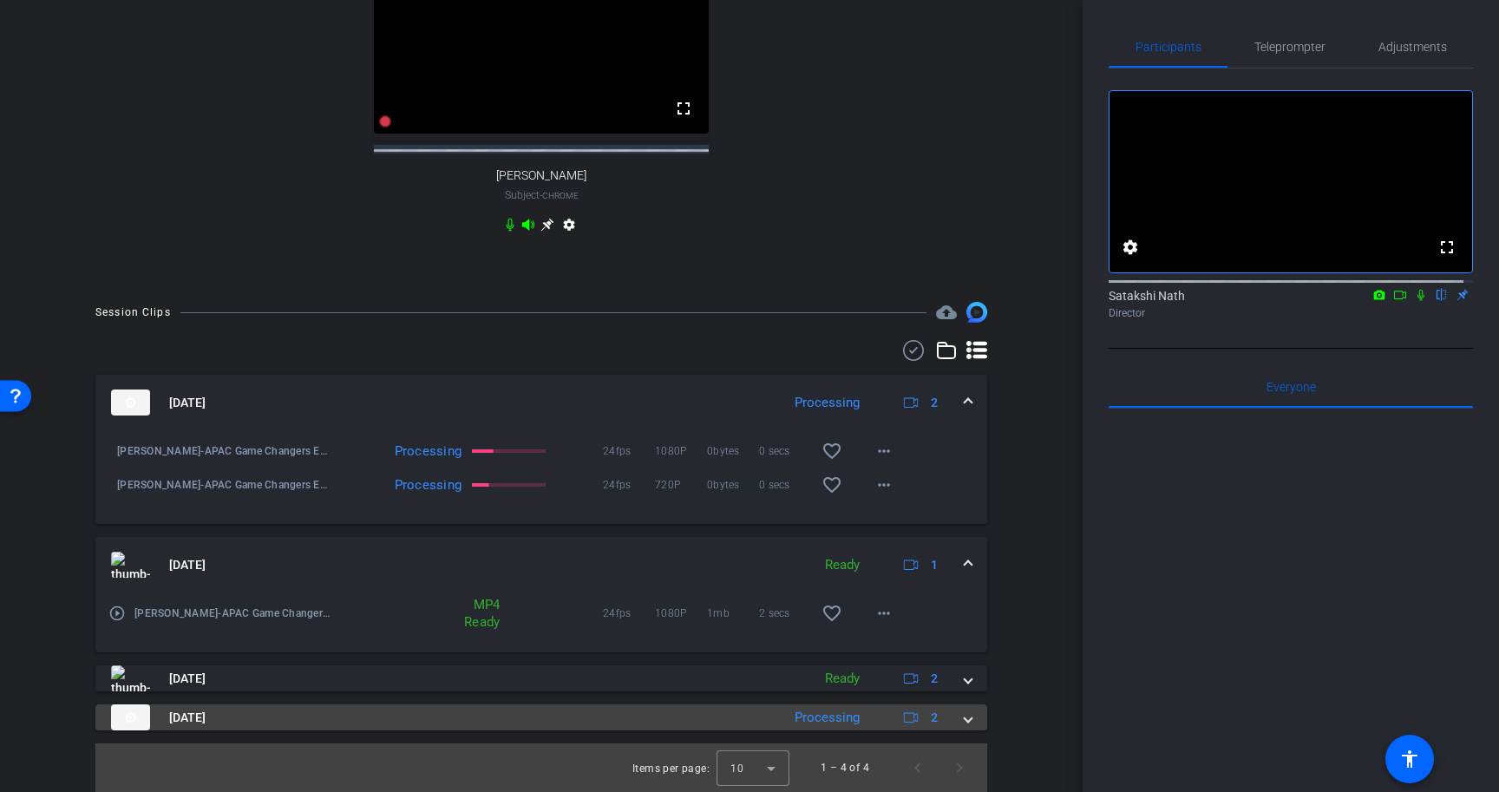
click at [963, 724] on mat-expansion-panel-header "[DATE] Processing 2" at bounding box center [541, 717] width 892 height 26
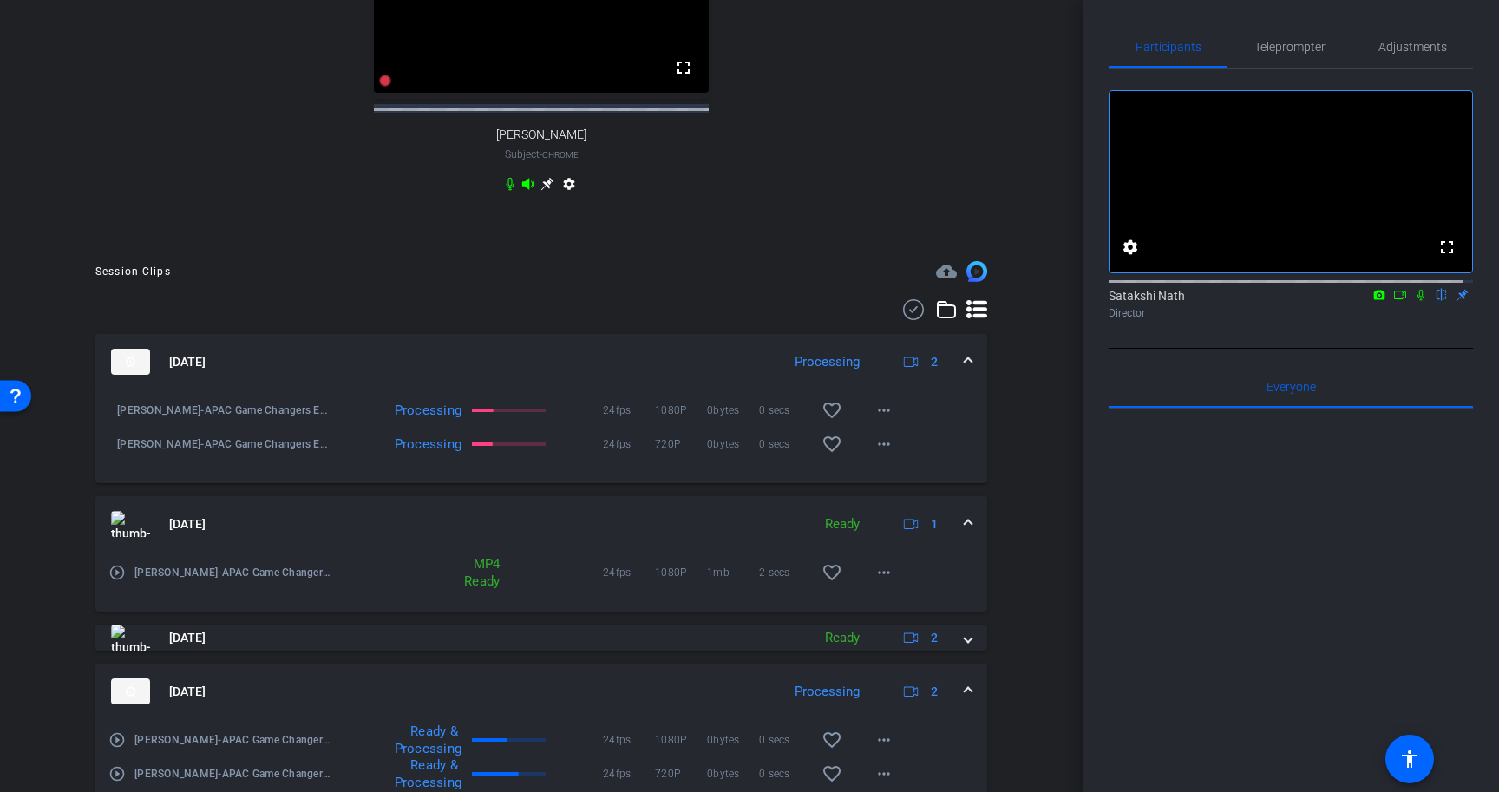
scroll to position [931, 0]
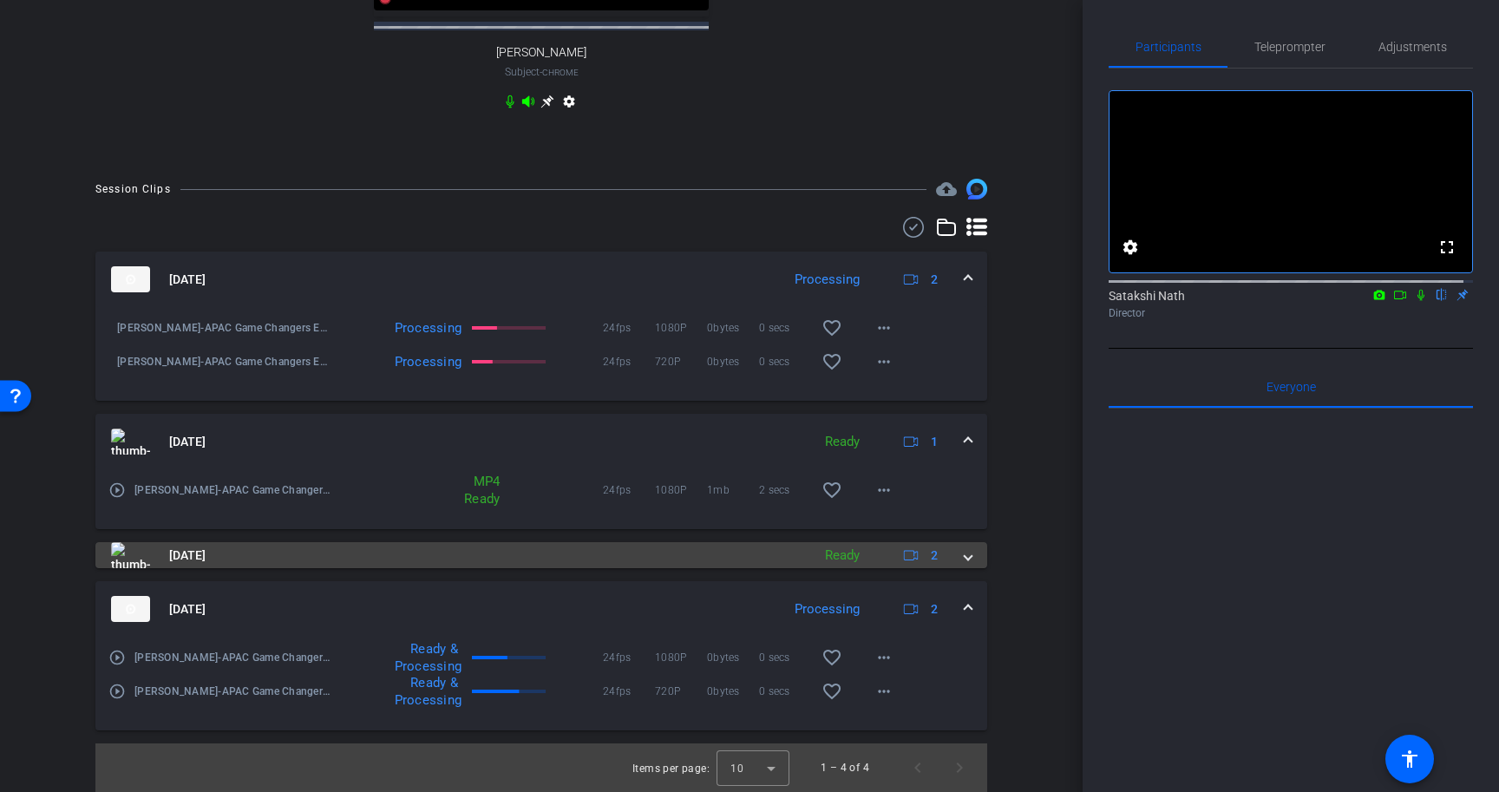
click at [947, 559] on div "[DATE] Ready 2" at bounding box center [537, 555] width 853 height 26
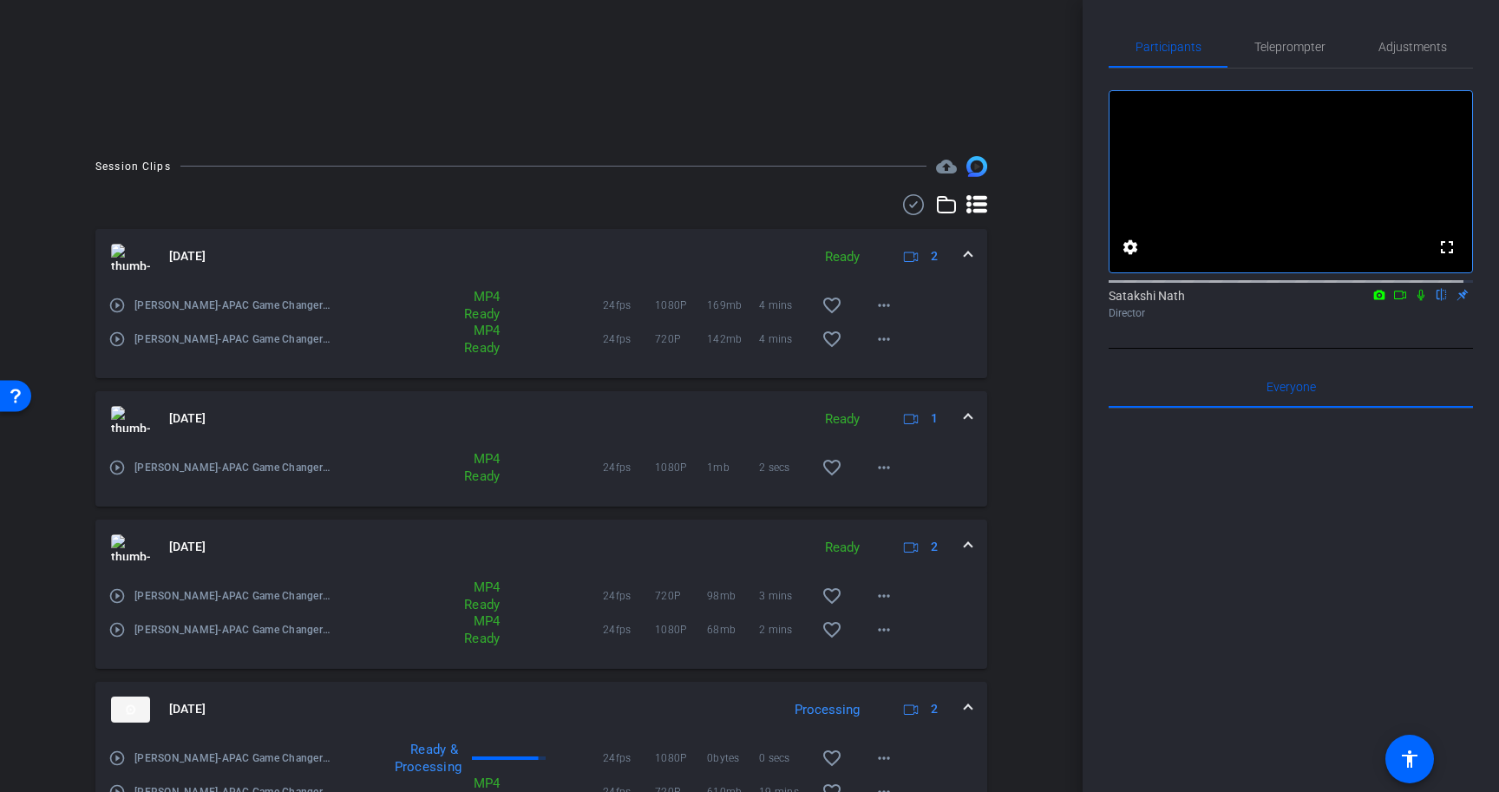
scroll to position [450, 0]
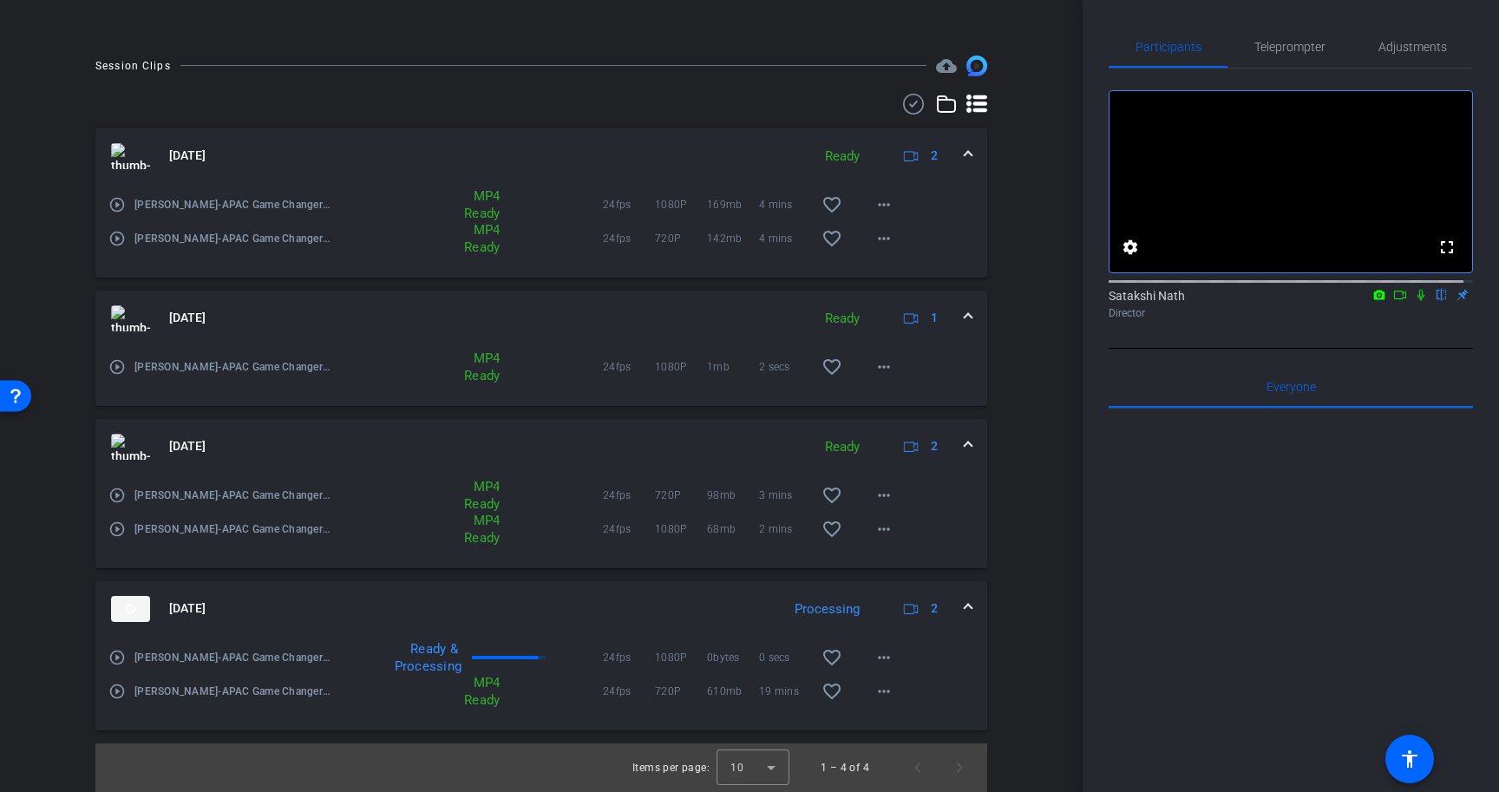
click at [1414, 301] on icon at bounding box center [1421, 295] width 14 height 12
click at [1398, 303] on mat-icon at bounding box center [1399, 295] width 21 height 16
